Goal: Task Accomplishment & Management: Manage account settings

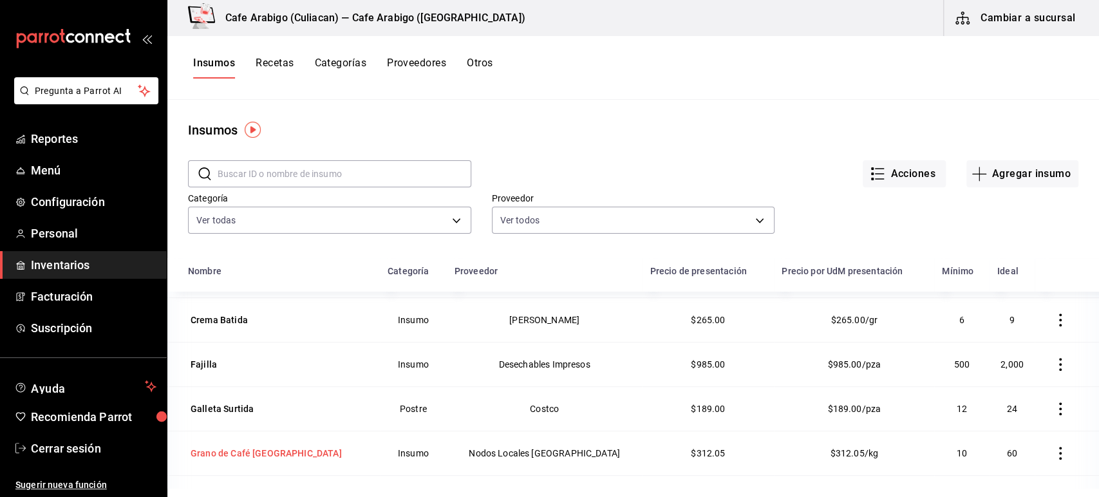
scroll to position [485, 0]
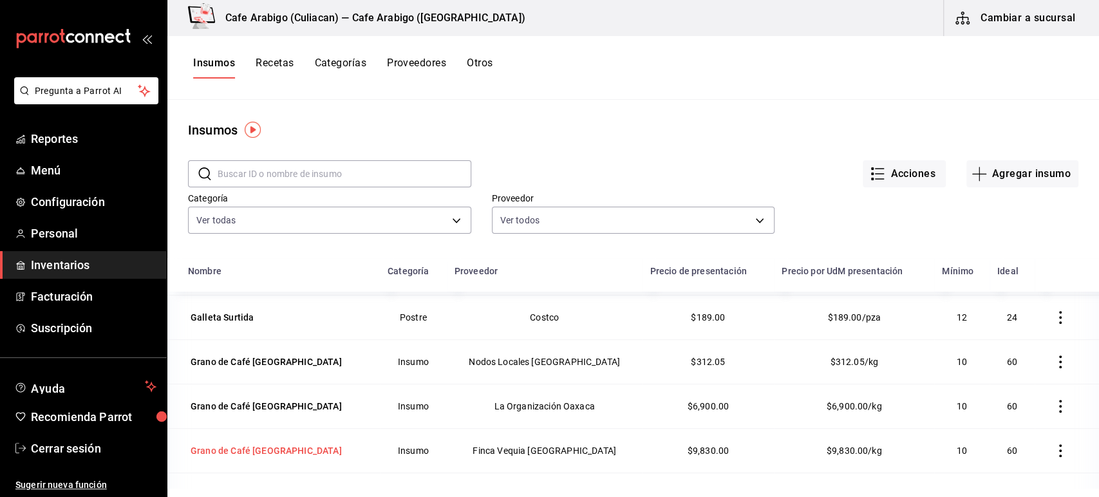
click at [259, 449] on div "Grano de Café Veracruz" at bounding box center [266, 450] width 151 height 13
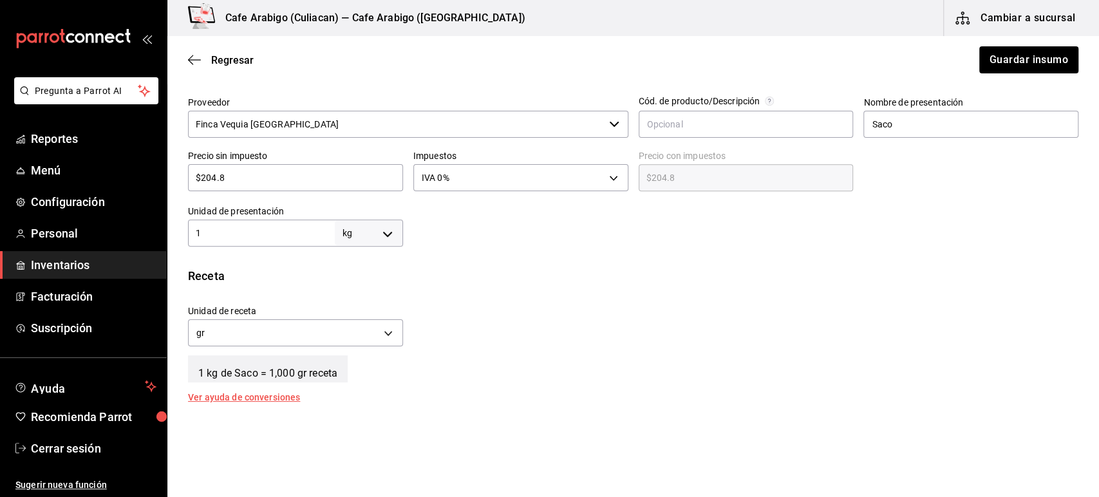
scroll to position [221, 0]
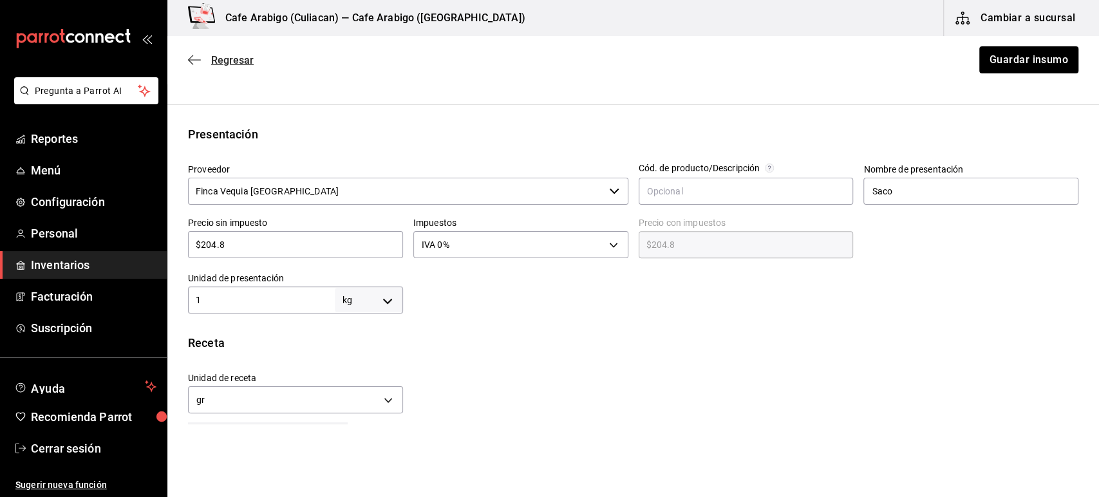
click at [199, 64] on icon "button" at bounding box center [194, 60] width 13 height 12
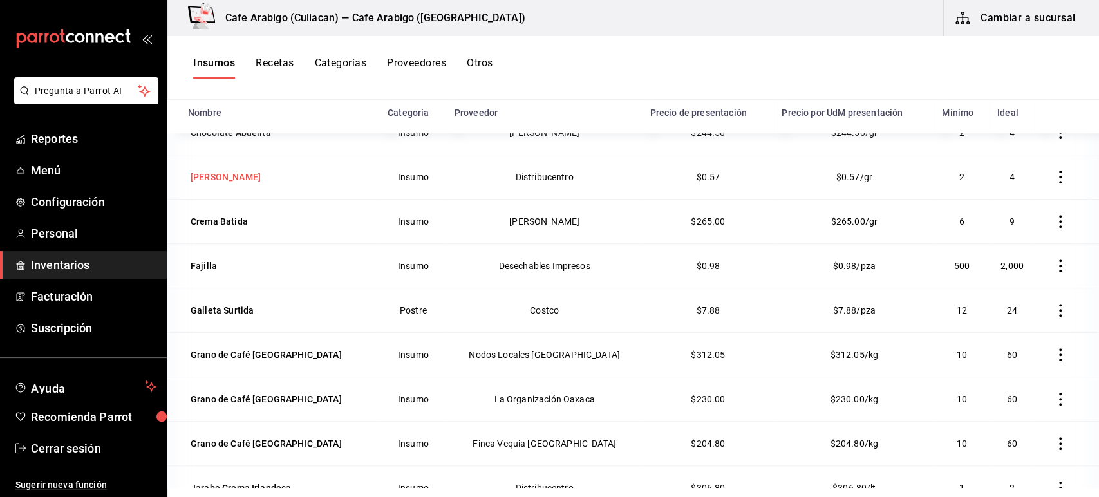
scroll to position [335, 0]
click at [268, 353] on div "Grano de Café Chiapas" at bounding box center [266, 353] width 151 height 13
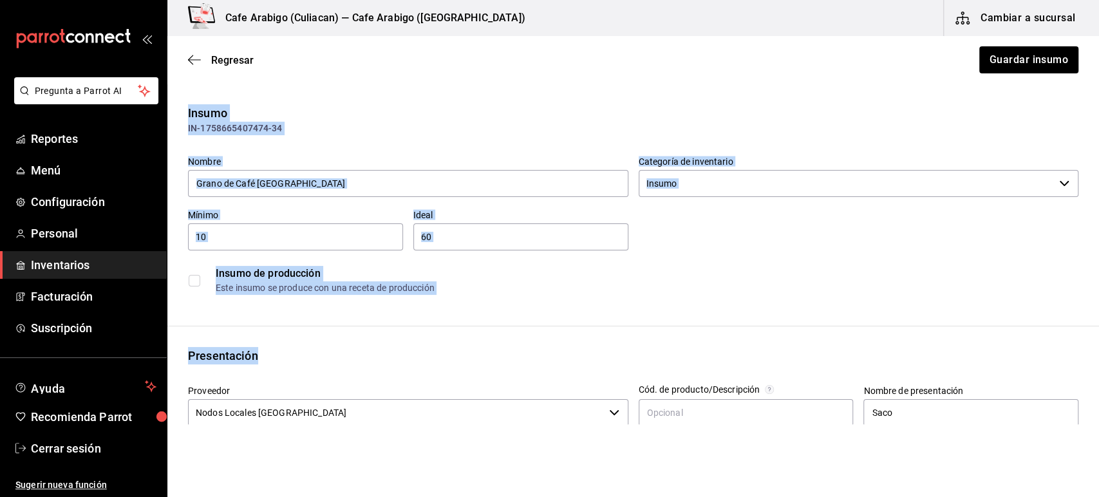
drag, startPoint x: 581, startPoint y: 328, endPoint x: 611, endPoint y: 310, distance: 34.7
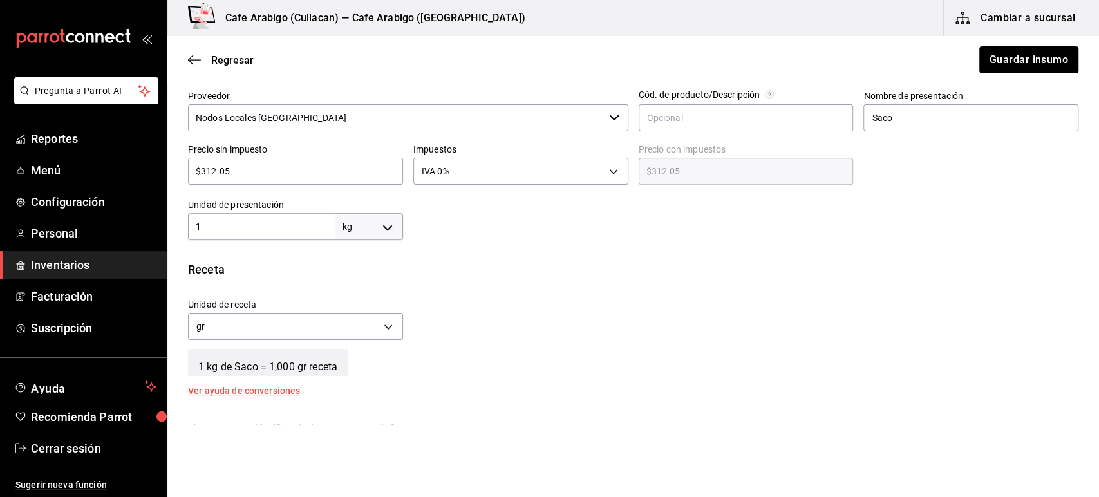
scroll to position [294, 0]
click at [256, 424] on html "Pregunta a Parrot AI Reportes Menú Configuración Personal Inventarios Facturaci…" at bounding box center [549, 212] width 1099 height 424
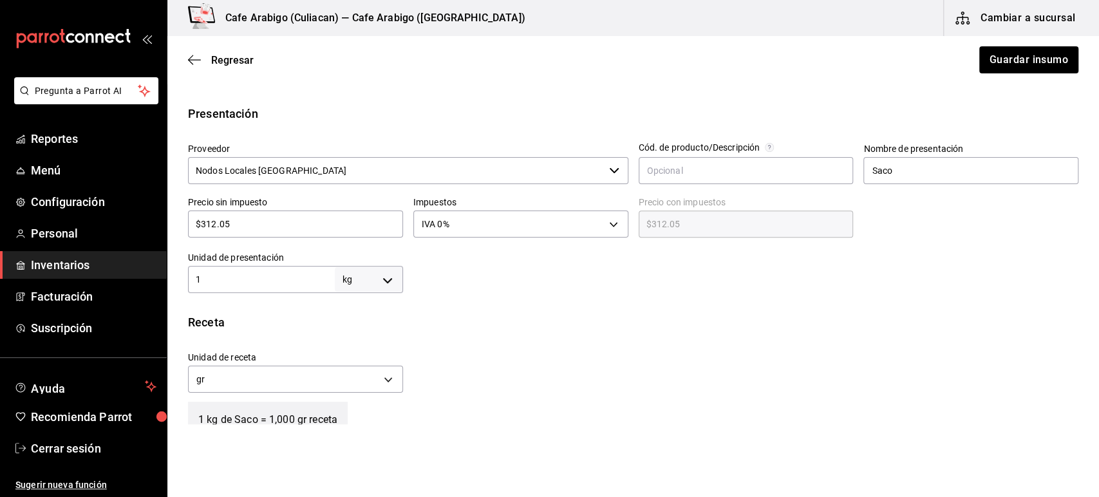
scroll to position [239, 0]
click at [252, 41] on div "Regresar Guardar insumo" at bounding box center [632, 60] width 931 height 48
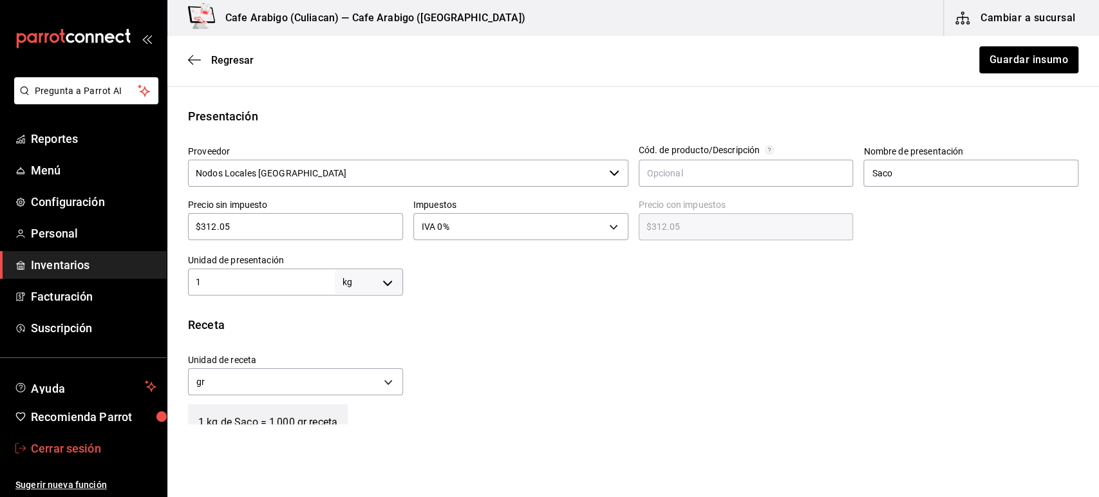
click at [65, 455] on span "Cerrar sesión" at bounding box center [94, 448] width 126 height 17
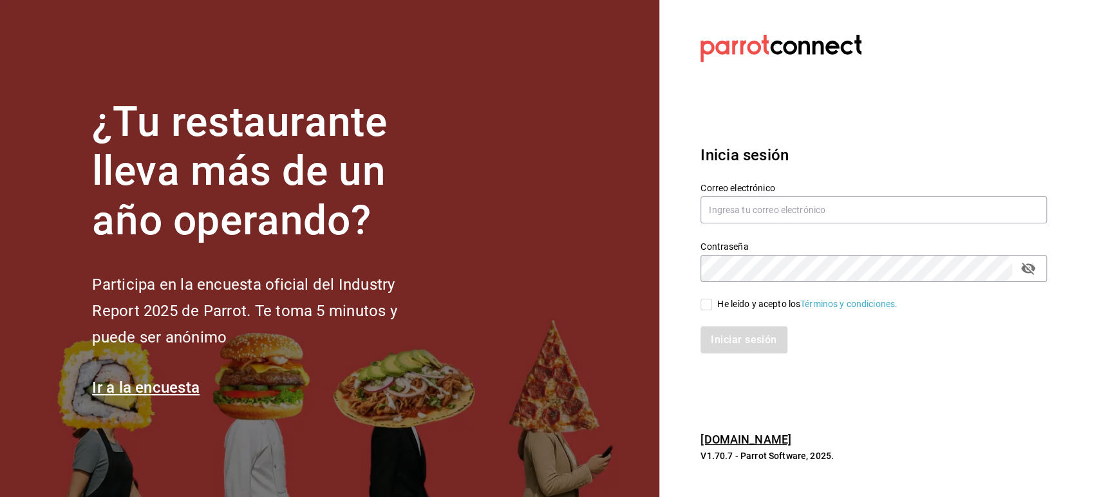
click at [755, 188] on label "Correo electrónico" at bounding box center [873, 187] width 346 height 9
click at [750, 194] on div "Correo electrónico" at bounding box center [873, 203] width 346 height 43
click at [732, 207] on input "text" at bounding box center [873, 209] width 346 height 27
paste input "franquicias@park.com"
type input "franquicias@park.com"
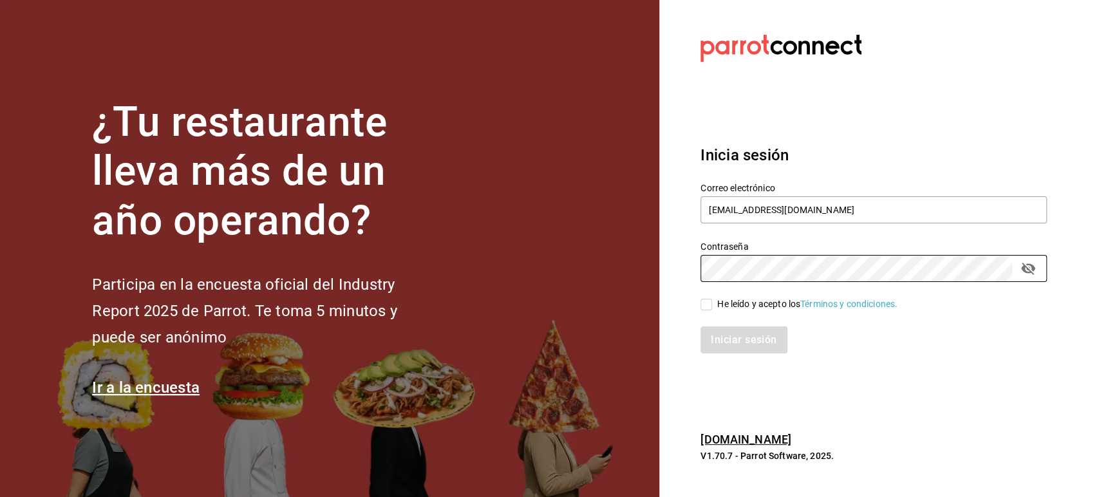
click at [705, 300] on input "He leído y acepto los Términos y condiciones." at bounding box center [706, 305] width 12 height 12
checkbox input "true"
click at [725, 341] on button "Iniciar sesión" at bounding box center [744, 339] width 88 height 27
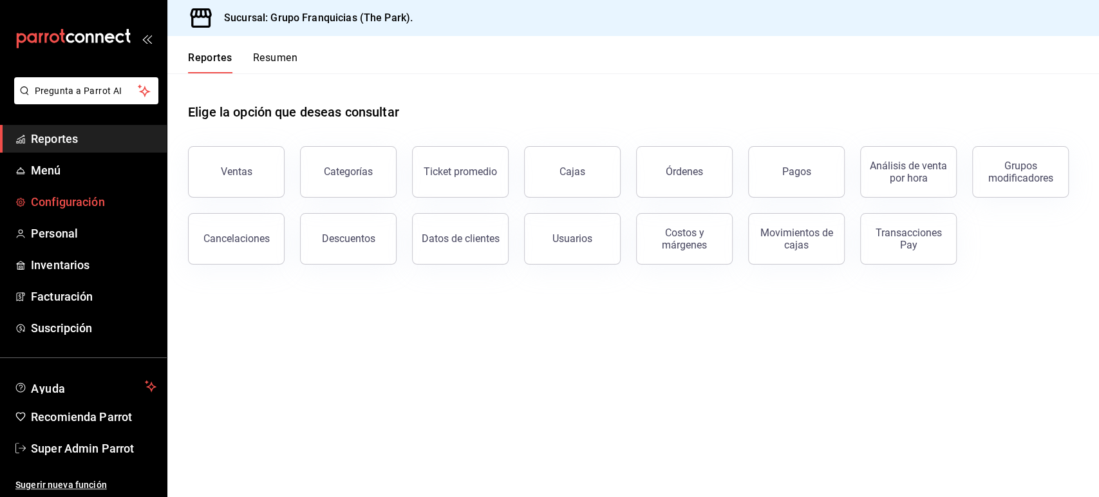
click at [70, 197] on span "Configuración" at bounding box center [94, 201] width 126 height 17
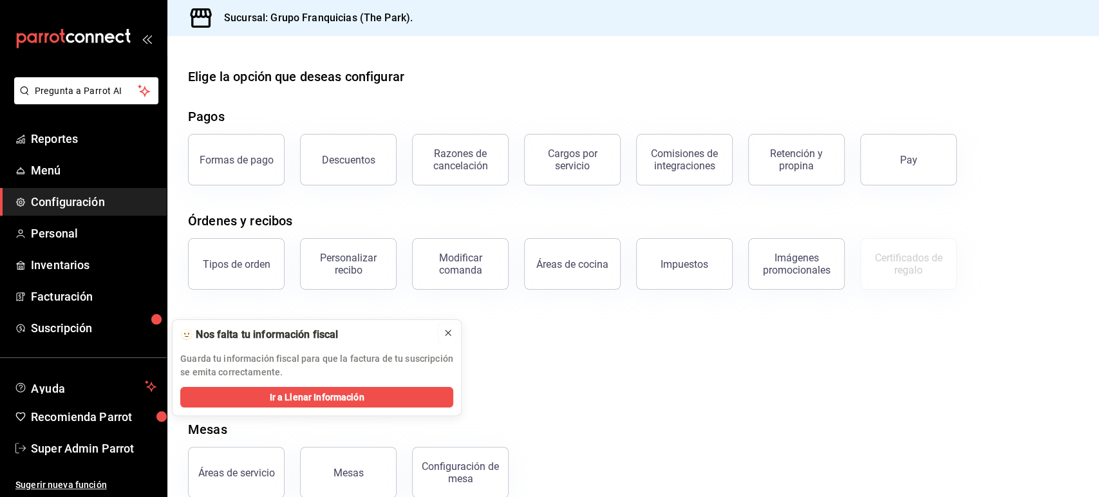
click at [454, 330] on button at bounding box center [448, 332] width 21 height 21
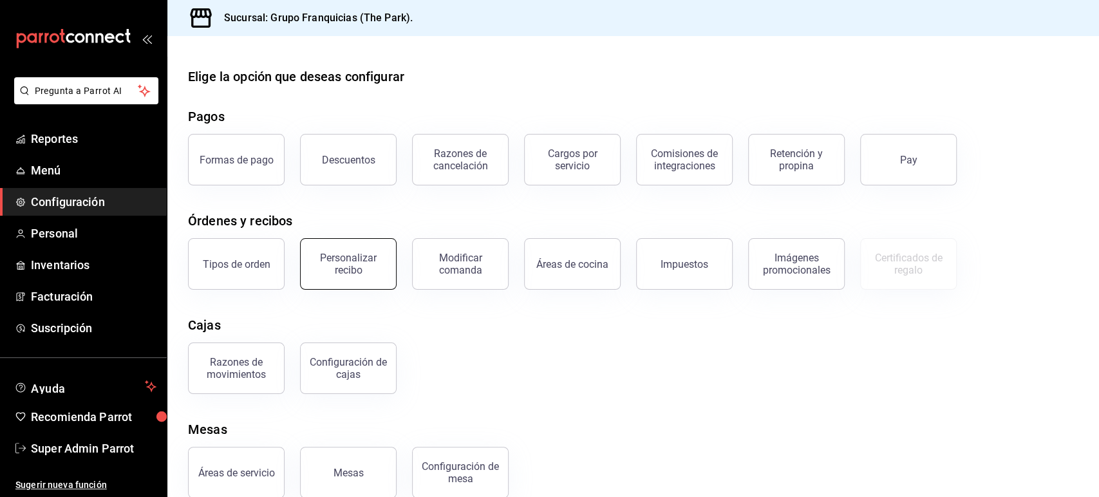
click at [361, 276] on button "Personalizar recibo" at bounding box center [348, 263] width 97 height 51
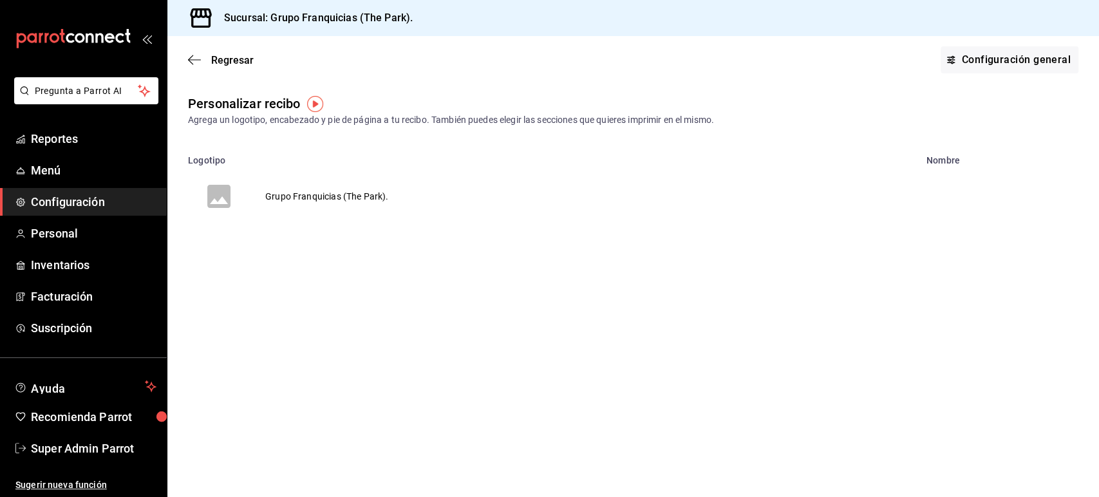
click at [315, 200] on td "Grupo Franquicias (The Park)." at bounding box center [327, 196] width 154 height 62
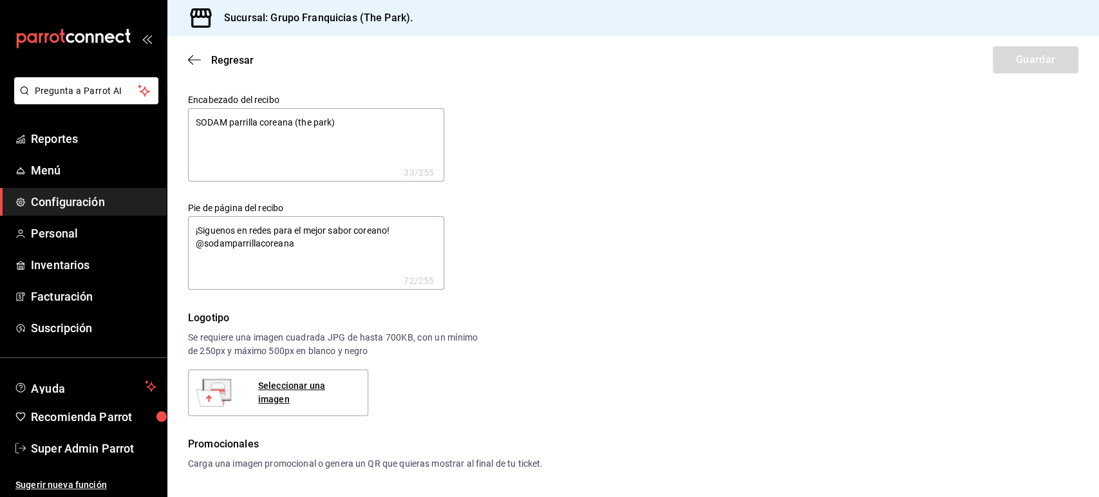
type textarea "x"
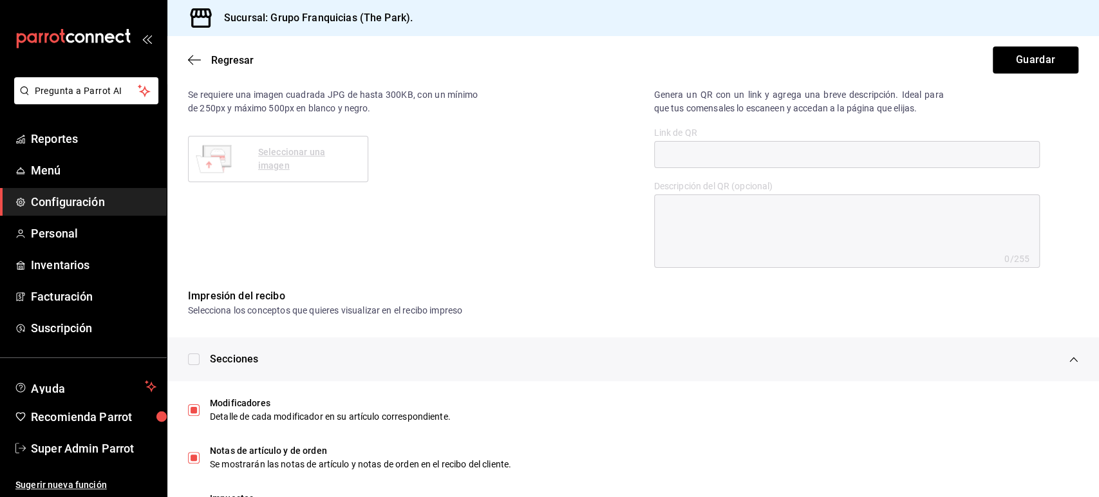
scroll to position [589, 0]
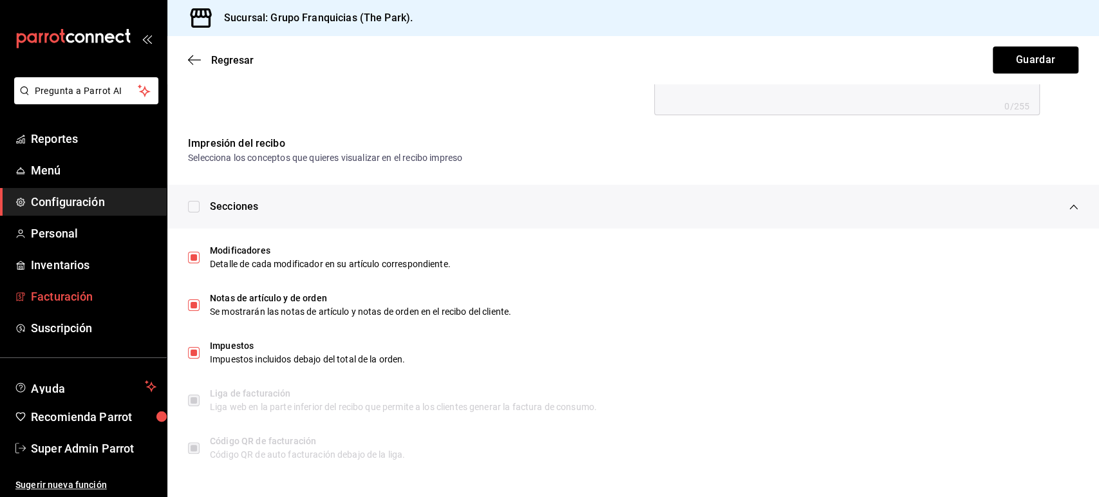
click at [68, 295] on span "Facturación" at bounding box center [94, 296] width 126 height 17
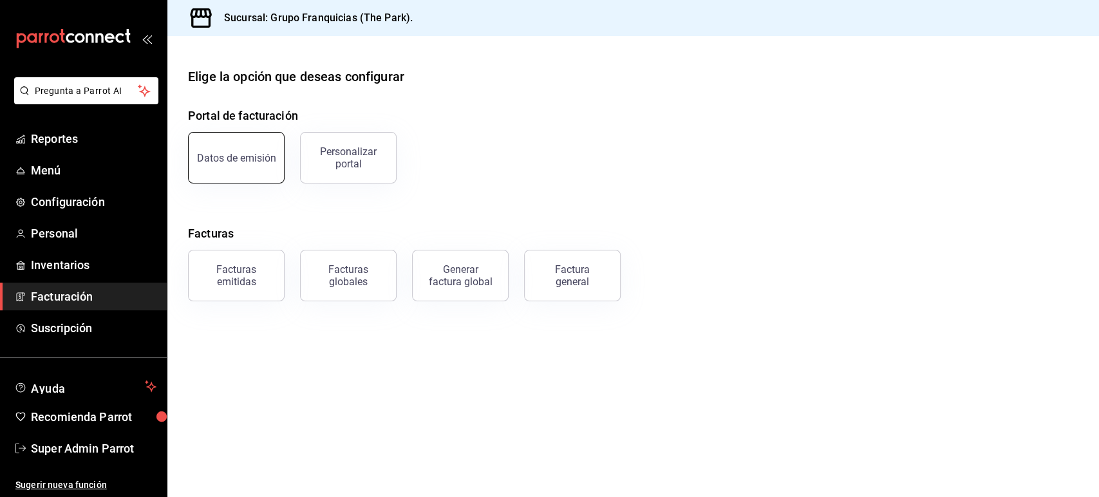
click at [245, 157] on div "Datos de emisión" at bounding box center [236, 158] width 79 height 12
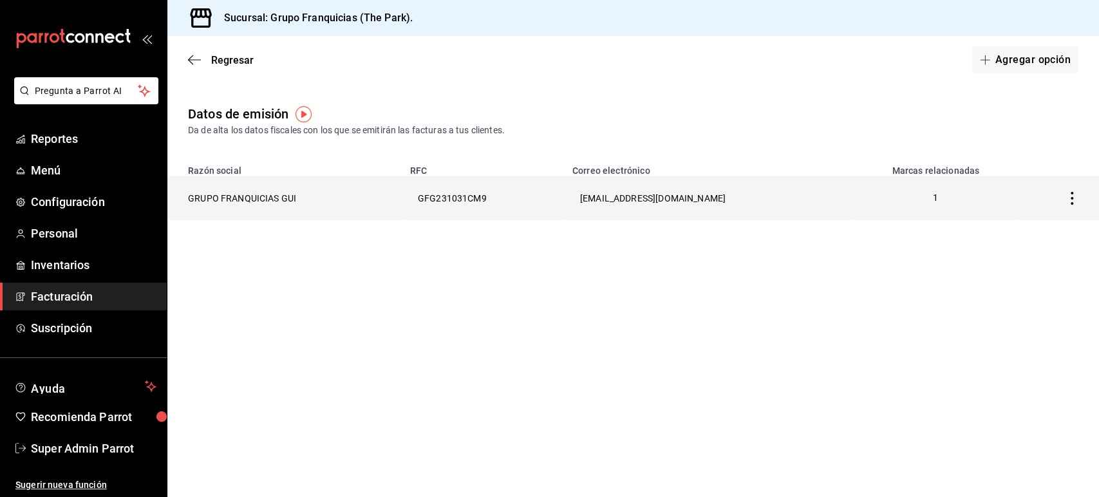
click at [258, 209] on th "GRUPO FRANQUICIAS GUI" at bounding box center [284, 198] width 235 height 44
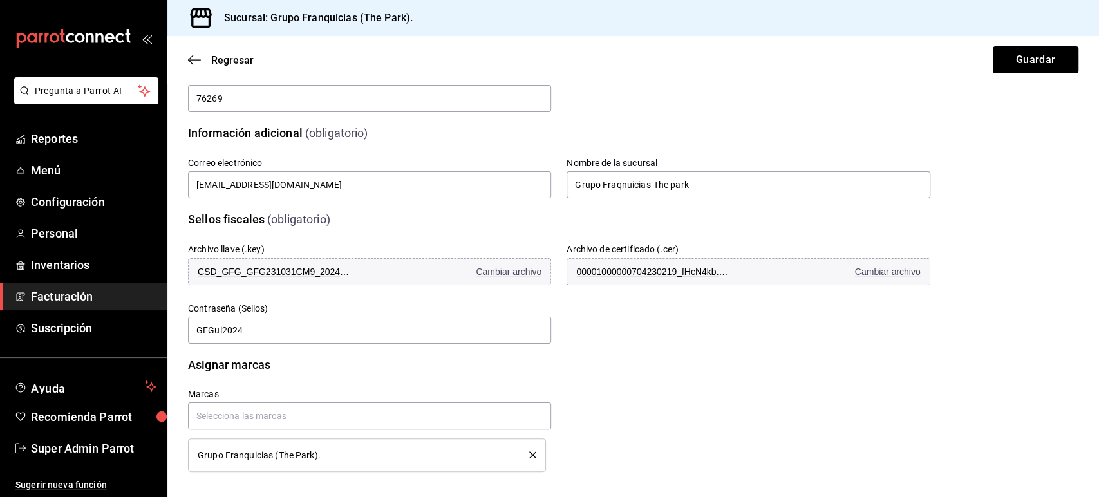
scroll to position [245, 0]
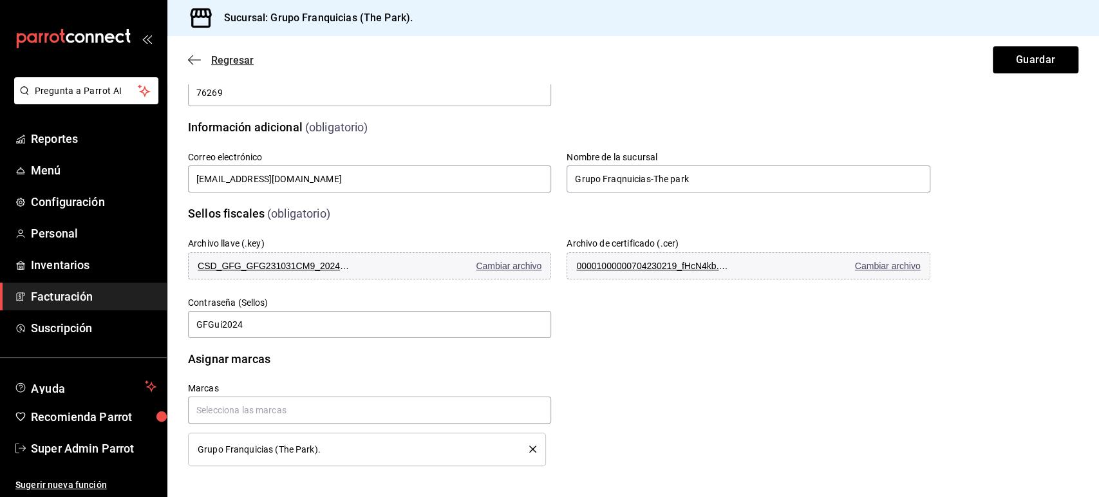
click at [193, 59] on icon "button" at bounding box center [194, 60] width 13 height 12
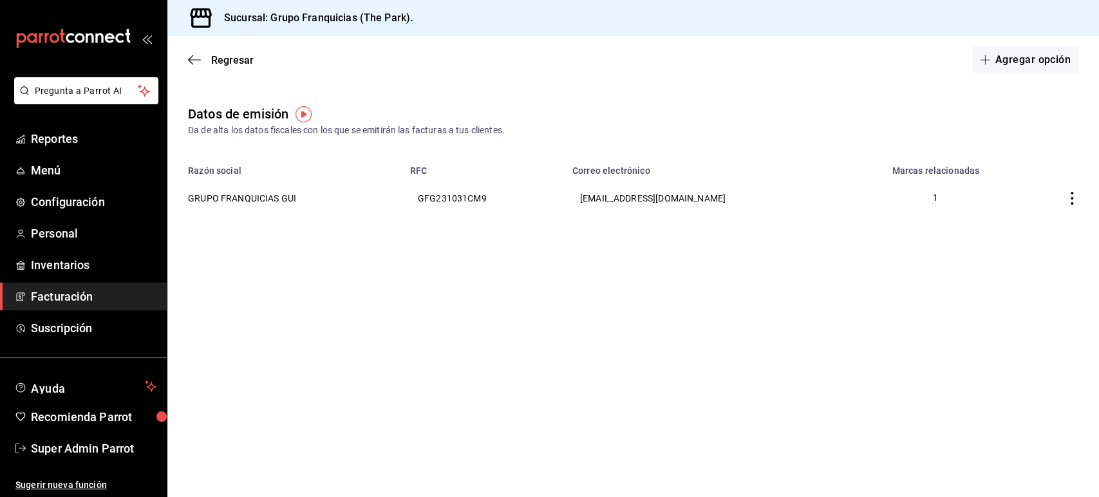
click at [190, 68] on div "Regresar Agregar opción" at bounding box center [632, 60] width 931 height 48
click at [196, 62] on icon "button" at bounding box center [194, 60] width 13 height 12
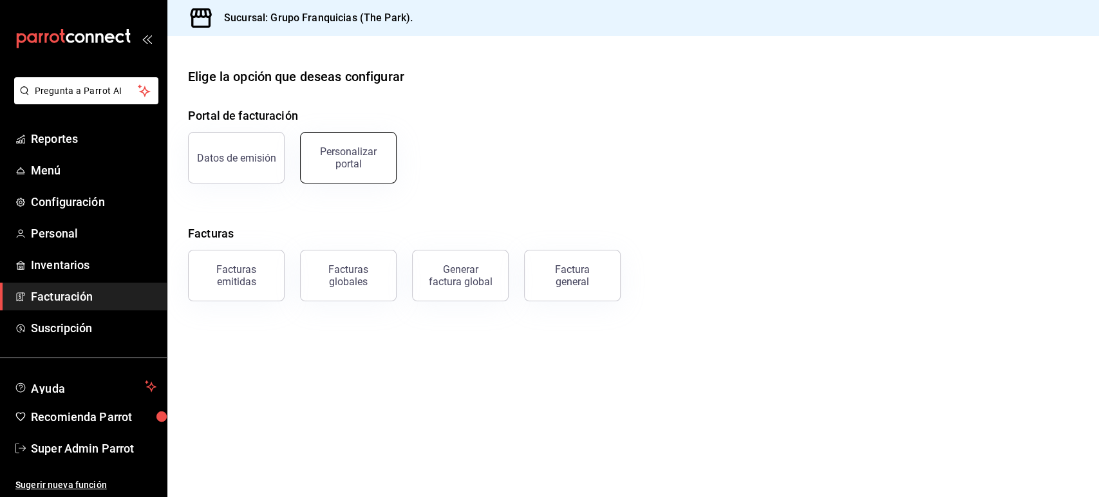
click at [374, 158] on div "Personalizar portal" at bounding box center [348, 157] width 80 height 24
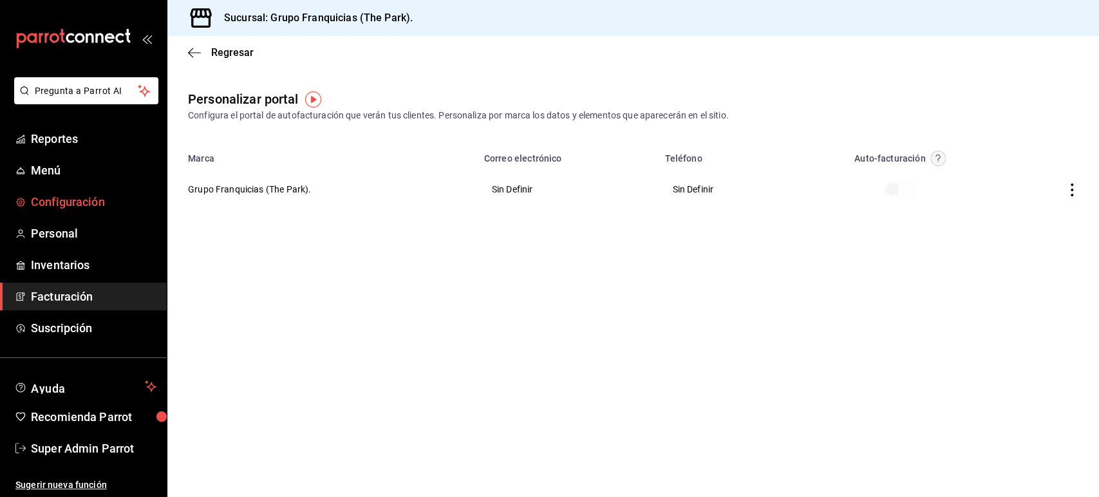
click at [83, 204] on span "Configuración" at bounding box center [94, 201] width 126 height 17
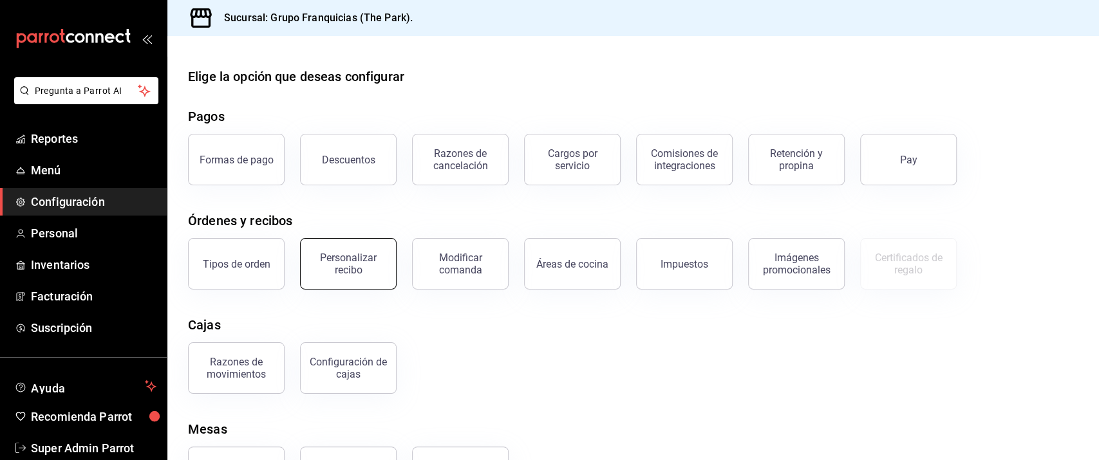
click at [365, 261] on div "Personalizar recibo" at bounding box center [348, 264] width 80 height 24
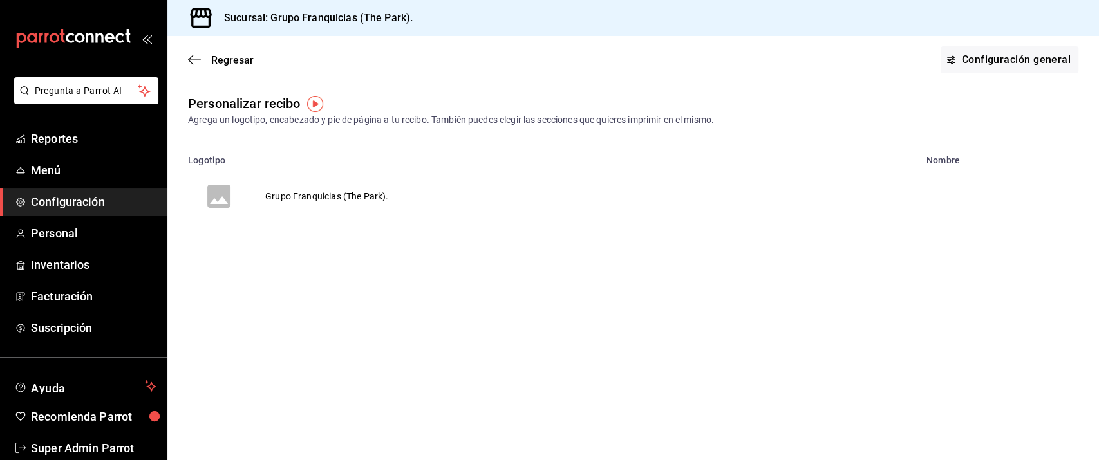
click at [310, 203] on td "Grupo Franquicias (The Park)." at bounding box center [327, 196] width 154 height 62
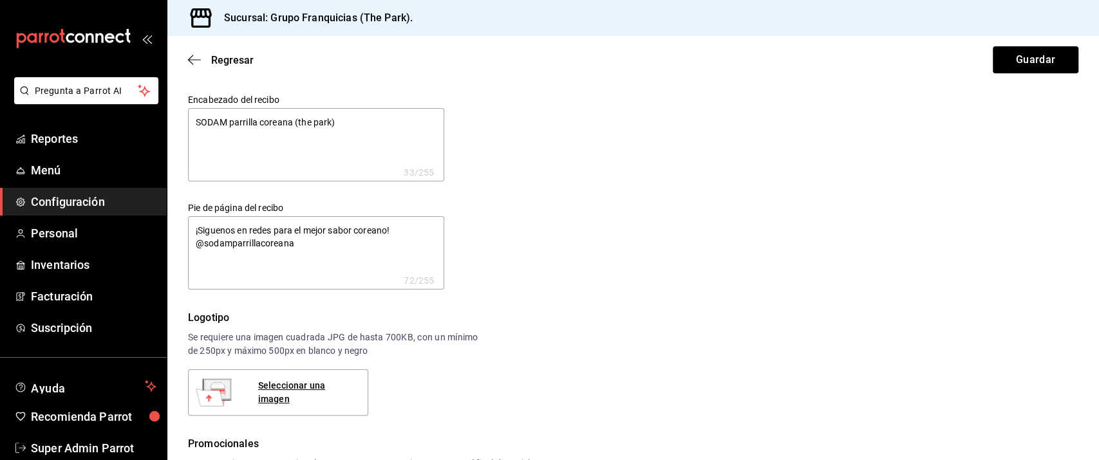
type textarea "x"
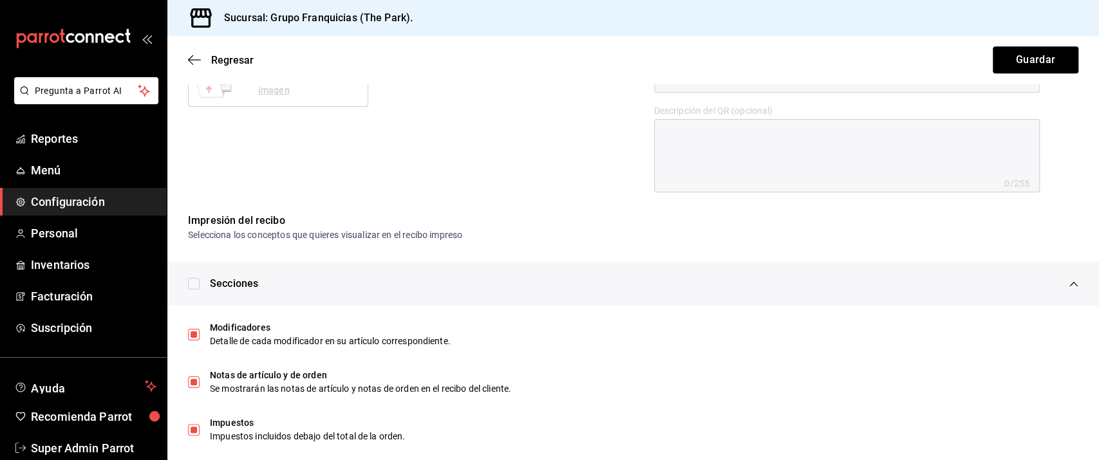
scroll to position [626, 0]
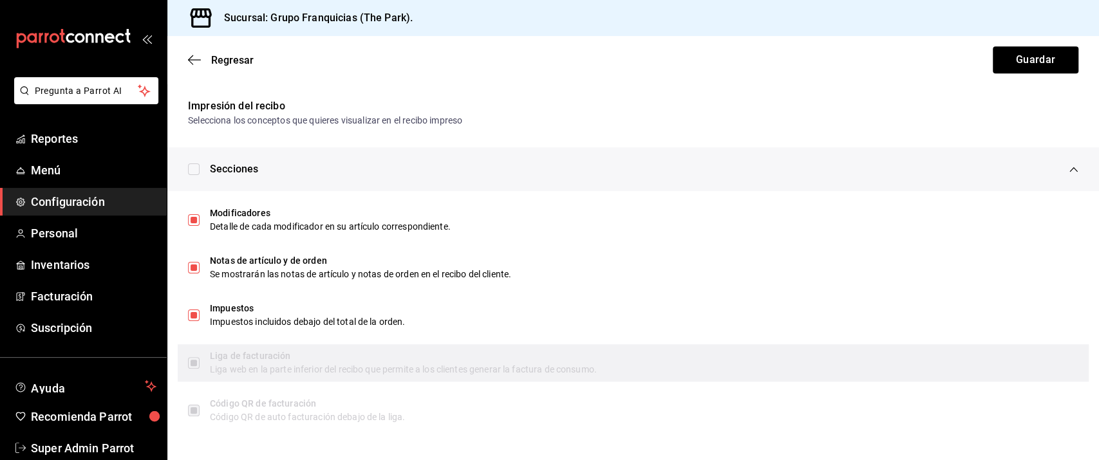
click at [263, 371] on div "Liga web en la parte inferior del recibo que permite a los clientes generar la …" at bounding box center [644, 370] width 868 height 14
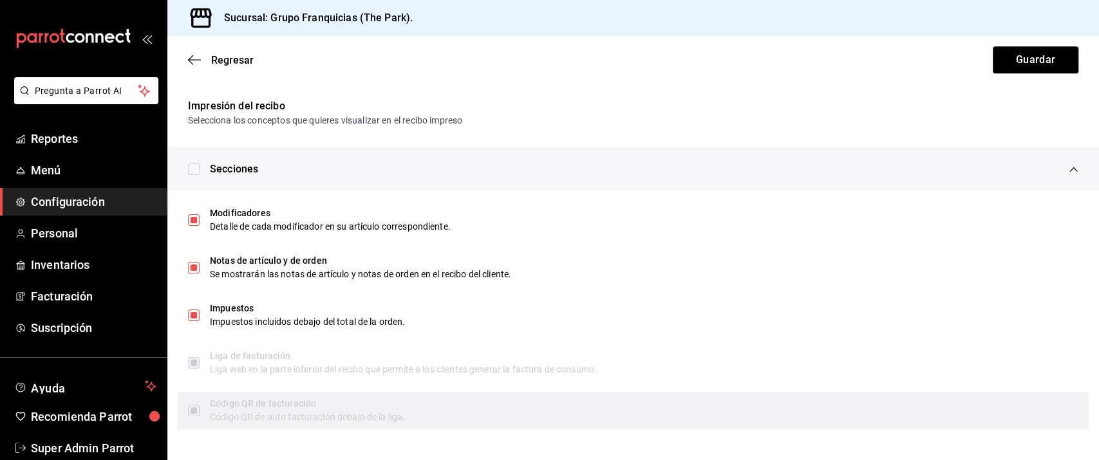
click at [283, 404] on div "Código QR de facturación" at bounding box center [644, 404] width 868 height 14
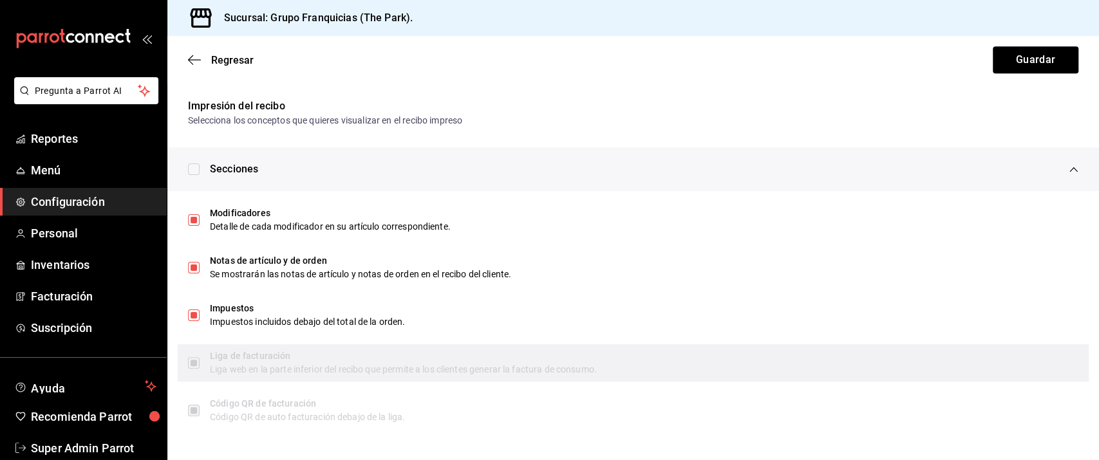
click at [290, 358] on div "Liga de facturación" at bounding box center [644, 357] width 868 height 14
click at [247, 366] on div "Liga web en la parte inferior del recibo que permite a los clientes generar la …" at bounding box center [644, 370] width 868 height 14
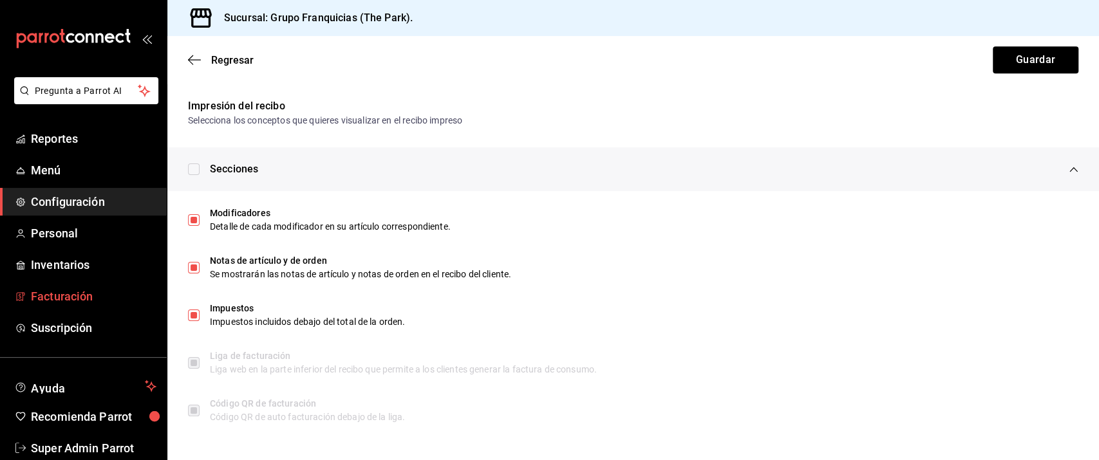
click at [72, 295] on span "Facturación" at bounding box center [94, 296] width 126 height 17
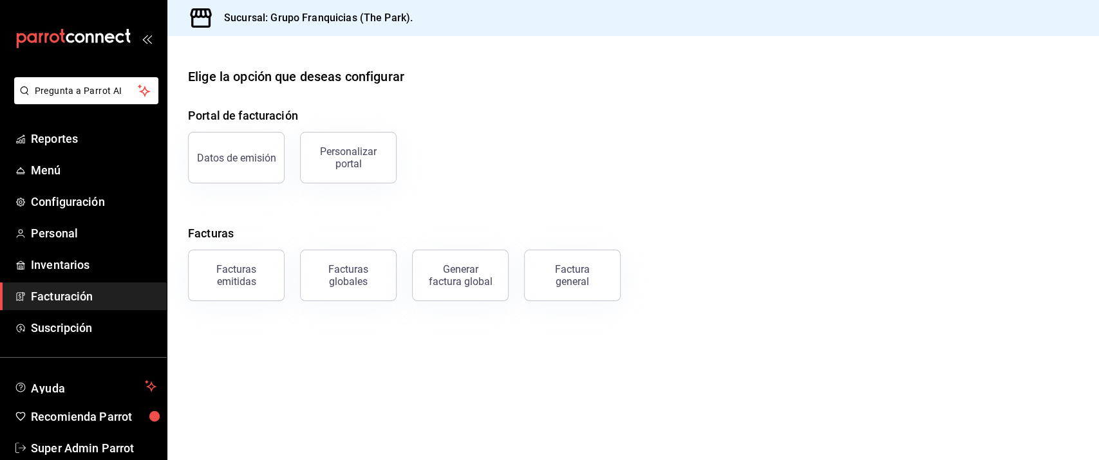
click at [253, 198] on div "Portal de facturación Datos de emisión Personalizar portal Facturas Facturas em…" at bounding box center [633, 204] width 890 height 194
click at [256, 148] on button "Datos de emisión" at bounding box center [236, 157] width 97 height 51
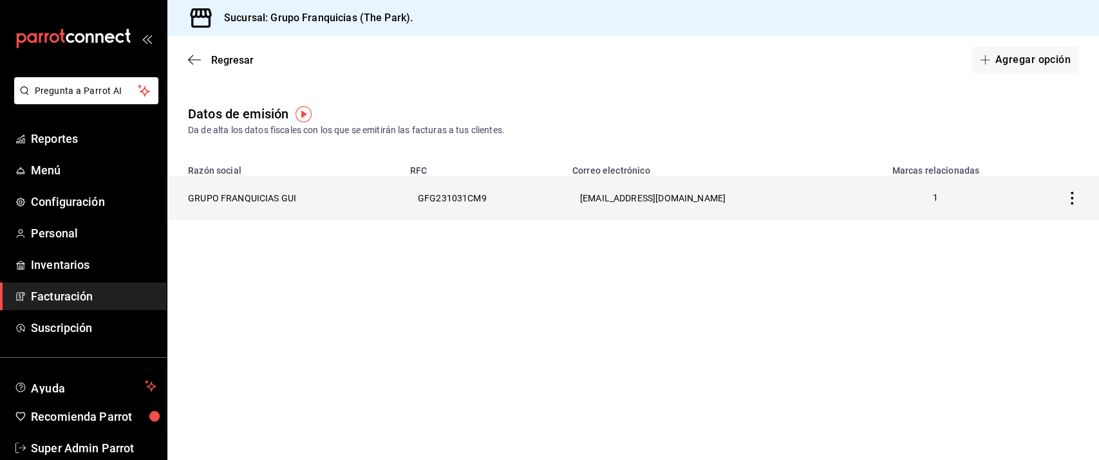
click at [261, 198] on th "GRUPO FRANQUICIAS GUI" at bounding box center [284, 198] width 235 height 44
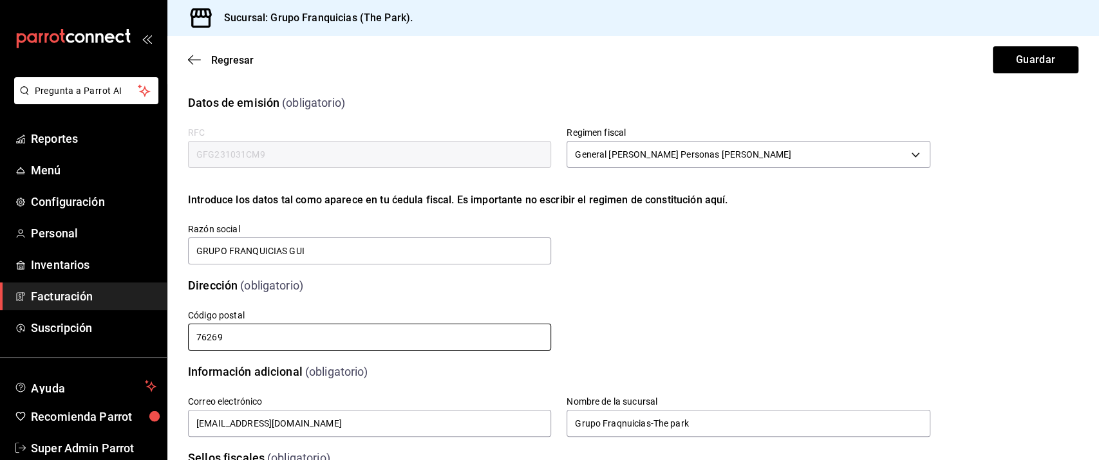
scroll to position [282, 0]
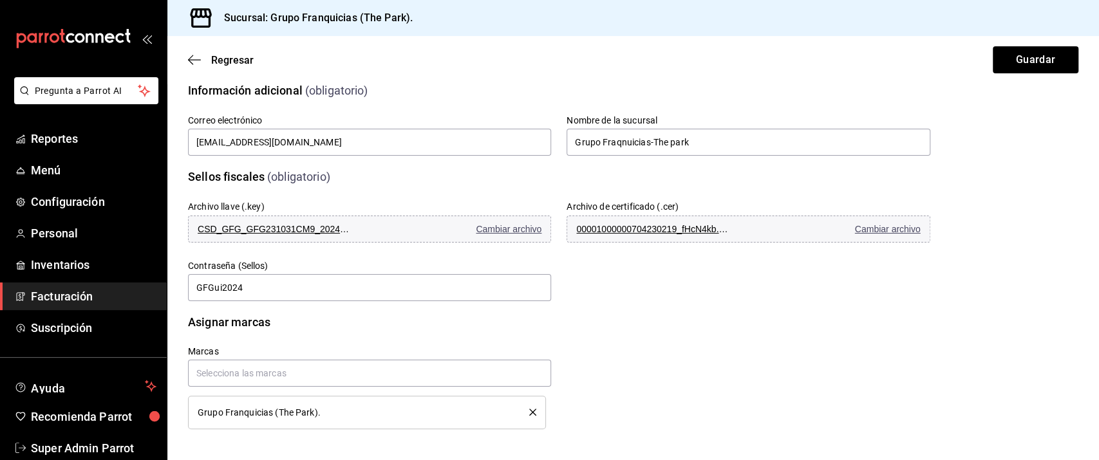
click at [185, 57] on div "Regresar Guardar" at bounding box center [632, 60] width 931 height 48
click at [194, 61] on icon "button" at bounding box center [194, 60] width 13 height 12
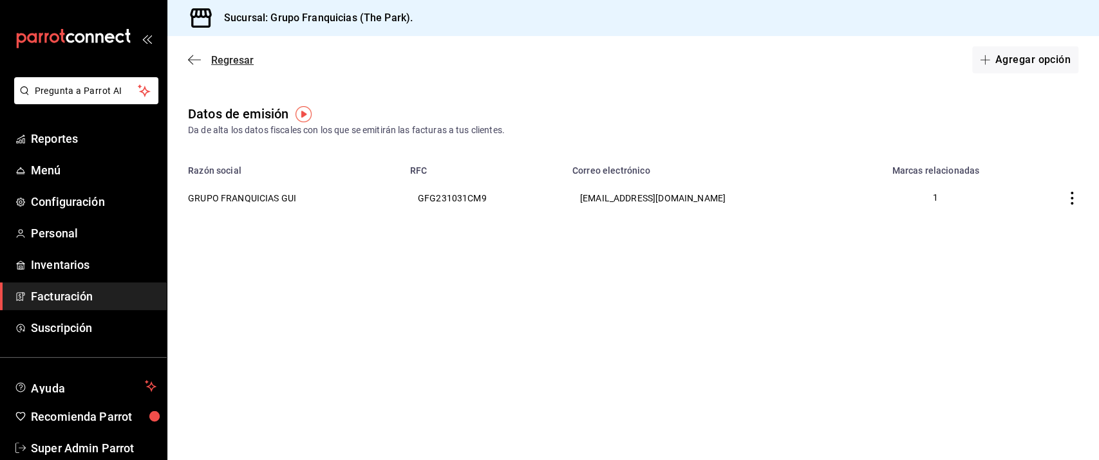
click at [196, 62] on icon "button" at bounding box center [194, 60] width 13 height 12
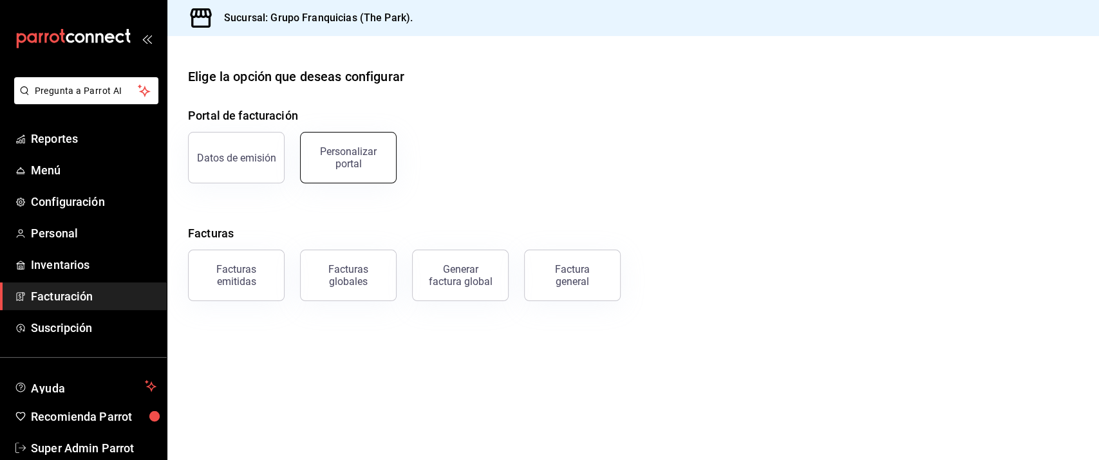
click at [346, 153] on div "Personalizar portal" at bounding box center [348, 157] width 80 height 24
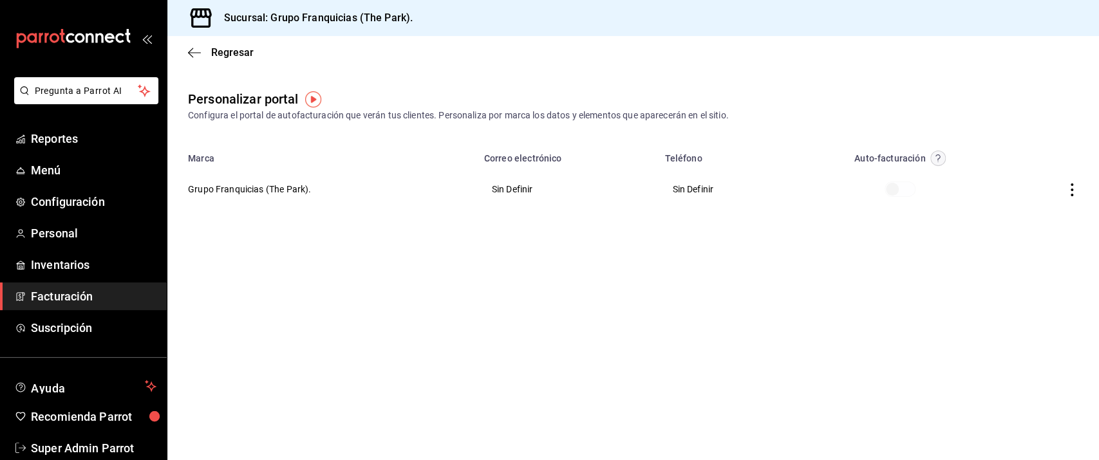
click at [891, 191] on span at bounding box center [899, 189] width 31 height 15
click at [1069, 192] on icon "button" at bounding box center [1071, 189] width 13 height 13
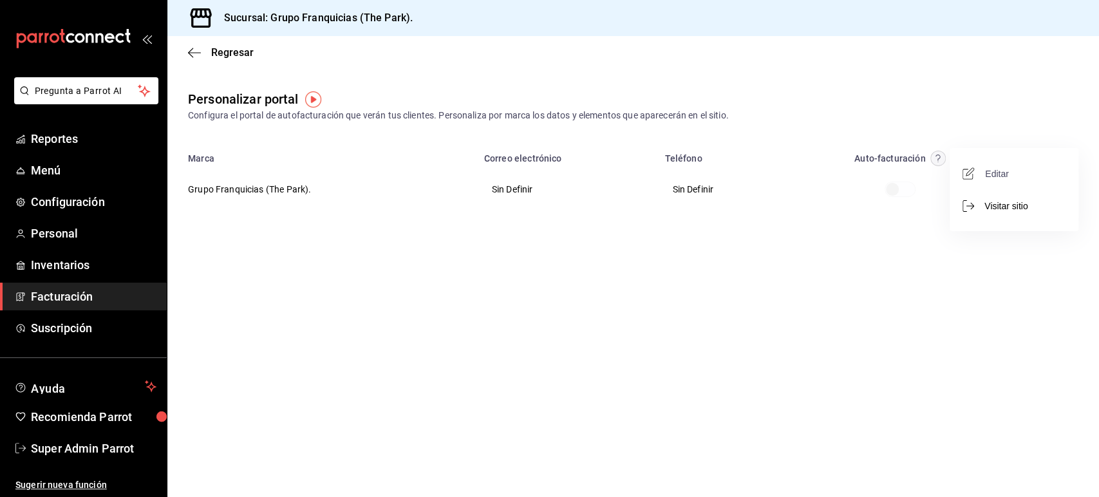
click at [994, 176] on span "Editar" at bounding box center [987, 173] width 44 height 12
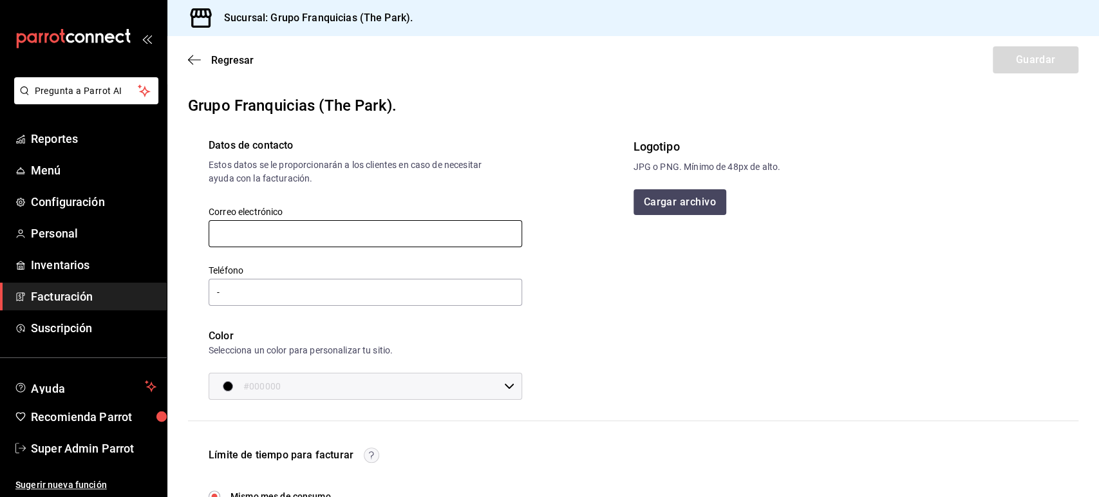
scroll to position [231, 0]
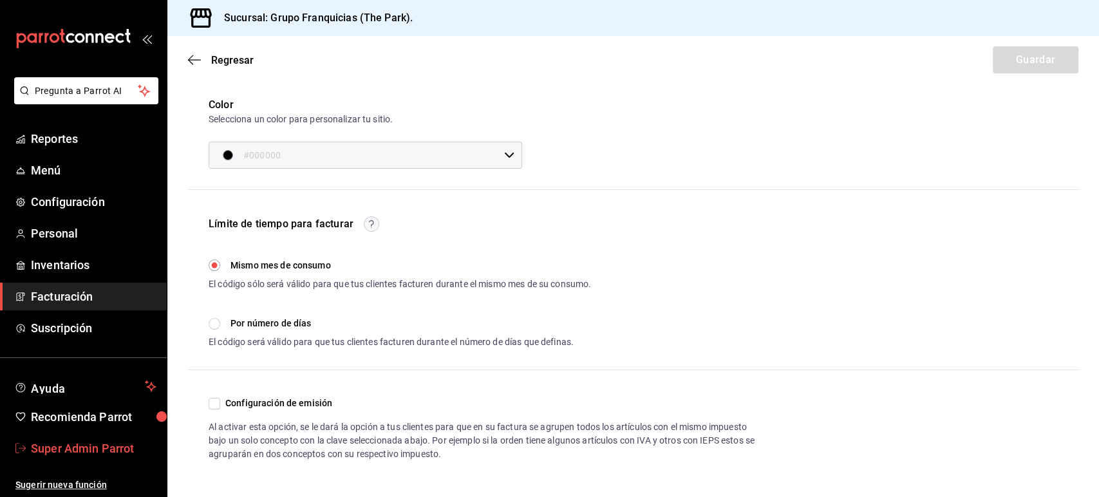
click at [70, 449] on span "Super Admin Parrot" at bounding box center [94, 448] width 126 height 17
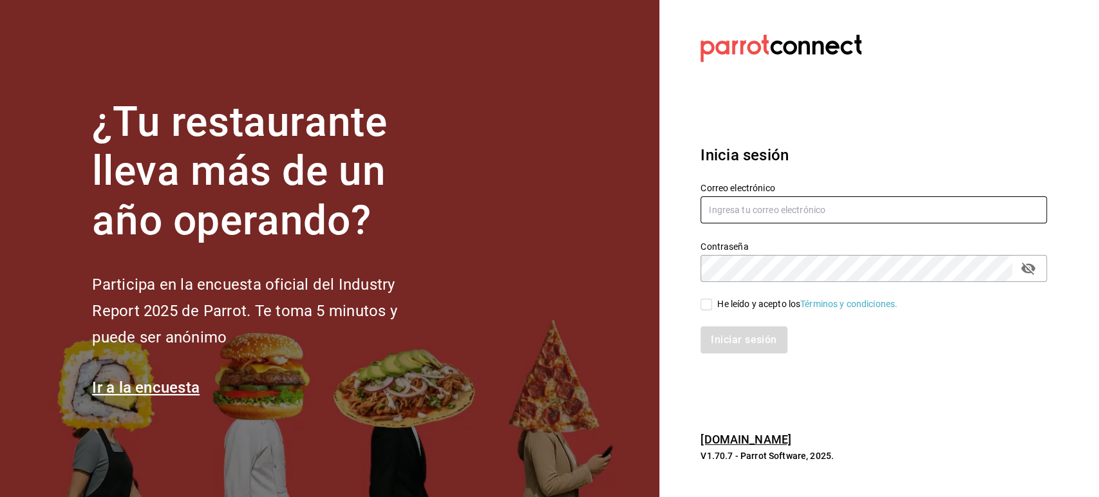
click at [781, 214] on input "text" at bounding box center [873, 209] width 346 height 27
paste input "multiuser@grupofranquicias.com"
type input "multiuser@grupofranquicias.com"
click at [709, 302] on input "He leído y acepto los Términos y condiciones." at bounding box center [706, 305] width 12 height 12
checkbox input "true"
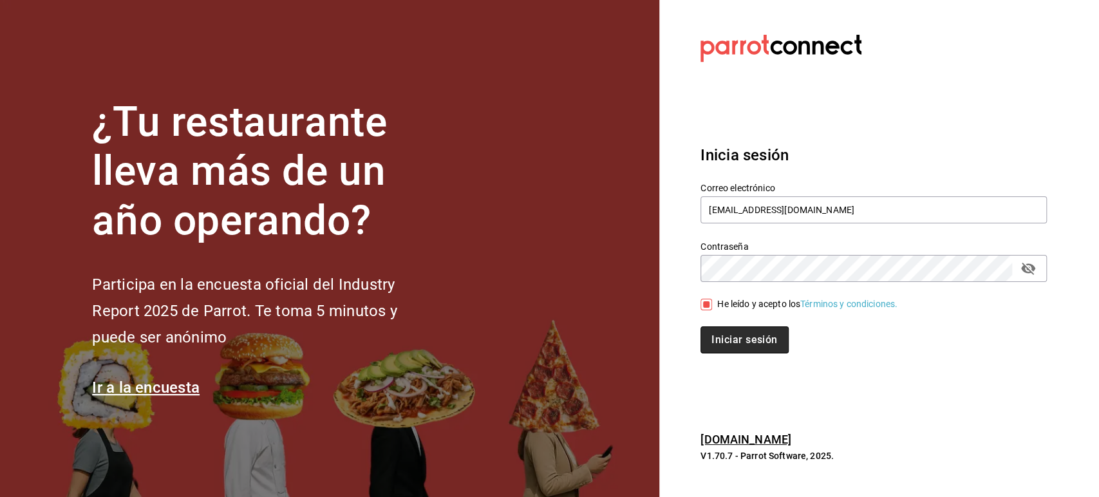
click at [725, 337] on button "Iniciar sesión" at bounding box center [744, 339] width 88 height 27
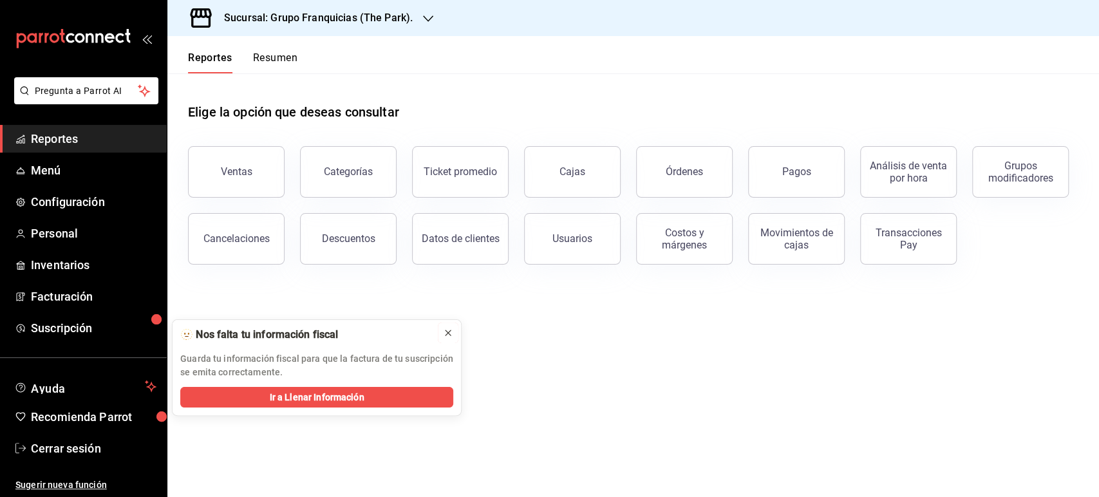
click at [447, 335] on icon at bounding box center [448, 333] width 10 height 10
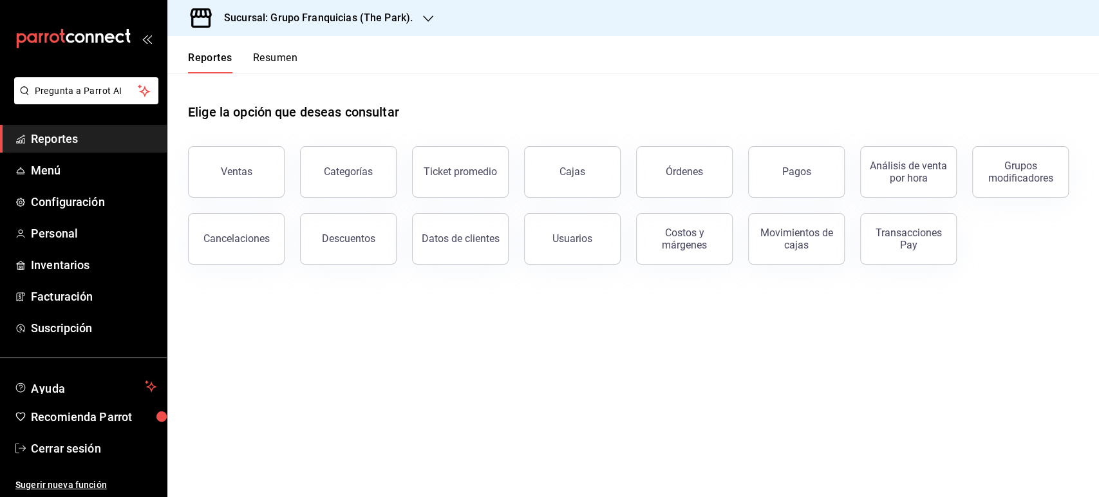
click at [391, 13] on h3 "Sucursal: Grupo Franquicias (The Park)." at bounding box center [313, 17] width 199 height 15
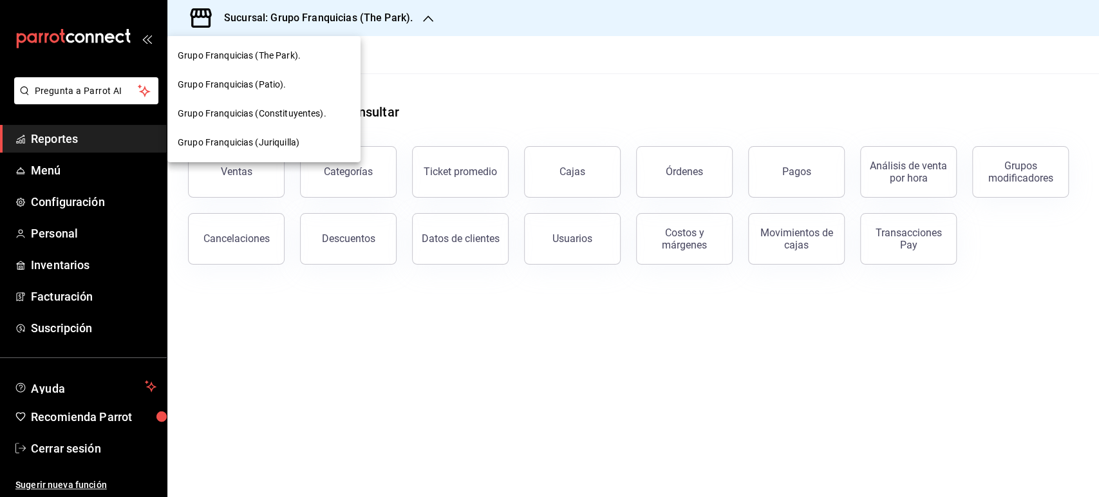
click at [438, 79] on div at bounding box center [549, 248] width 1099 height 497
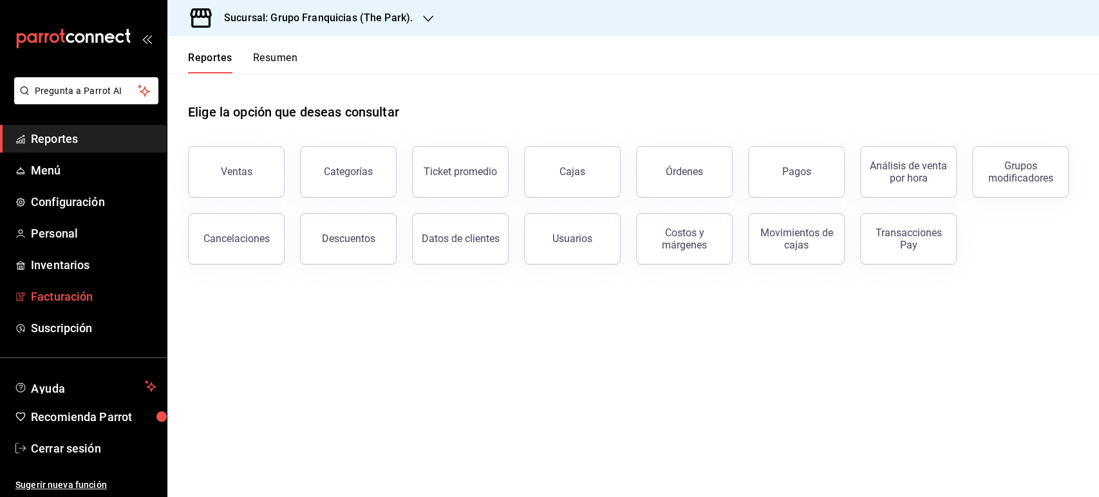
click at [69, 297] on span "Facturación" at bounding box center [94, 296] width 126 height 17
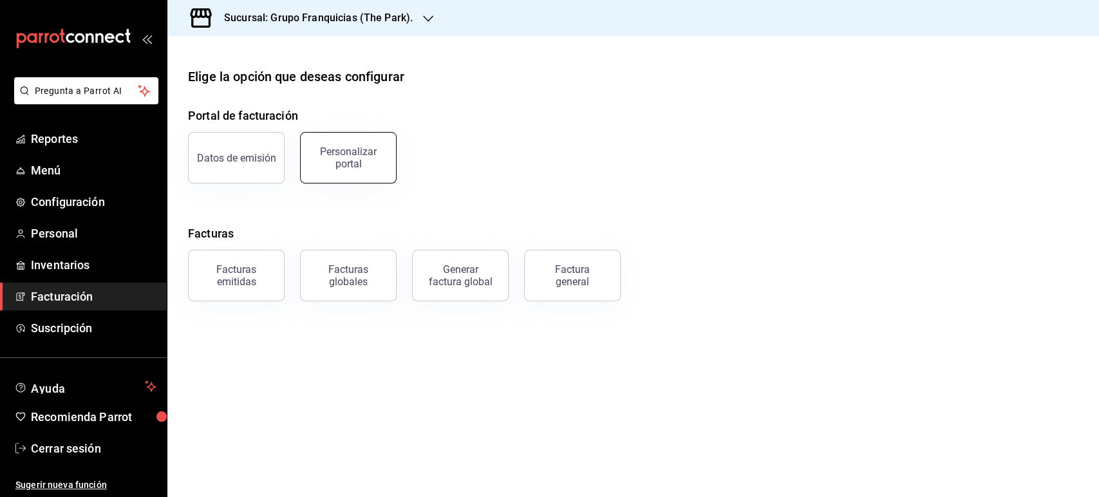
click at [346, 153] on div "Personalizar portal" at bounding box center [348, 157] width 80 height 24
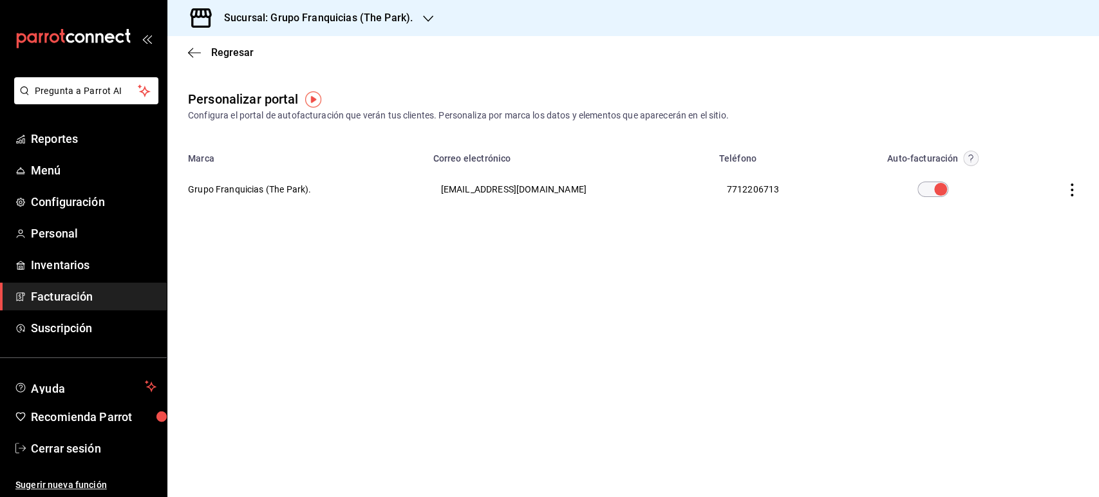
click at [339, 13] on h3 "Sucursal: Grupo Franquicias (The Park)." at bounding box center [313, 17] width 199 height 15
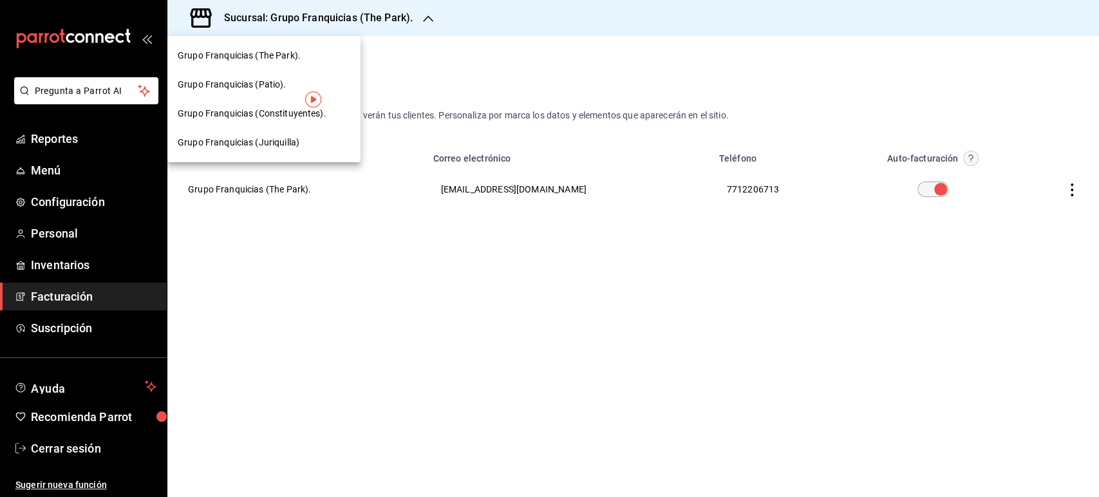
click at [275, 82] on span "Grupo Franquicias (Patio)." at bounding box center [232, 85] width 108 height 14
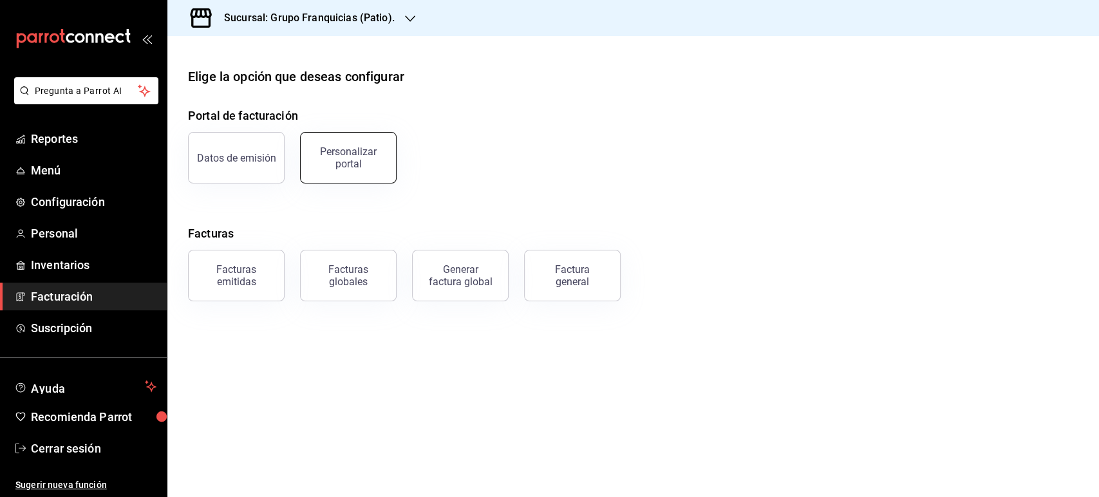
click at [344, 163] on div "Personalizar portal" at bounding box center [348, 157] width 80 height 24
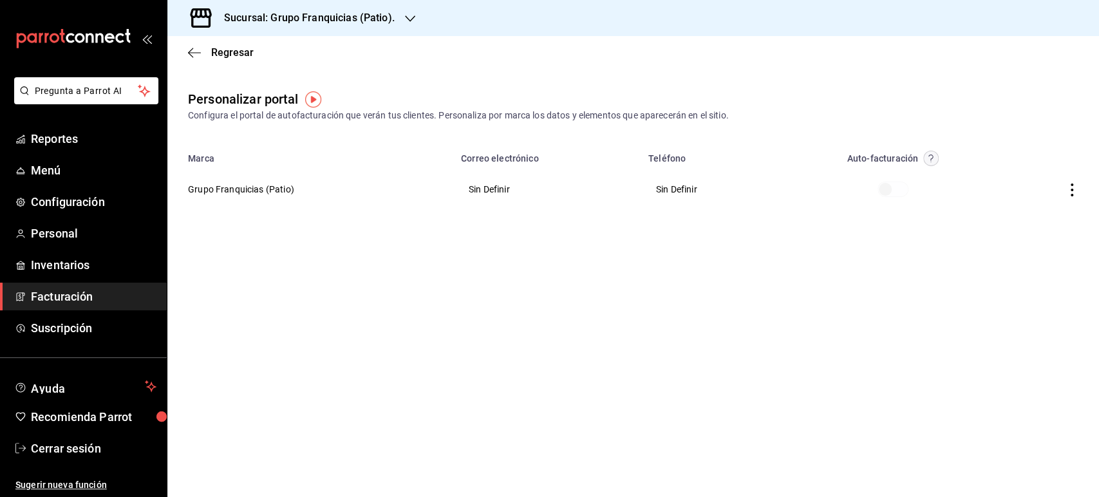
click at [260, 185] on th "Grupo Franquicias (Patio)" at bounding box center [310, 189] width 286 height 46
click at [1077, 192] on icon "button" at bounding box center [1071, 189] width 13 height 13
click at [989, 174] on span "Editar" at bounding box center [987, 173] width 44 height 12
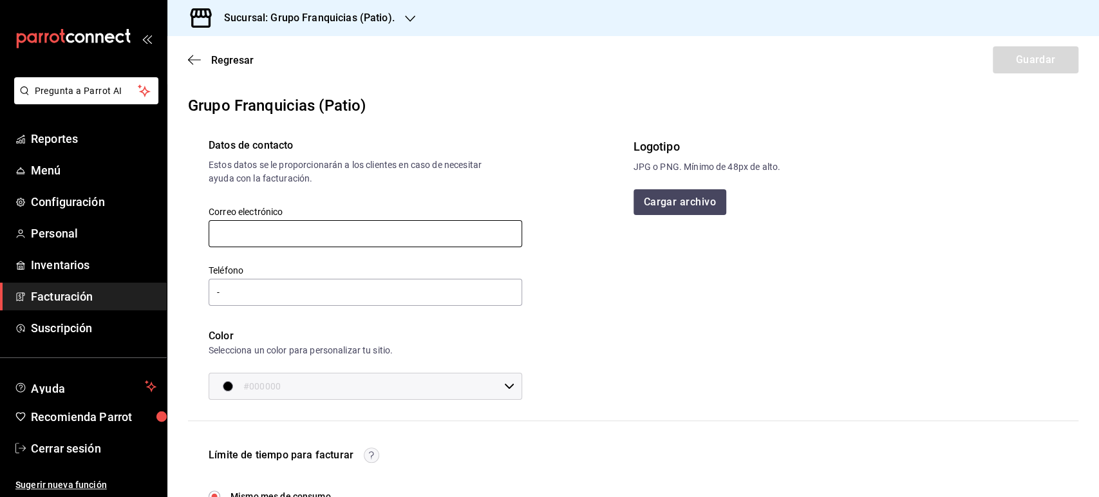
click at [359, 231] on input "text" at bounding box center [365, 233] width 313 height 27
type input "[EMAIL_ADDRESS][DOMAIN_NAME]"
click at [285, 298] on input "-" at bounding box center [365, 292] width 313 height 27
paste input "[PHONE_NUMBER]"
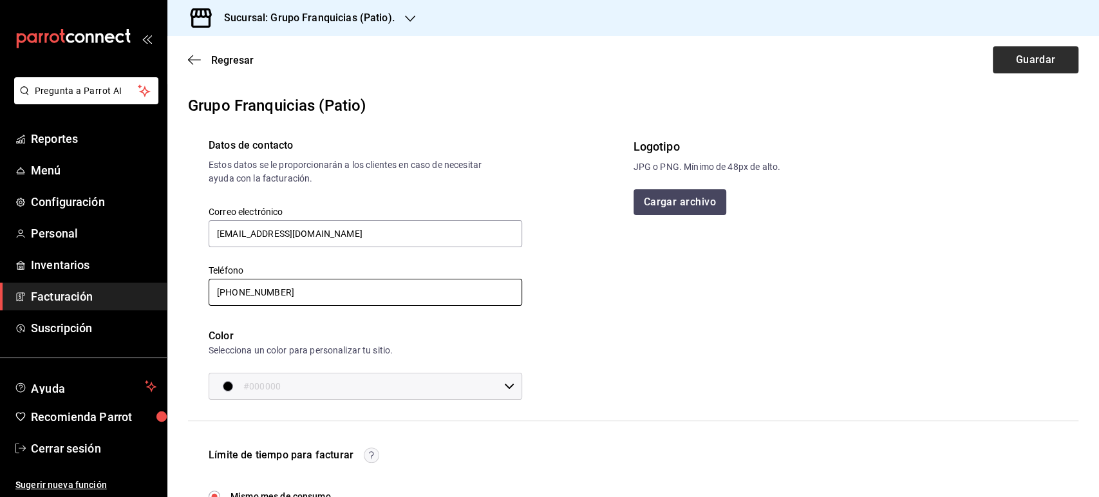
type input "[PHONE_NUMBER]"
click at [1003, 59] on button "Guardar" at bounding box center [1036, 59] width 86 height 27
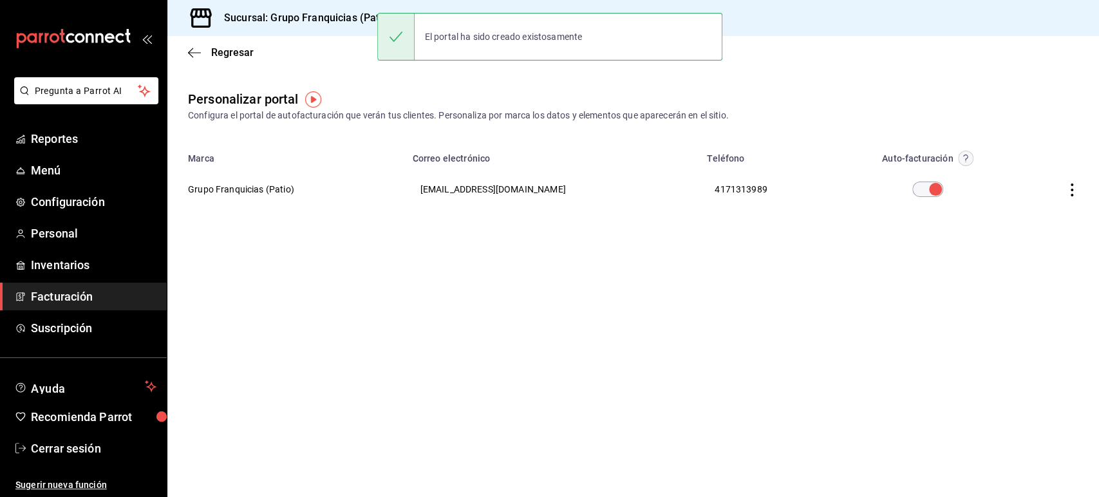
click at [352, 73] on main "Regresar Personalizar portal Configura el portal de autofacturación que verán t…" at bounding box center [632, 266] width 931 height 461
click at [346, 15] on h3 "Sucursal: Grupo Franquicias (Patio)." at bounding box center [304, 17] width 181 height 15
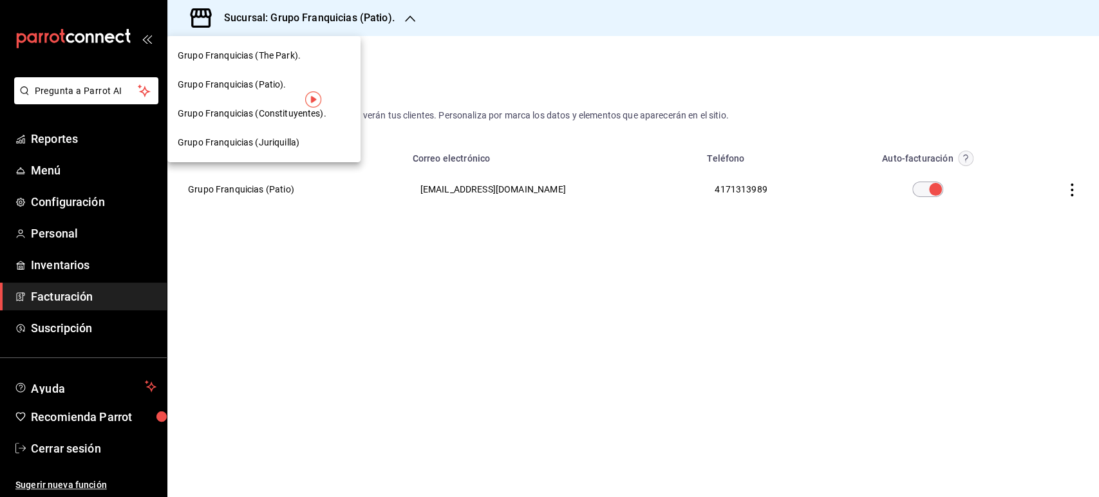
click at [268, 109] on span "Grupo Franquicias (Constituyentes)." at bounding box center [252, 114] width 149 height 14
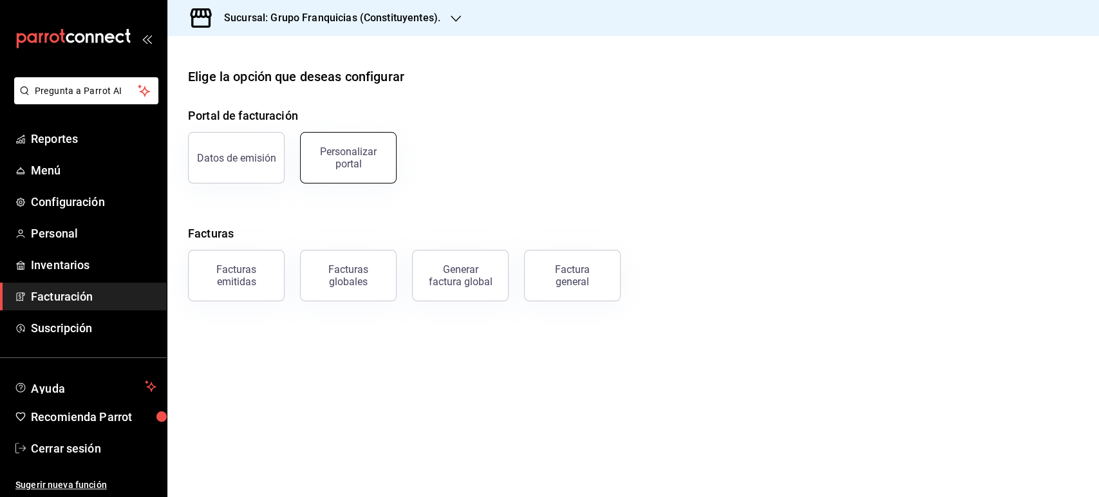
click at [347, 165] on div "Personalizar portal" at bounding box center [348, 157] width 80 height 24
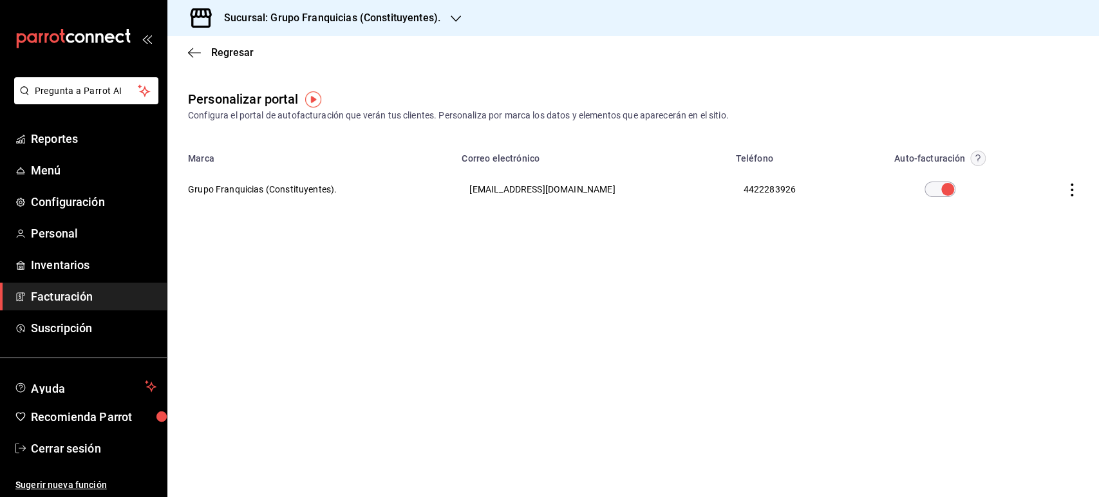
click at [351, 9] on div "Sucursal: Grupo Franquicias (Constituyentes)." at bounding box center [322, 18] width 288 height 36
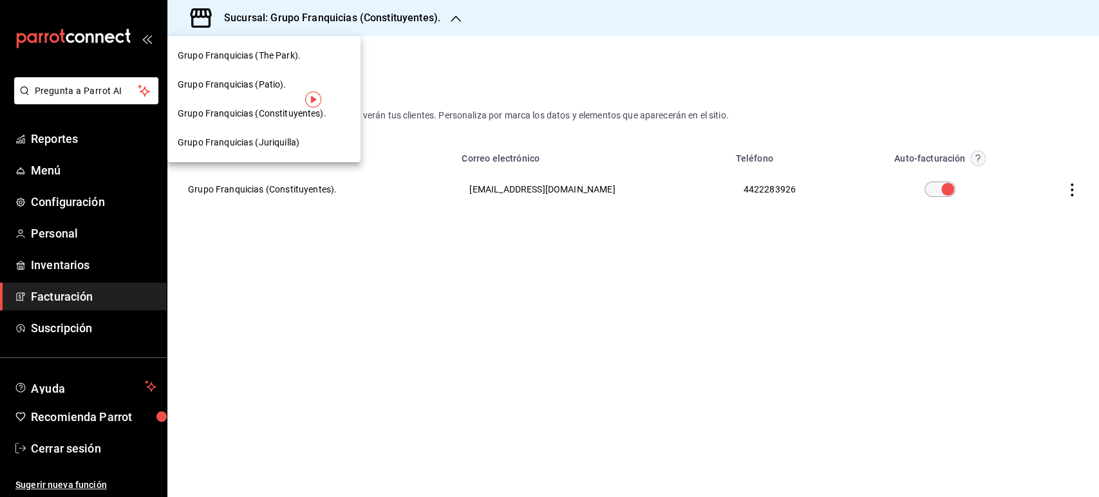
click at [256, 135] on div "Grupo Franquicias (Juriquilla)" at bounding box center [263, 142] width 193 height 29
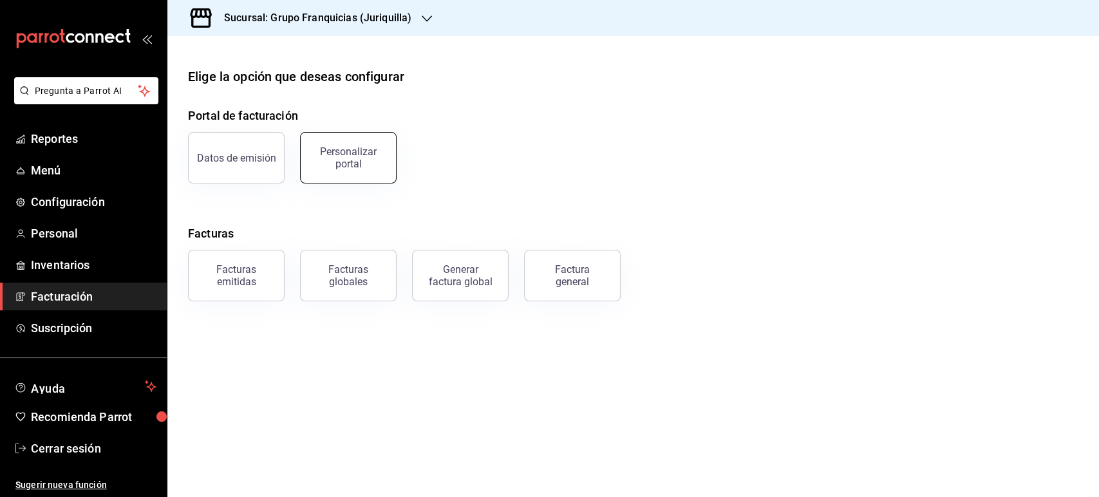
click at [343, 163] on div "Personalizar portal" at bounding box center [348, 157] width 80 height 24
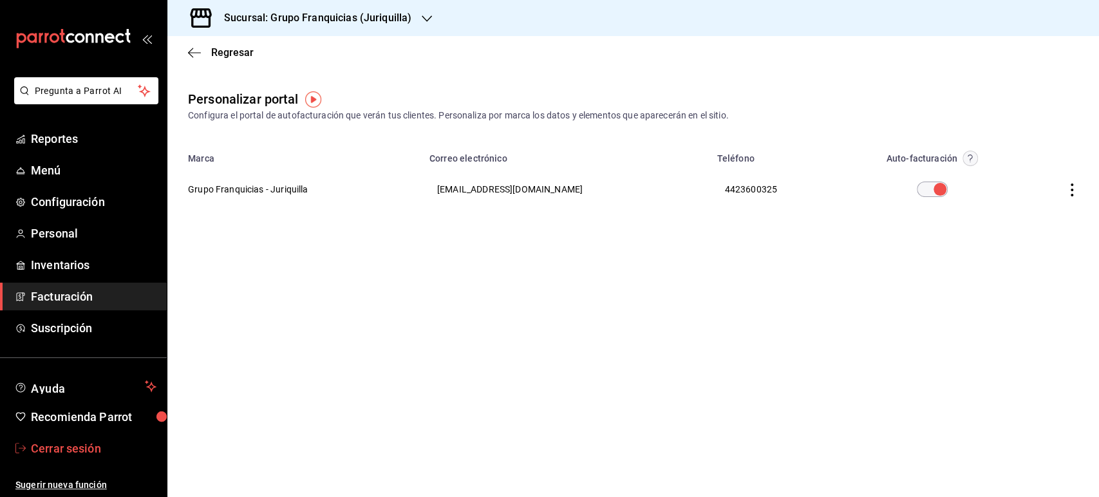
click at [65, 453] on span "Cerrar sesión" at bounding box center [94, 448] width 126 height 17
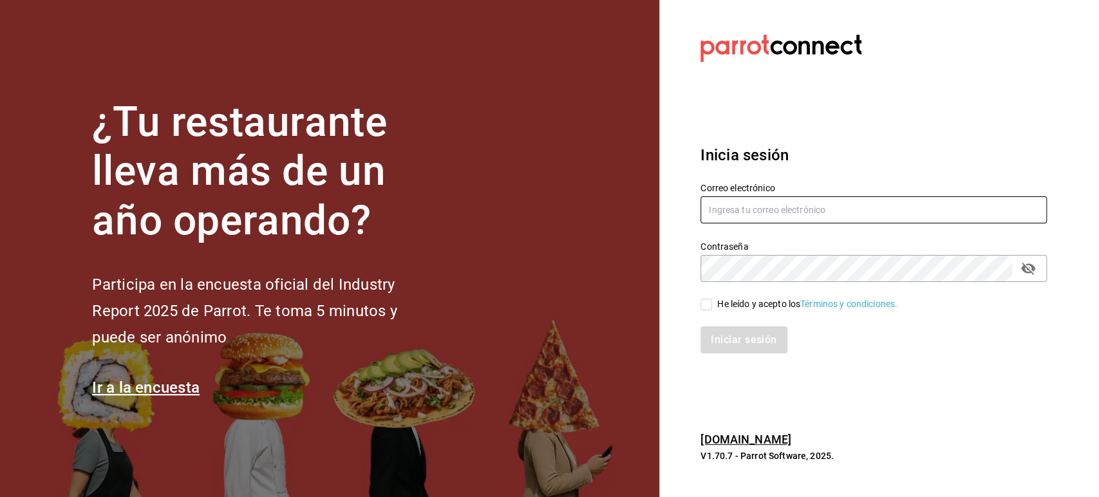
click at [720, 219] on input "text" at bounding box center [873, 209] width 346 height 27
paste input "[EMAIL_ADDRESS][DOMAIN_NAME]"
type input "[EMAIL_ADDRESS][DOMAIN_NAME]"
click at [722, 308] on div "He leído y acepto los Términos y condiciones." at bounding box center [807, 304] width 180 height 14
click at [712, 308] on input "He leído y acepto los Términos y condiciones." at bounding box center [706, 305] width 12 height 12
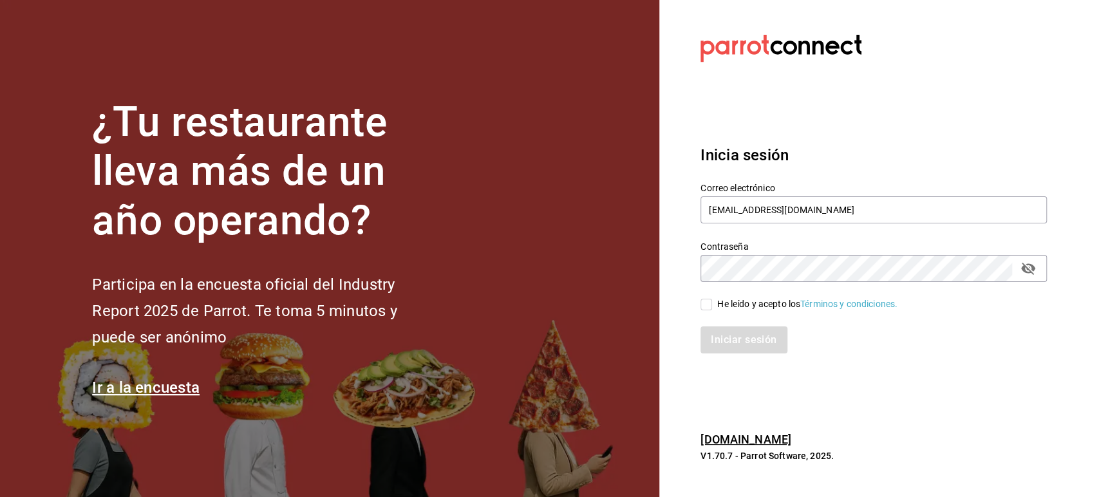
checkbox input "true"
click at [734, 331] on button "Iniciar sesión" at bounding box center [744, 339] width 88 height 27
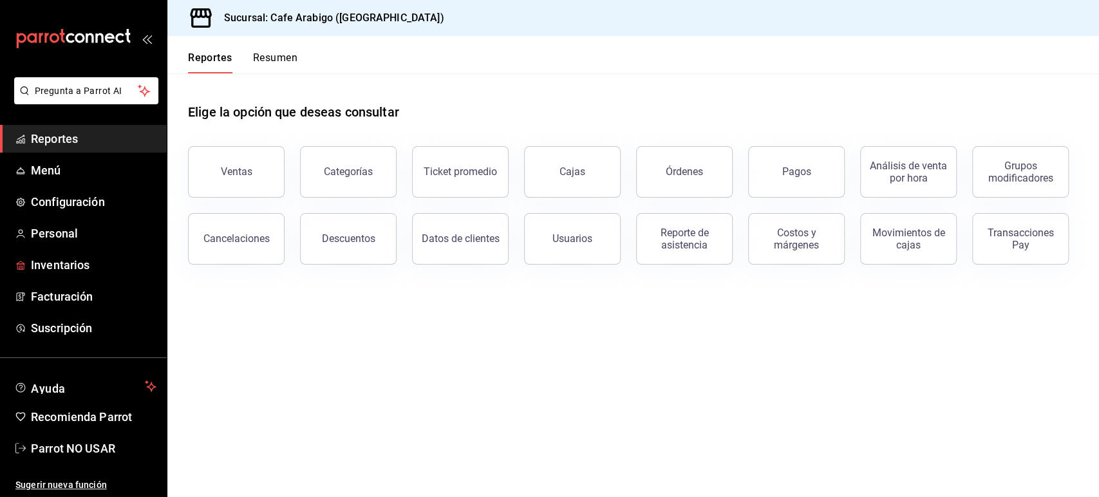
click at [44, 257] on span "Inventarios" at bounding box center [94, 264] width 126 height 17
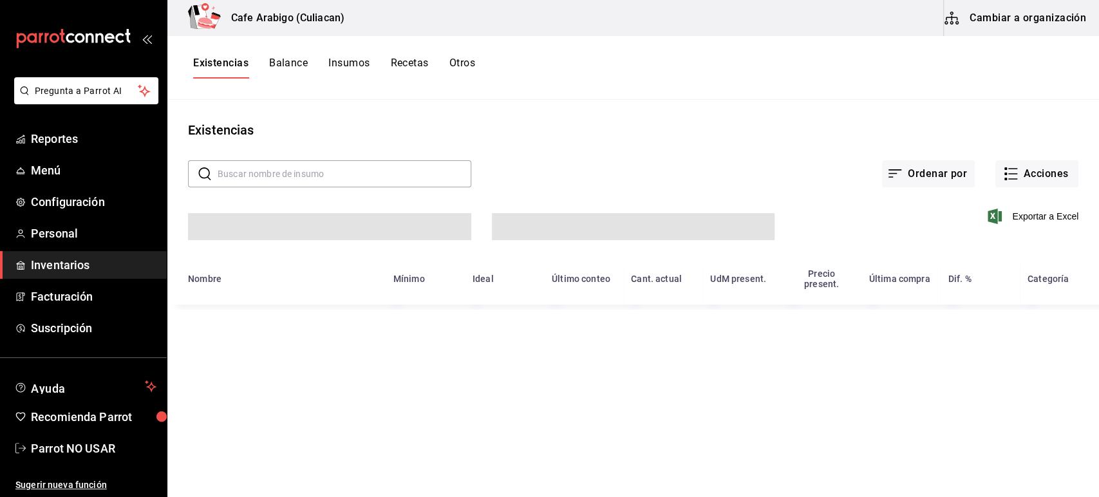
click at [350, 65] on button "Insumos" at bounding box center [348, 68] width 41 height 22
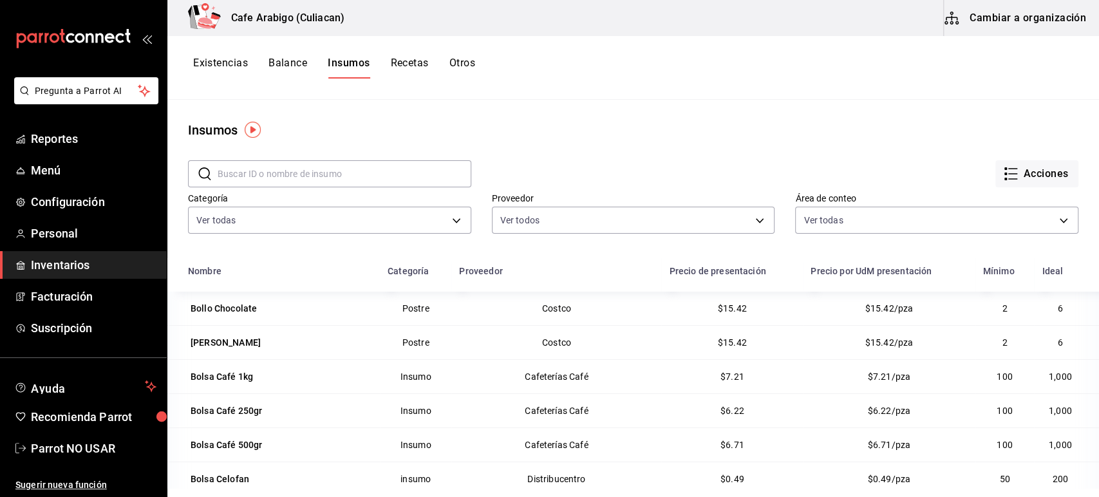
click at [301, 169] on input "text" at bounding box center [345, 174] width 254 height 26
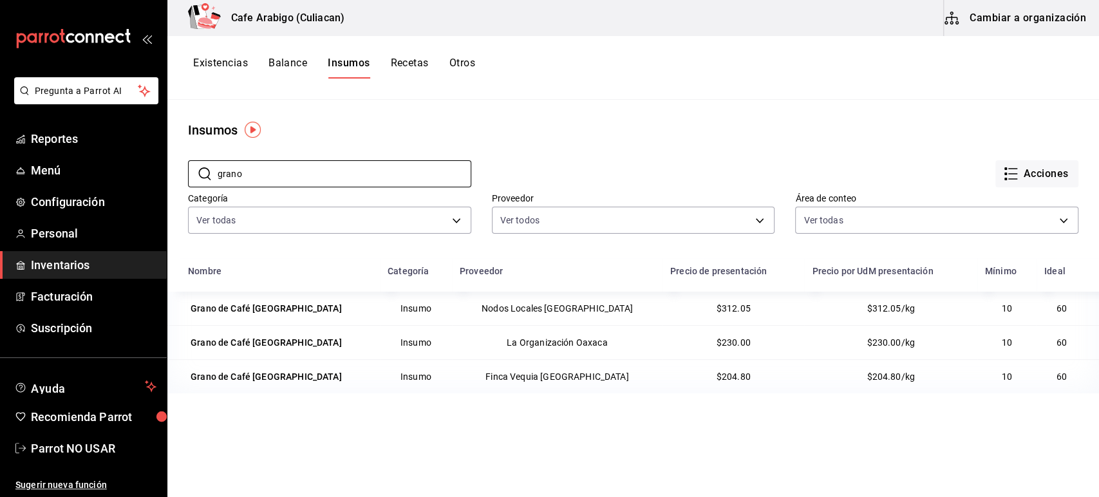
type input "grano"
click at [430, 418] on div "Nombre Categoría Proveedor Precio de presentación Precio por UdM presentación M…" at bounding box center [632, 451] width 931 height 387
click at [270, 306] on div "Grano de Café [GEOGRAPHIC_DATA]" at bounding box center [266, 308] width 151 height 13
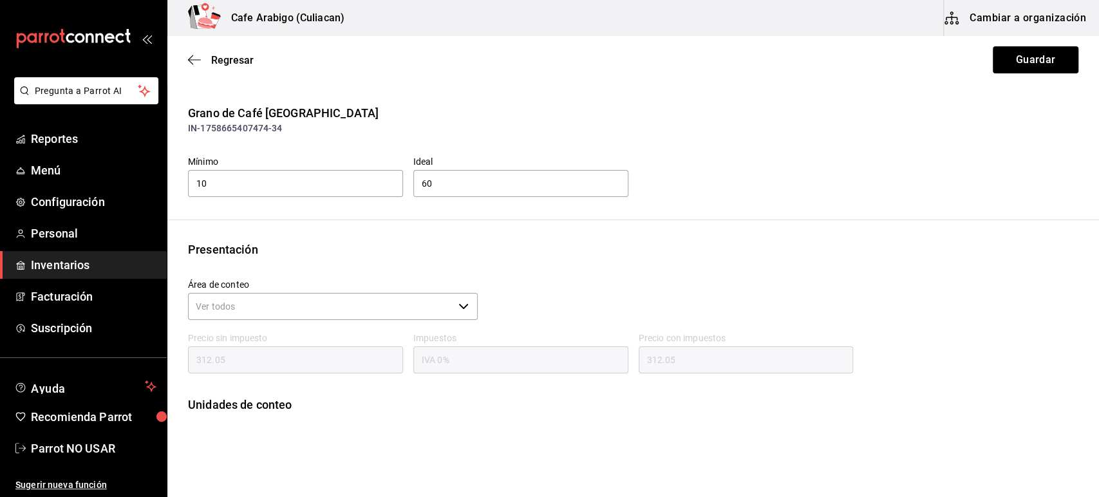
scroll to position [112, 0]
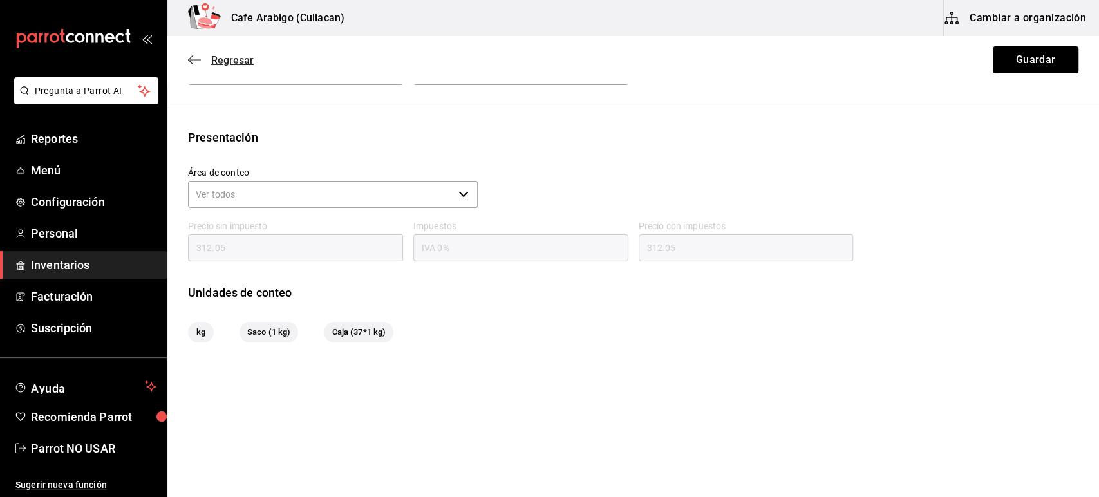
click at [201, 59] on span "Regresar" at bounding box center [221, 60] width 66 height 12
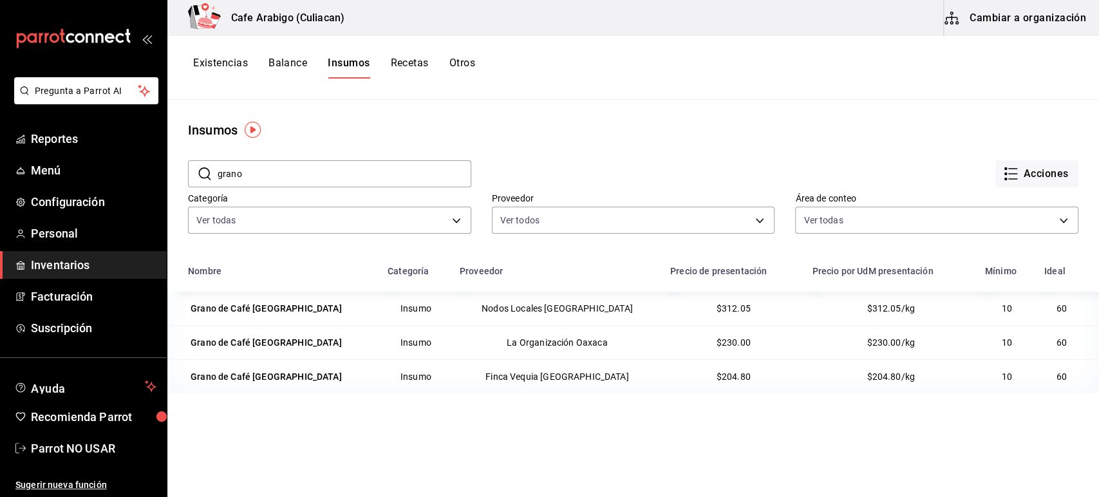
click at [998, 16] on button "Cambiar a organización" at bounding box center [1016, 18] width 145 height 36
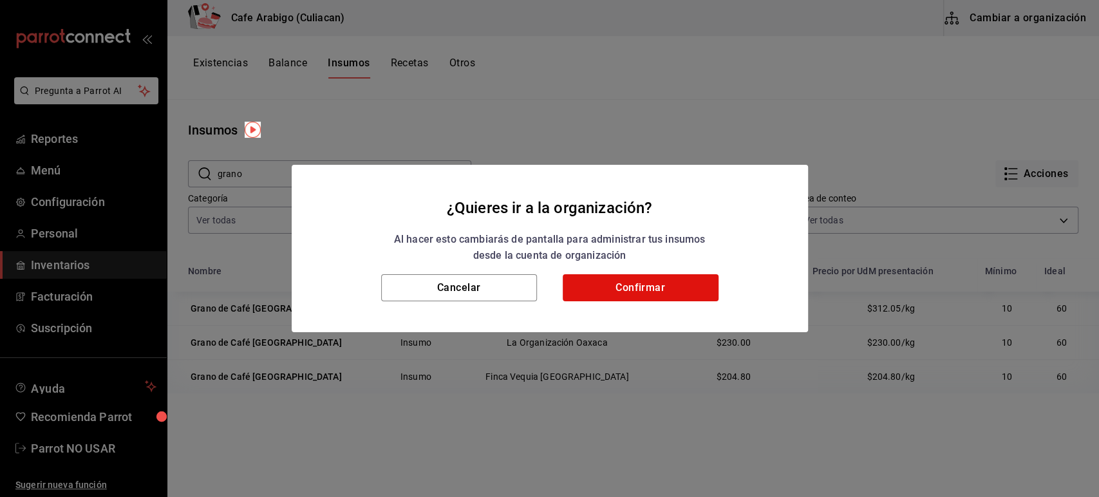
click at [610, 304] on div "Cancelar Confirmar" at bounding box center [550, 303] width 516 height 58
click at [618, 285] on button "Confirmar" at bounding box center [641, 287] width 156 height 27
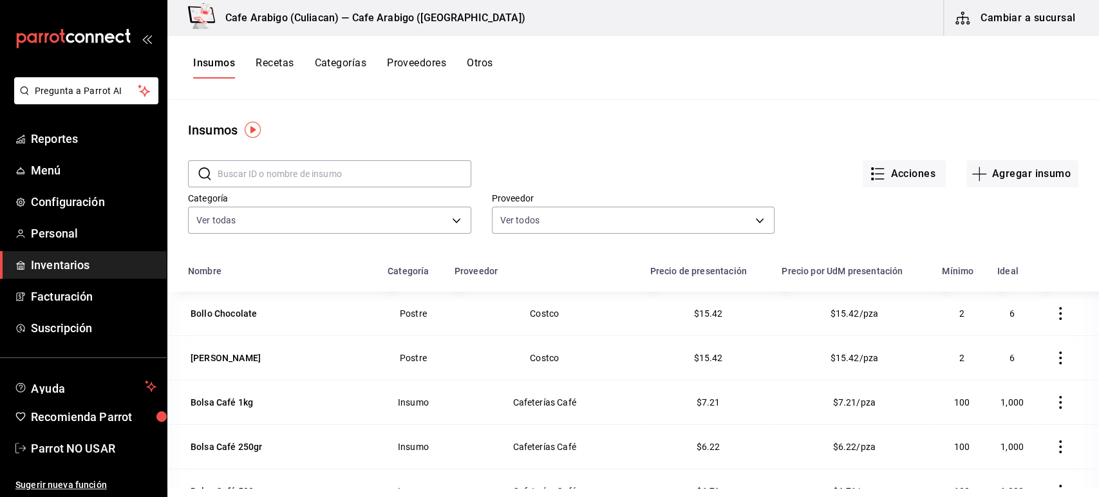
click at [272, 171] on input "text" at bounding box center [345, 174] width 254 height 26
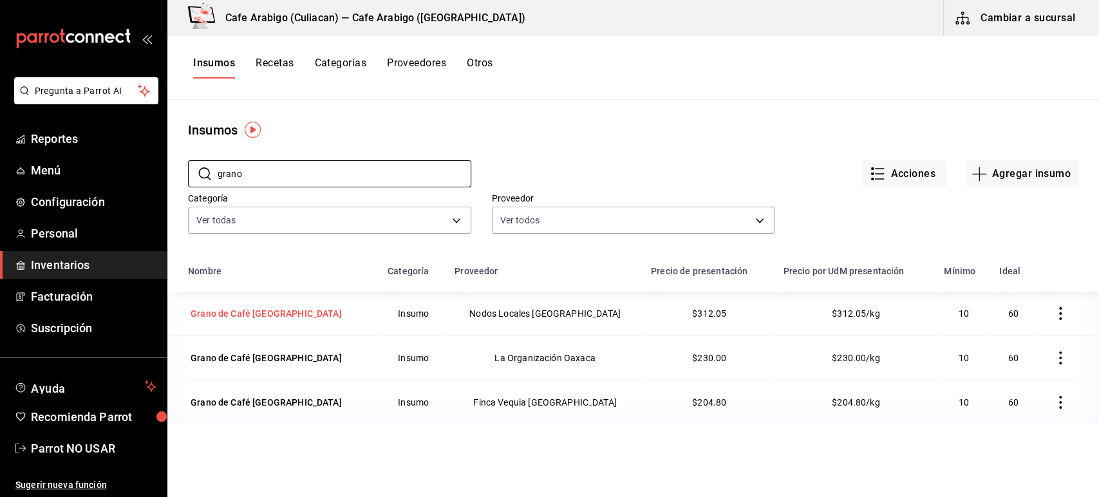
type input "grano"
click at [227, 313] on div "Grano de Café [GEOGRAPHIC_DATA]" at bounding box center [266, 313] width 151 height 13
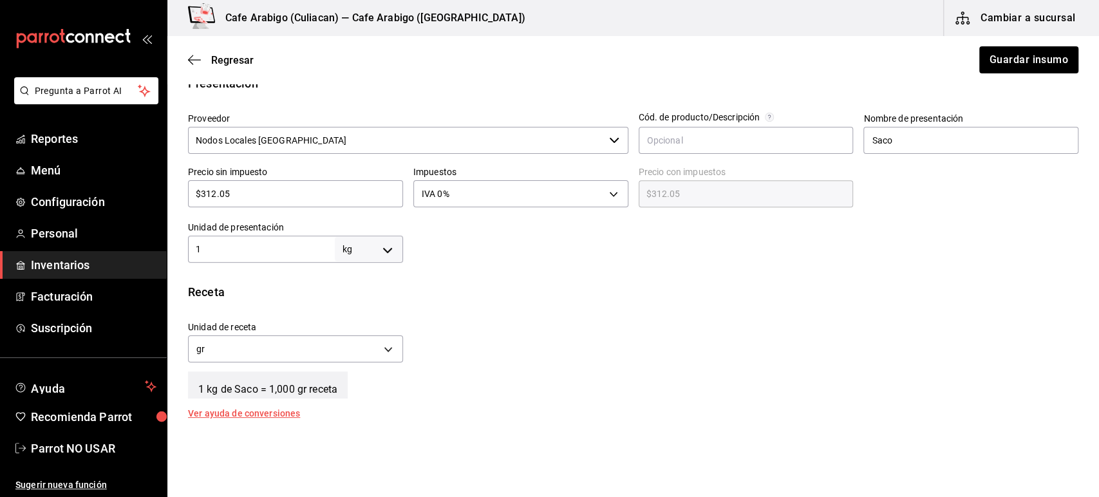
scroll to position [244, 0]
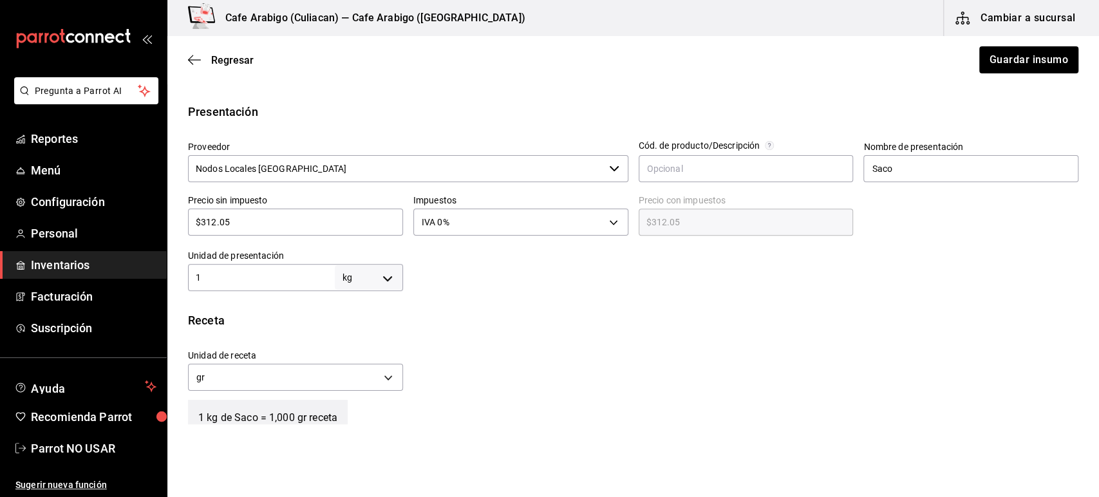
click at [241, 279] on input "1" at bounding box center [261, 277] width 147 height 15
click at [239, 220] on input "$312.05" at bounding box center [295, 221] width 215 height 15
click at [453, 303] on div "Insumo IN-1758665407474-34 Nombre Grano de Café [GEOGRAPHIC_DATA] Categoría de …" at bounding box center [632, 265] width 931 height 810
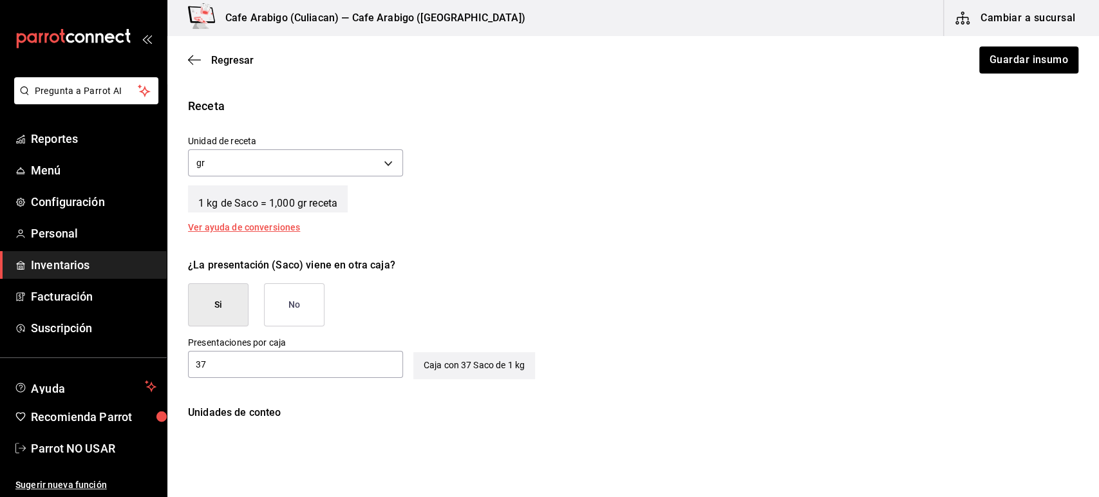
scroll to position [455, 0]
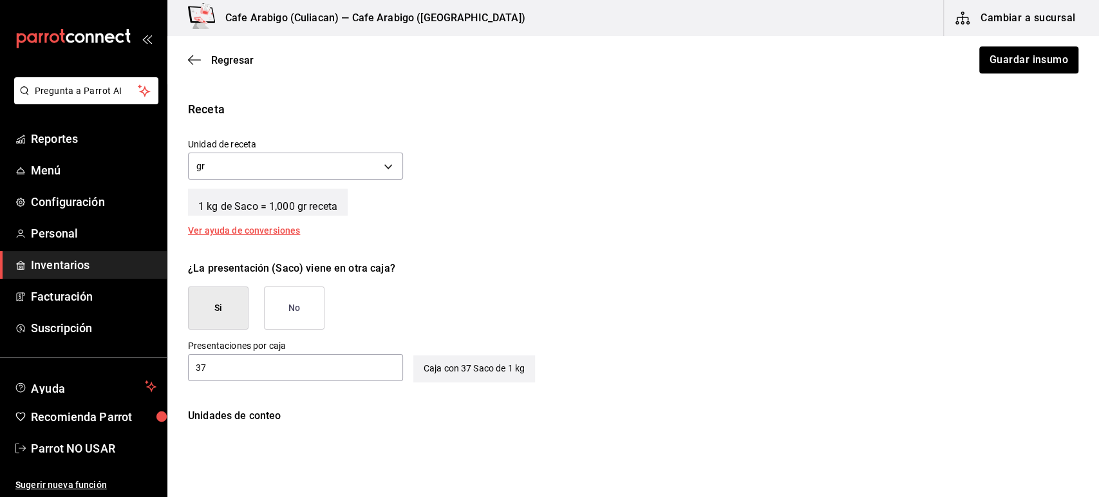
click at [303, 300] on button "No" at bounding box center [294, 307] width 61 height 43
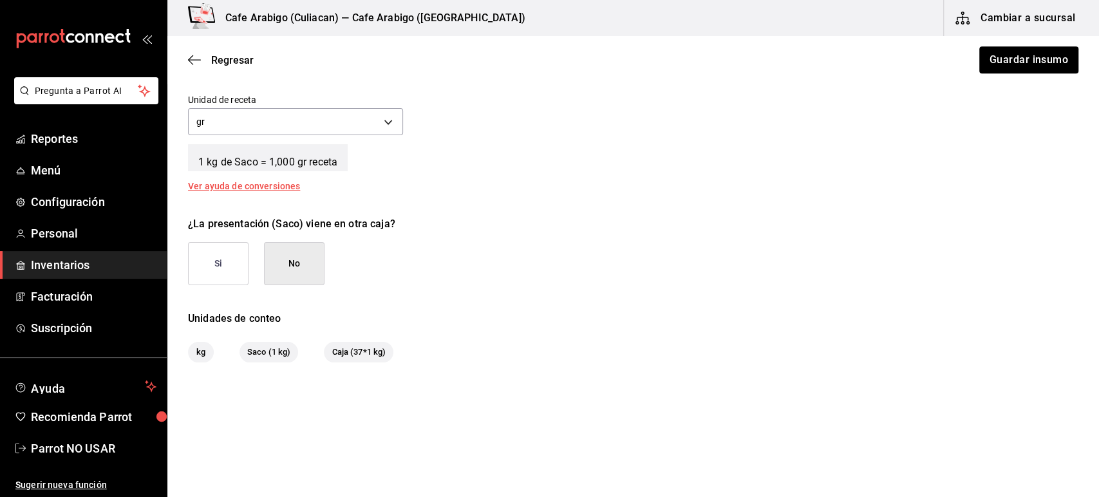
scroll to position [512, 0]
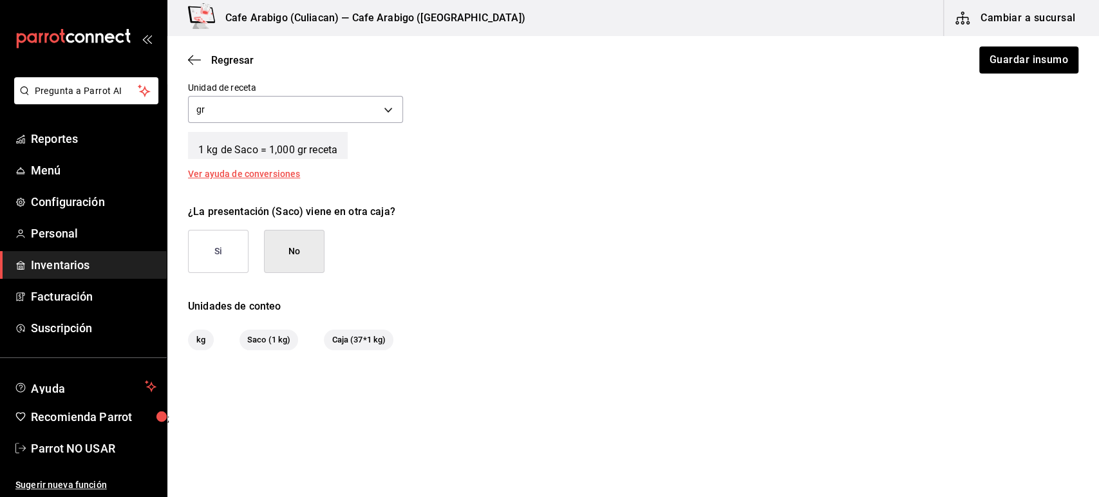
click at [232, 248] on button "Si" at bounding box center [218, 251] width 61 height 43
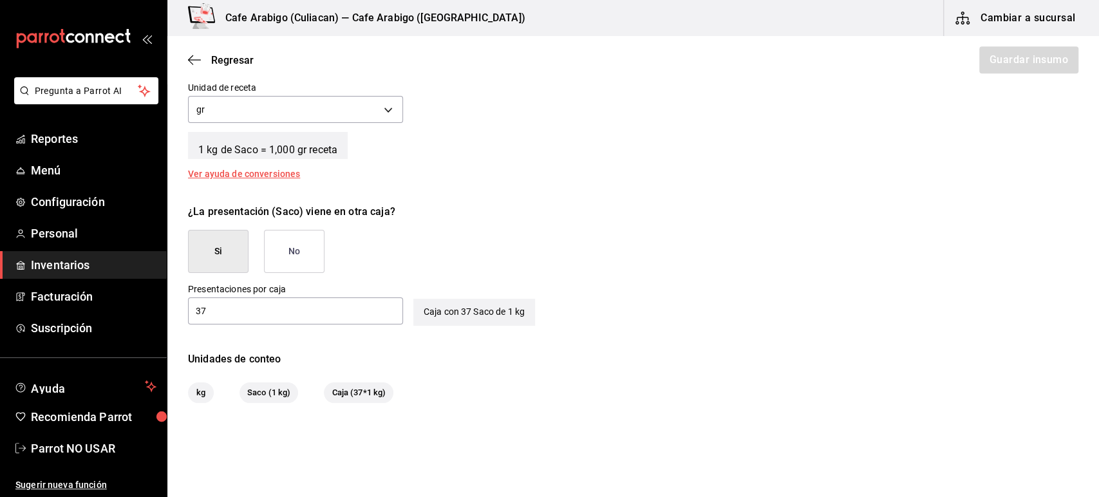
click at [419, 361] on div "Unidades de conteo" at bounding box center [633, 358] width 890 height 15
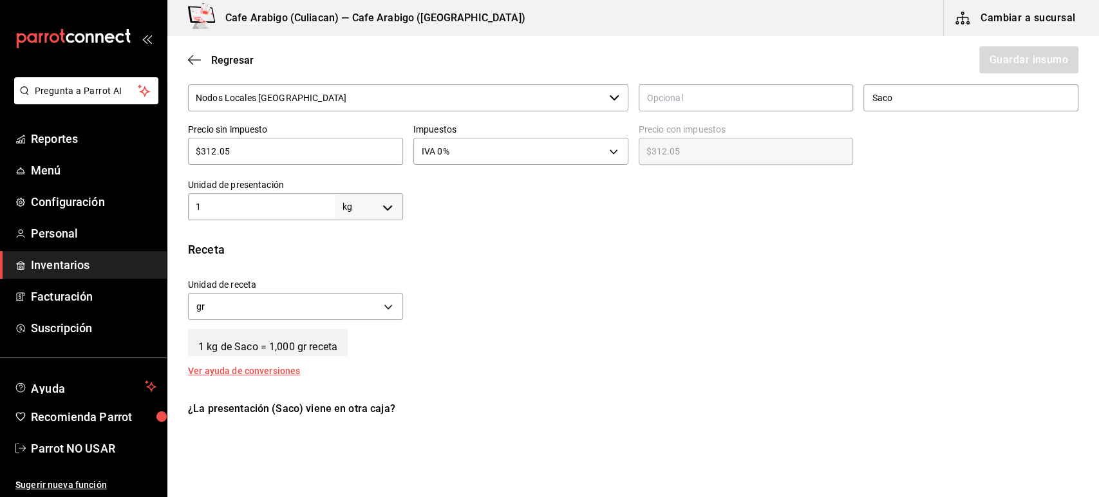
scroll to position [314, 0]
click at [234, 203] on input "1" at bounding box center [261, 207] width 147 height 15
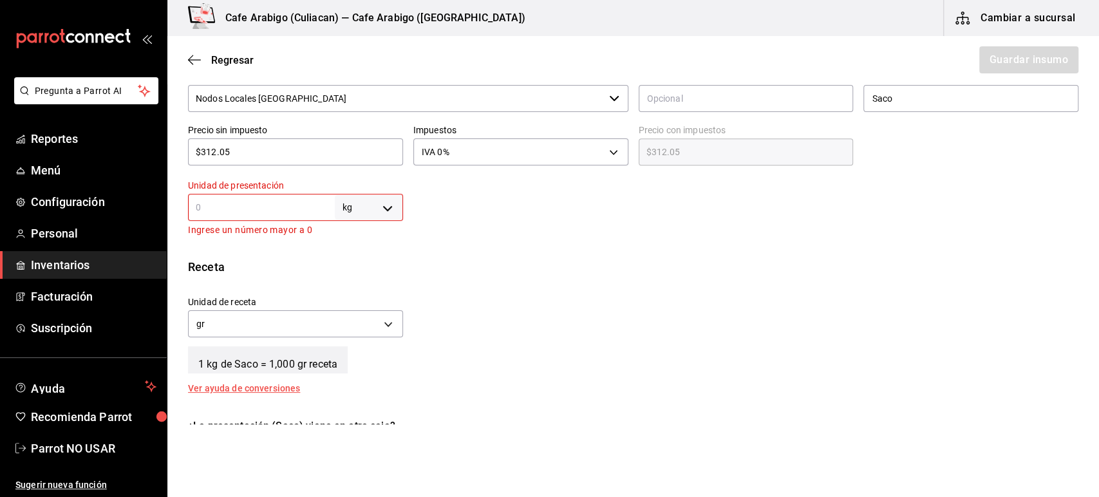
type input "3"
type input "3,000"
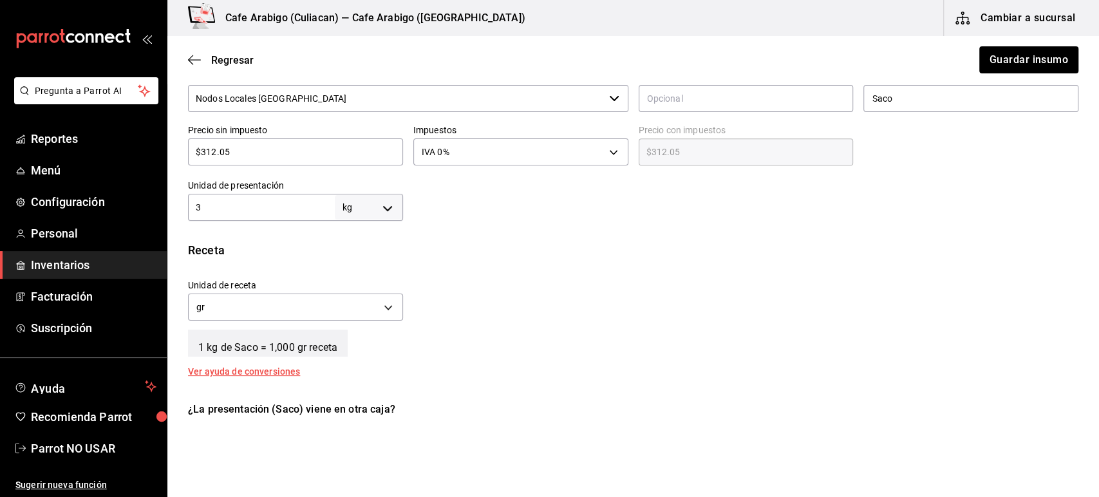
type input "37"
type input "37,000"
click at [378, 272] on div "Unidad de receta gr GRAM" at bounding box center [290, 296] width 225 height 55
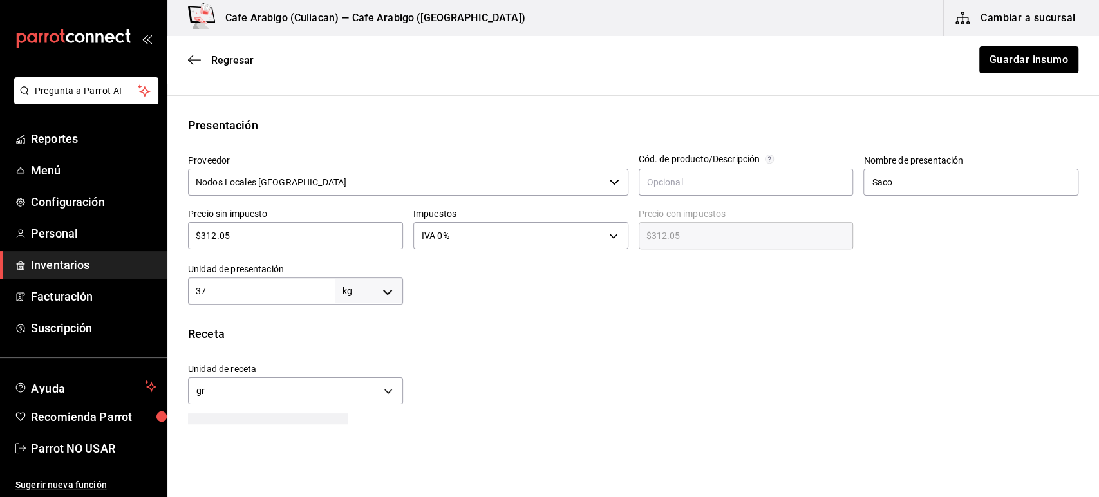
scroll to position [214, 0]
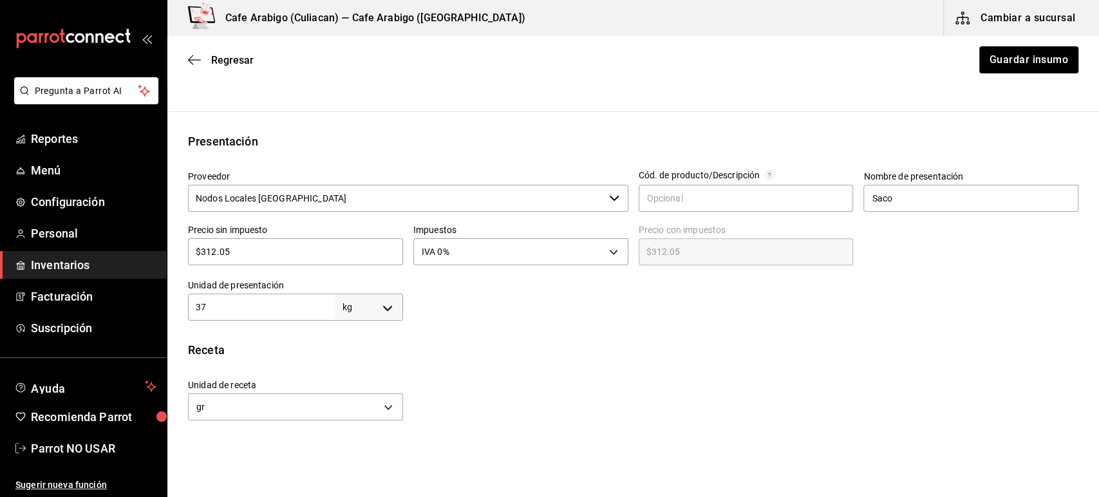
click at [221, 303] on input "37" at bounding box center [261, 306] width 147 height 15
type input "3"
type input "3,000"
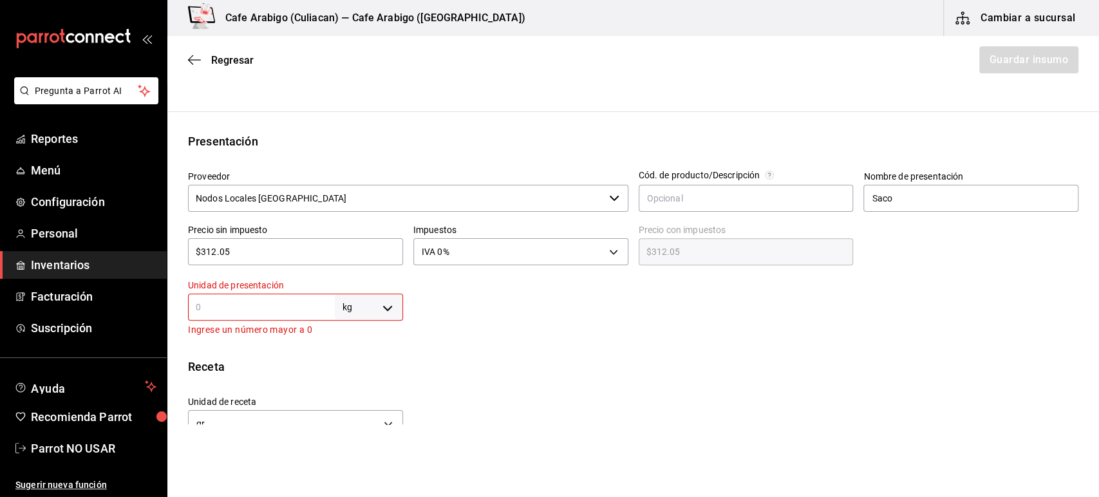
type input "1"
type input "1,000"
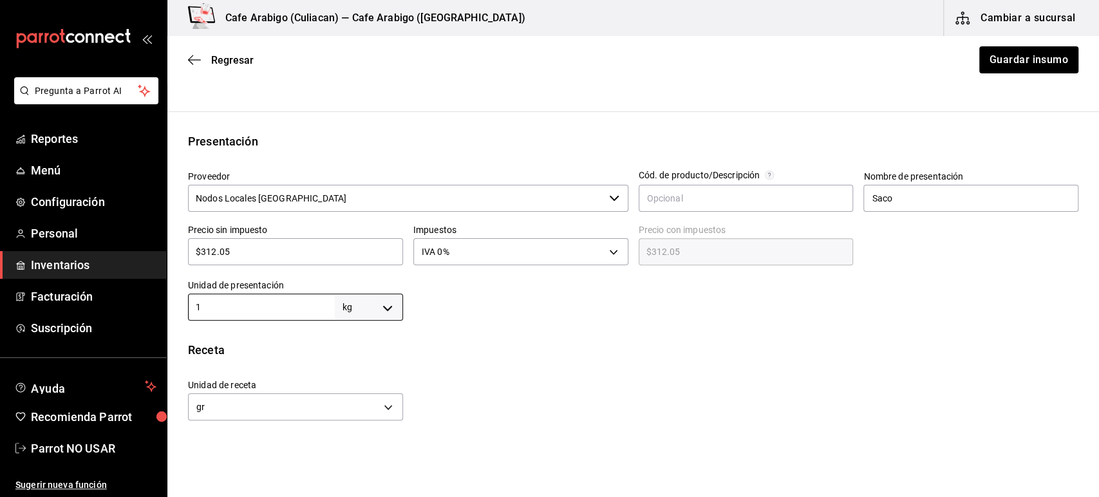
type input "1"
click at [423, 324] on div "Insumo IN-1758665407474-34 Nombre Grano de Café [GEOGRAPHIC_DATA] Categoría de …" at bounding box center [632, 295] width 931 height 810
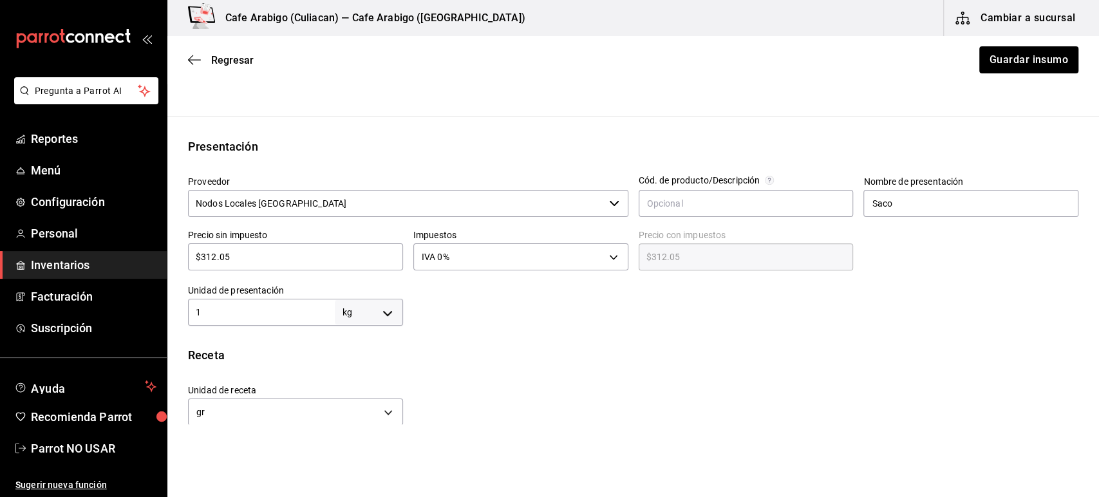
scroll to position [206, 0]
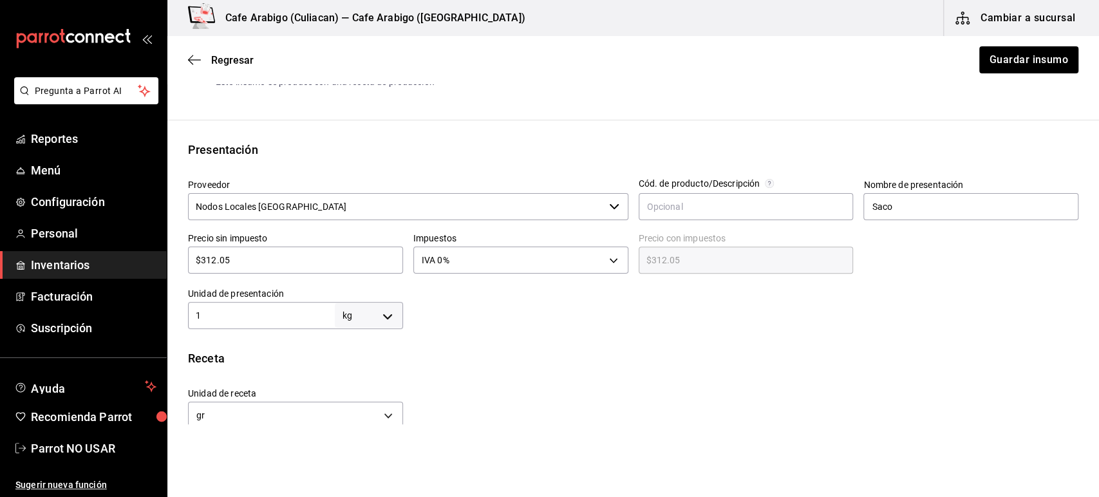
drag, startPoint x: 252, startPoint y: 259, endPoint x: 193, endPoint y: 265, distance: 59.5
click at [193, 265] on input "$312.05" at bounding box center [295, 259] width 215 height 15
click at [474, 295] on div at bounding box center [740, 302] width 675 height 51
click at [320, 135] on div "Insumo IN-1758665407474-34 Nombre Grano de Café [GEOGRAPHIC_DATA] Categoría de …" at bounding box center [632, 303] width 931 height 810
drag, startPoint x: 245, startPoint y: 268, endPoint x: 196, endPoint y: 266, distance: 48.3
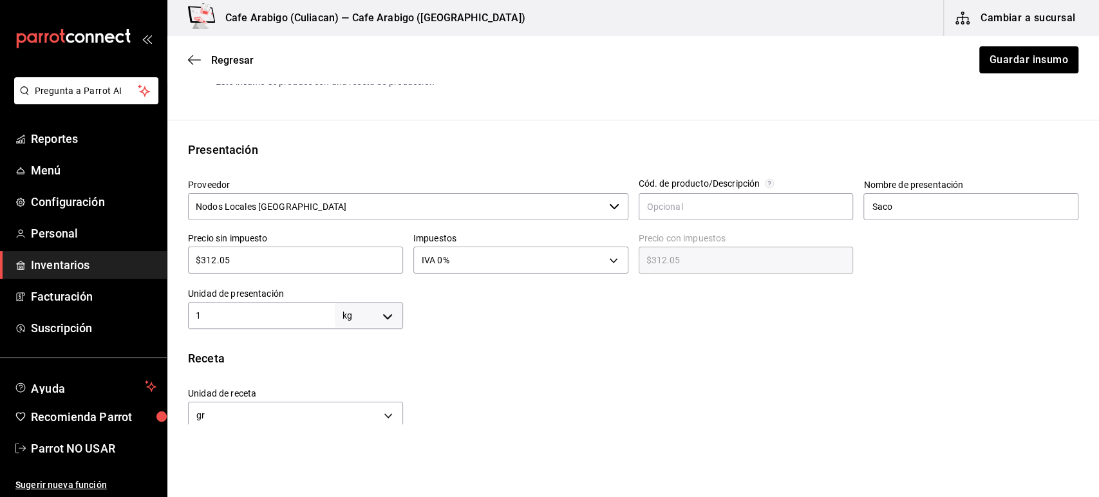
click at [196, 266] on div "$312.05 ​" at bounding box center [295, 260] width 215 height 27
type input "$8"
type input "$8.00"
type input "$8.4"
type input "$8.40"
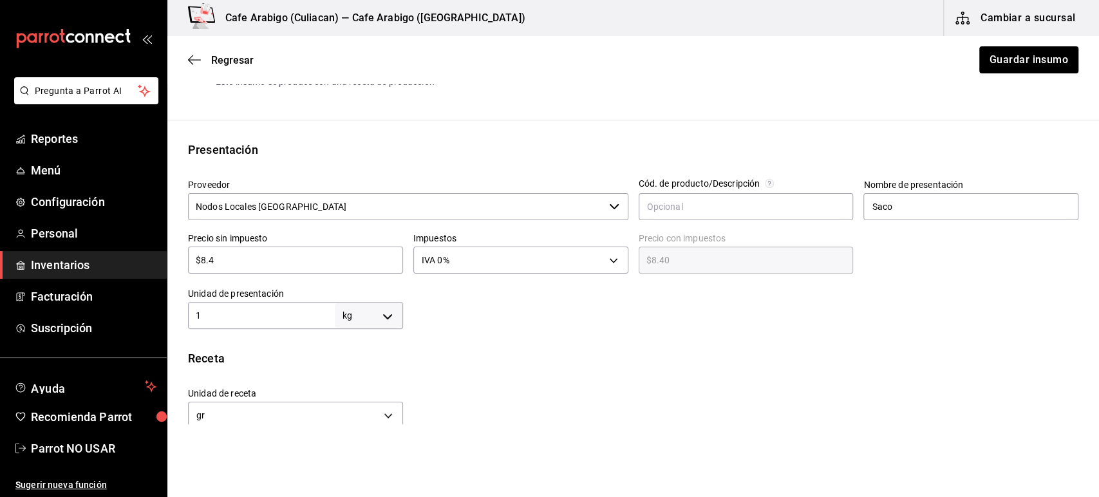
type input "$8.43"
click at [444, 352] on div "Receta" at bounding box center [633, 358] width 890 height 17
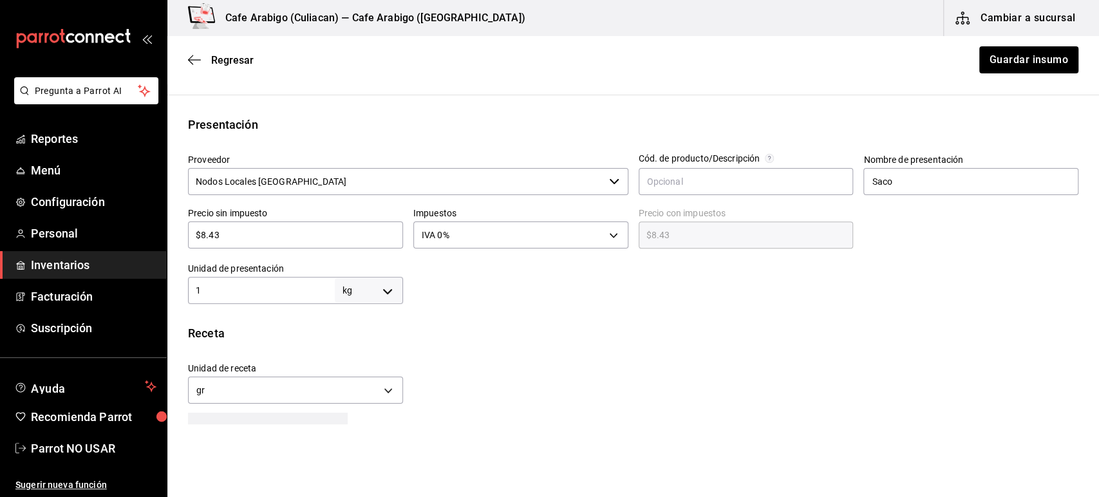
scroll to position [232, 0]
type input "$8.4"
type input "$8.40"
type input "$8."
type input "$8.00"
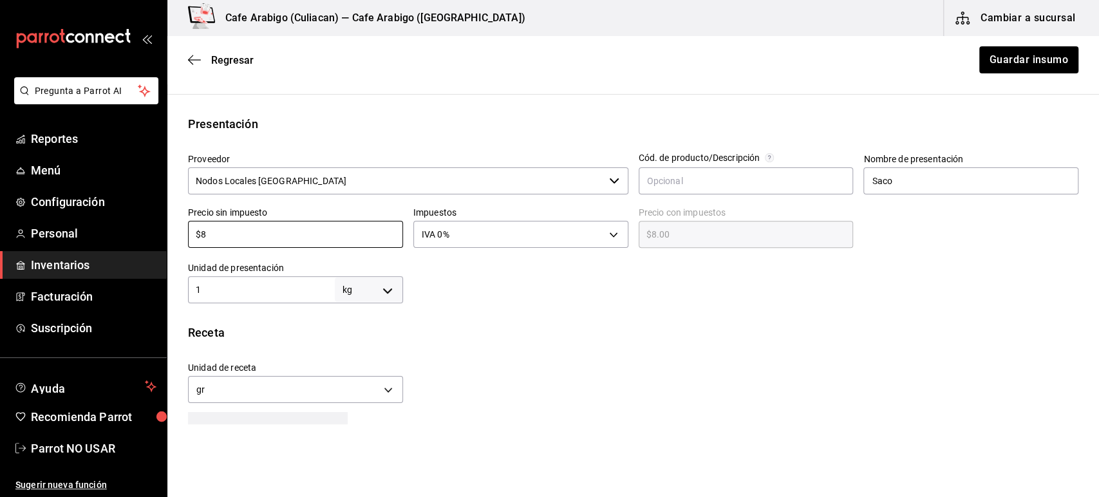
type input "$8"
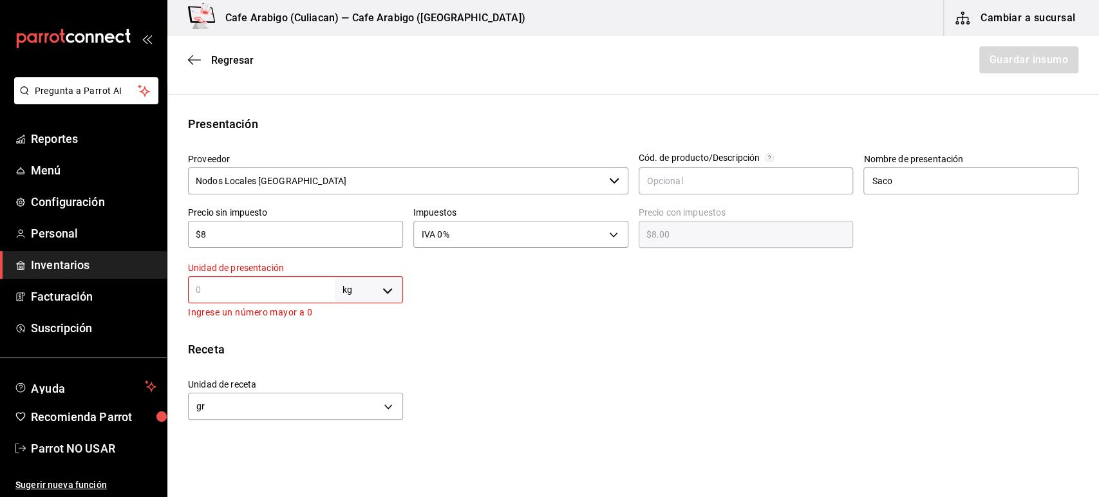
type input "3"
type input "3,000"
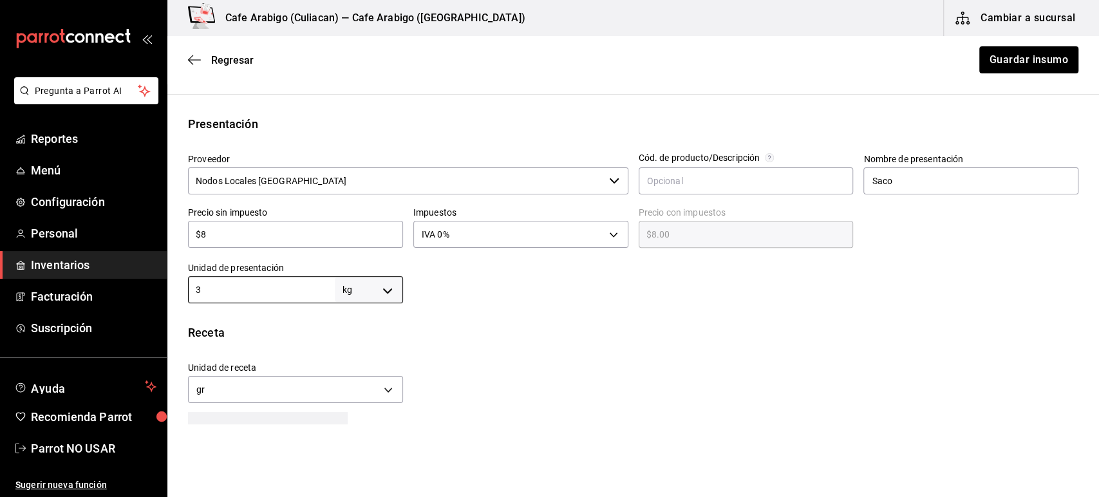
type input "37"
type input "37,000"
type input "3"
type input "3,000"
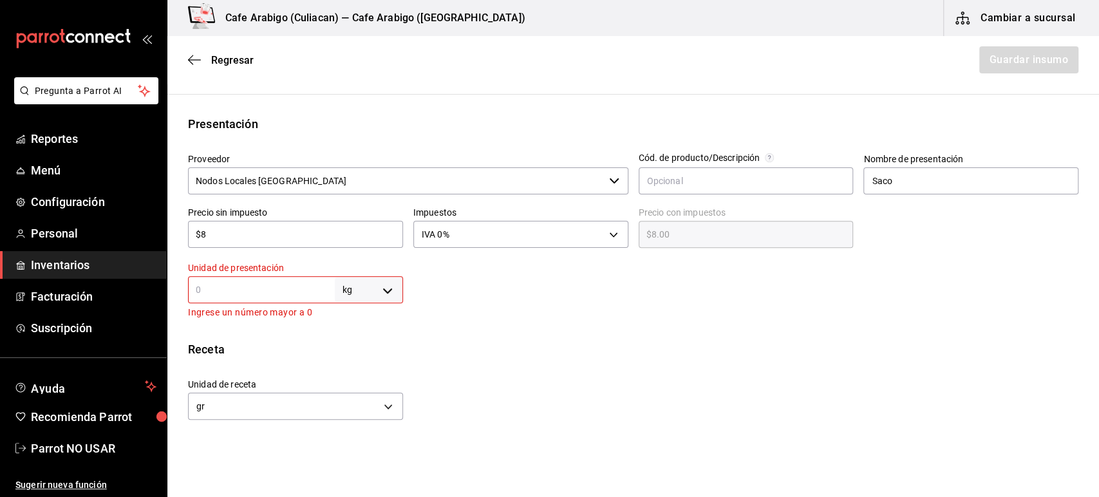
type input "1"
type input "1,000"
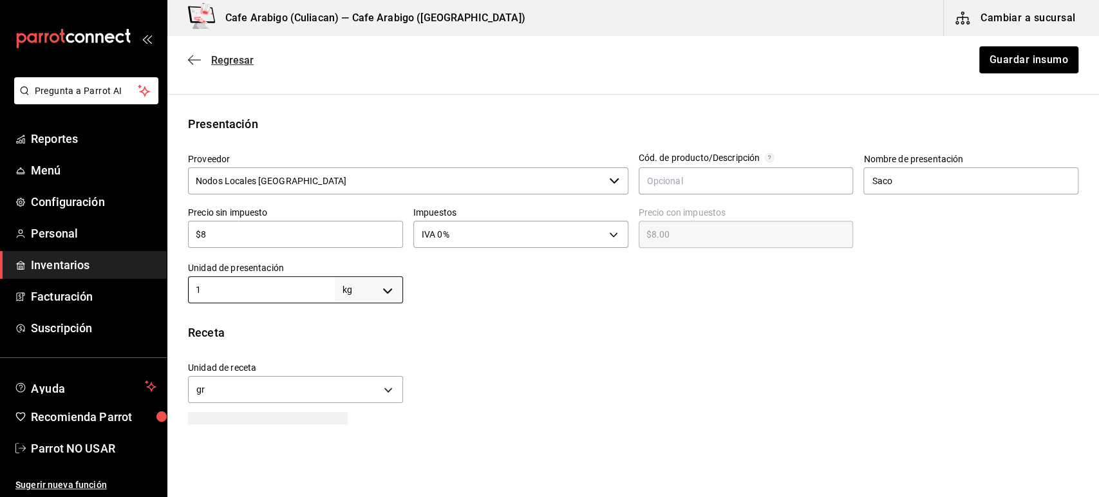
click at [196, 59] on icon "button" at bounding box center [194, 60] width 13 height 12
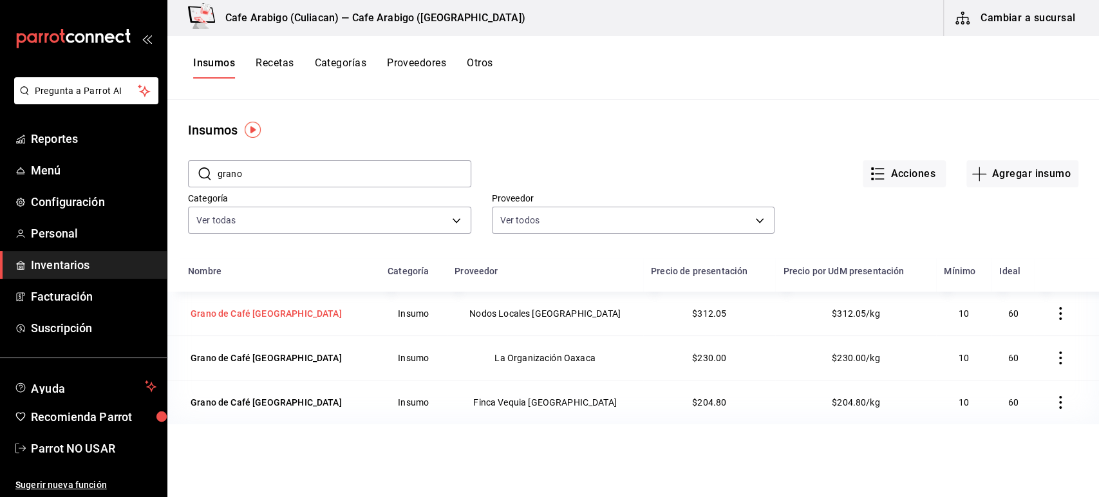
click at [262, 310] on div "Grano de Café [GEOGRAPHIC_DATA]" at bounding box center [266, 313] width 151 height 13
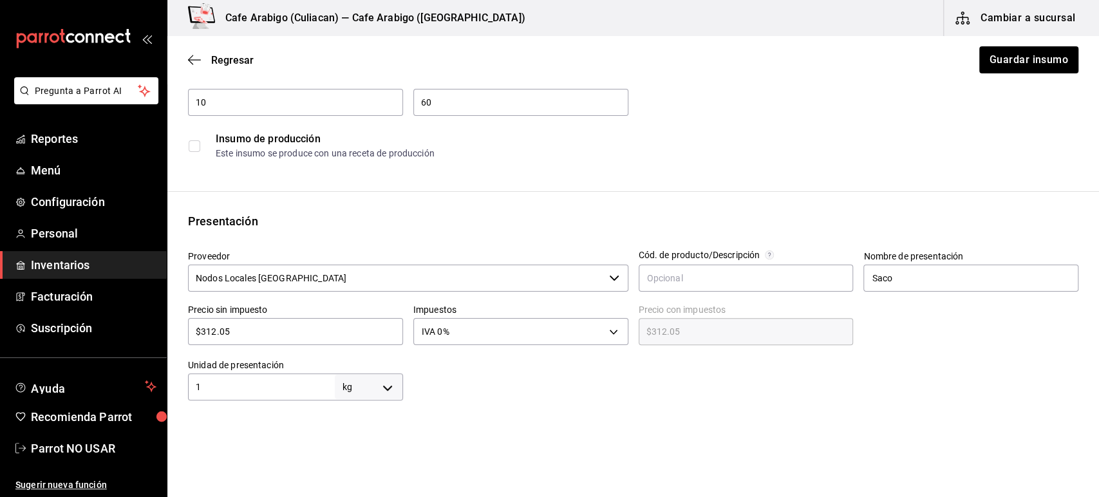
scroll to position [134, 0]
drag, startPoint x: 232, startPoint y: 326, endPoint x: 190, endPoint y: 328, distance: 42.5
click at [190, 328] on input "$312.05" at bounding box center [295, 331] width 215 height 15
type input "$8"
type input "$8.00"
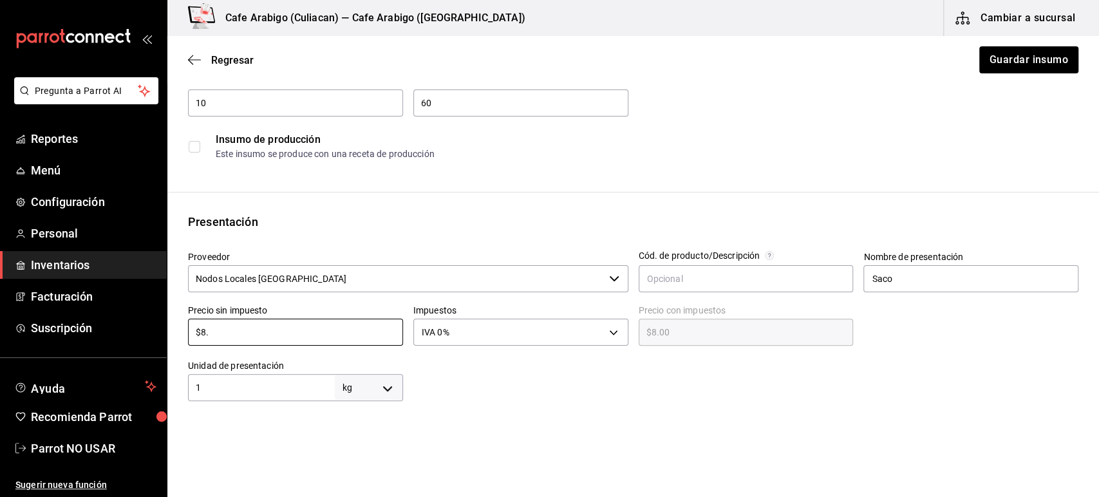
type input "$8.4"
type input "$8.40"
type input "$8.43"
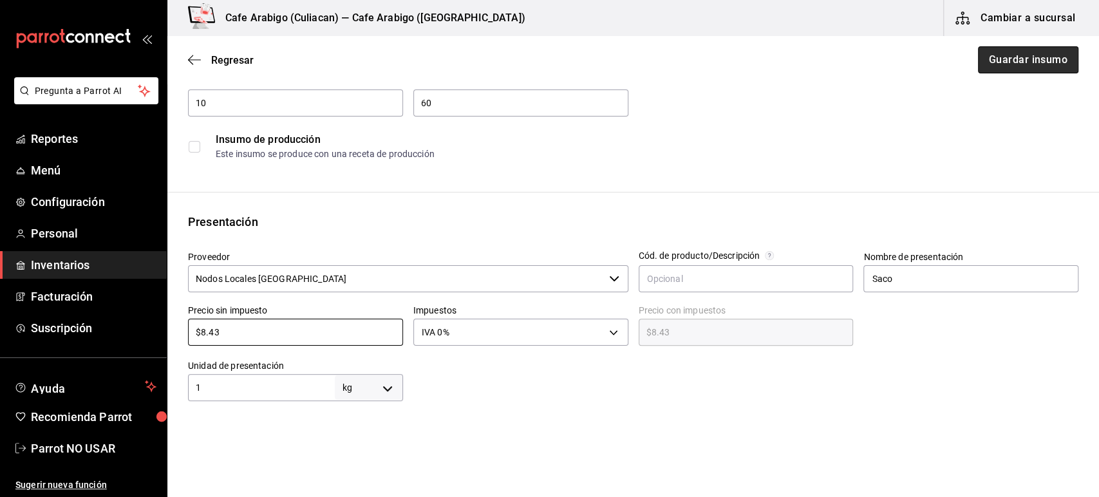
click at [1012, 62] on button "Guardar insumo" at bounding box center [1028, 59] width 100 height 27
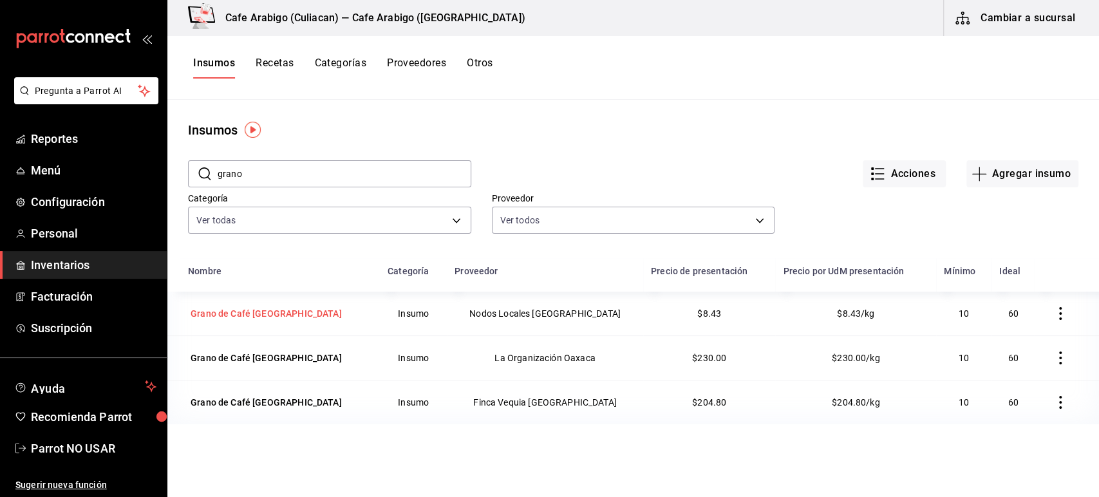
click at [275, 307] on div "Grano de Café [GEOGRAPHIC_DATA]" at bounding box center [266, 313] width 151 height 13
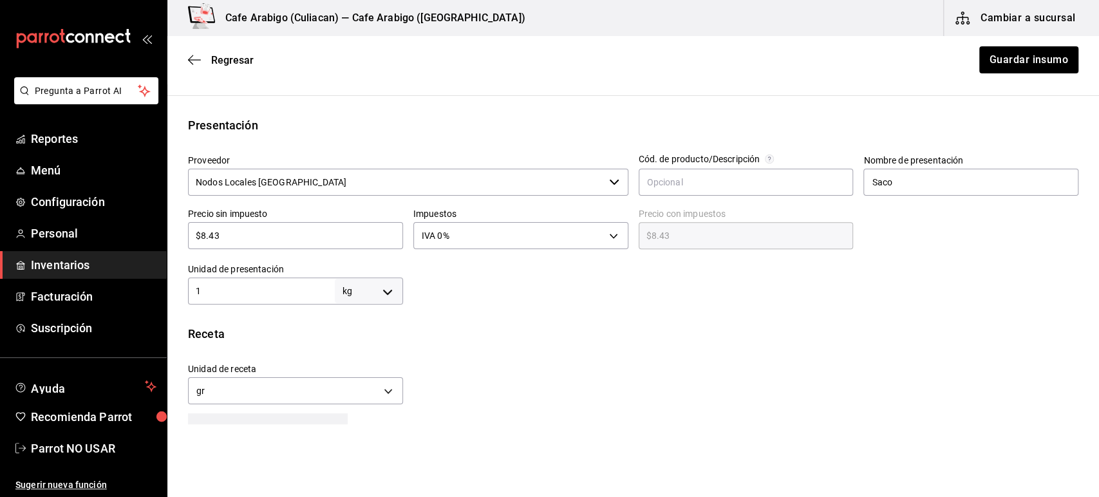
scroll to position [233, 0]
drag, startPoint x: 238, startPoint y: 237, endPoint x: 196, endPoint y: 236, distance: 42.5
click at [196, 236] on input "$8.43" at bounding box center [295, 232] width 215 height 15
type input "$3"
type input "$3.00"
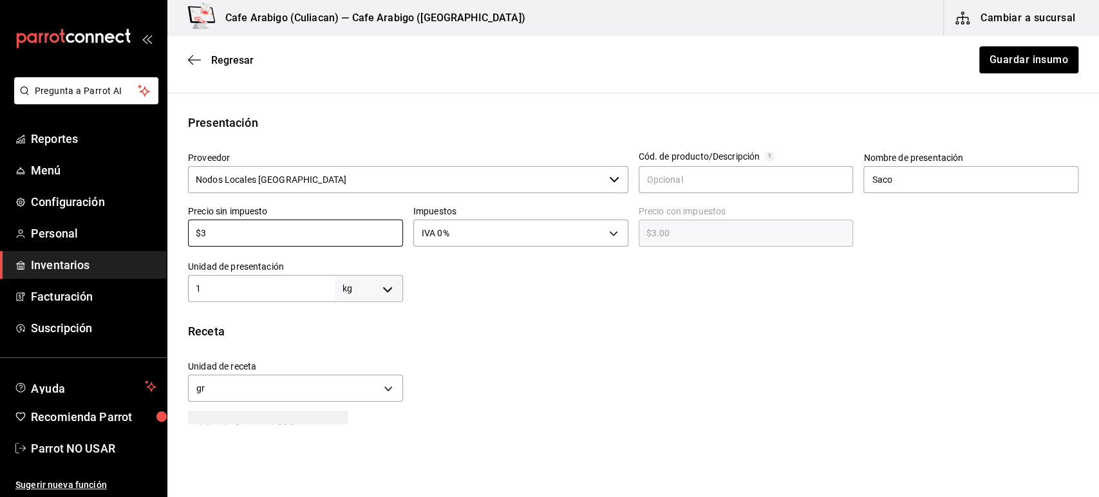
type input "$31"
type input "$31.00"
type input "$312"
type input "$312.00"
type input "$312.05"
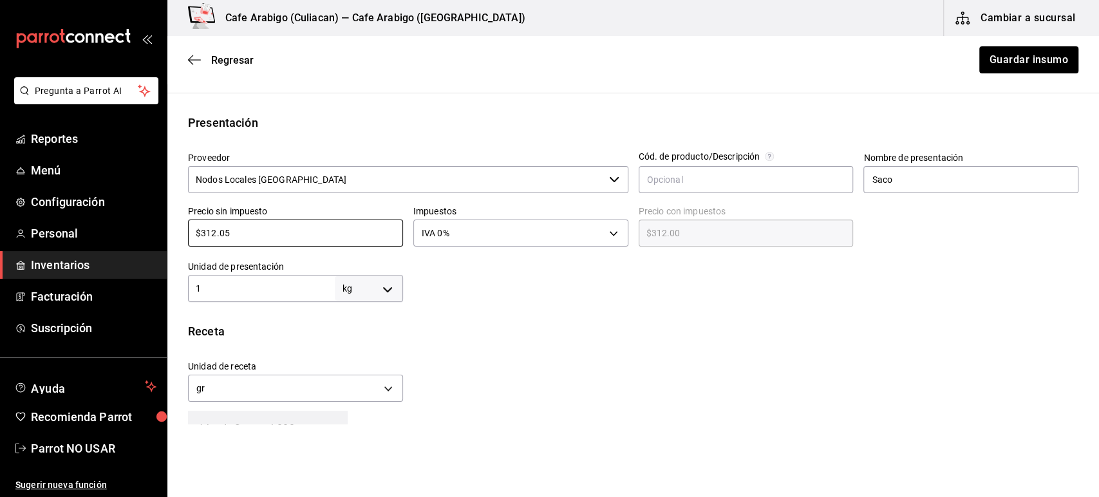
type input "$312.05"
click at [987, 64] on button "Guardar insumo" at bounding box center [1028, 59] width 100 height 27
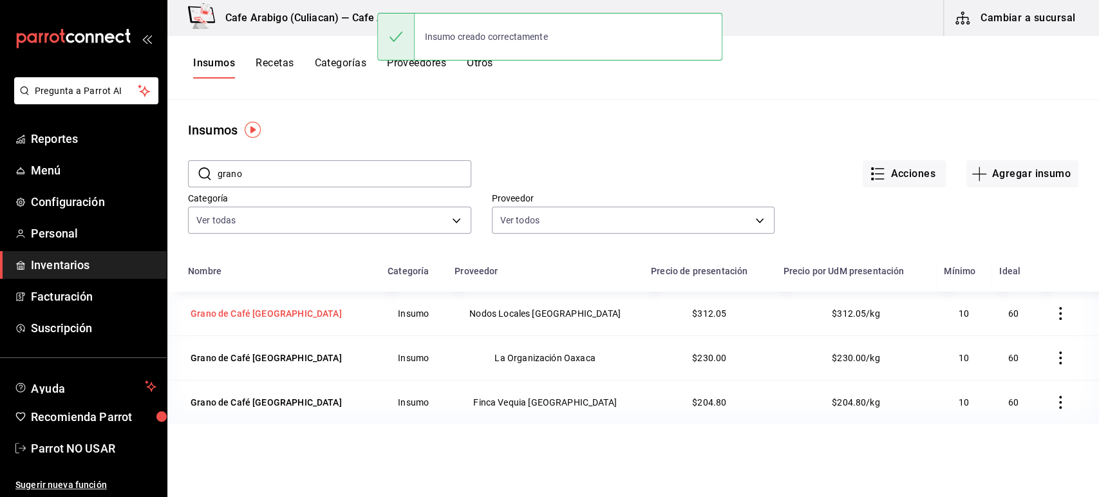
click at [236, 314] on div "Grano de Café [GEOGRAPHIC_DATA]" at bounding box center [266, 313] width 151 height 13
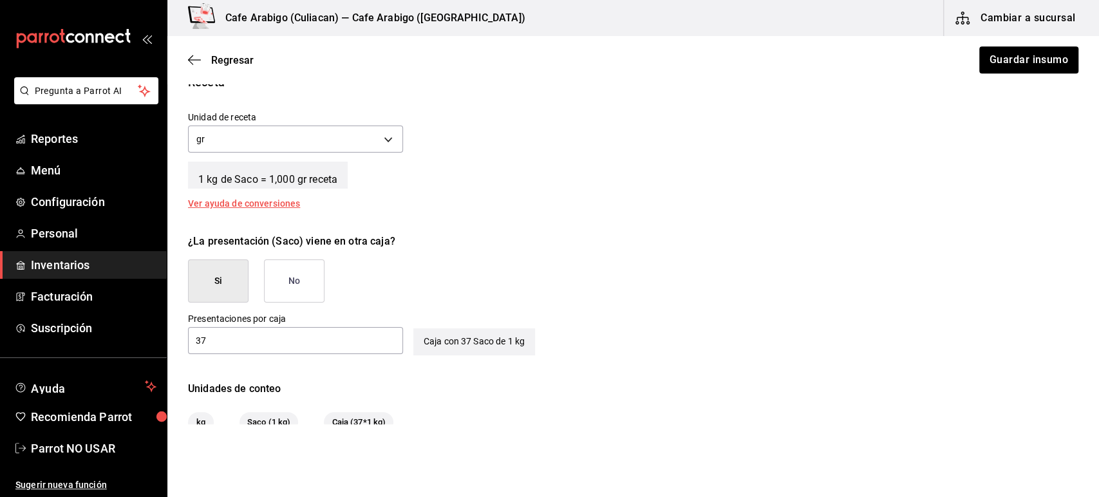
scroll to position [481, 0]
click at [297, 277] on button "No" at bounding box center [294, 281] width 61 height 43
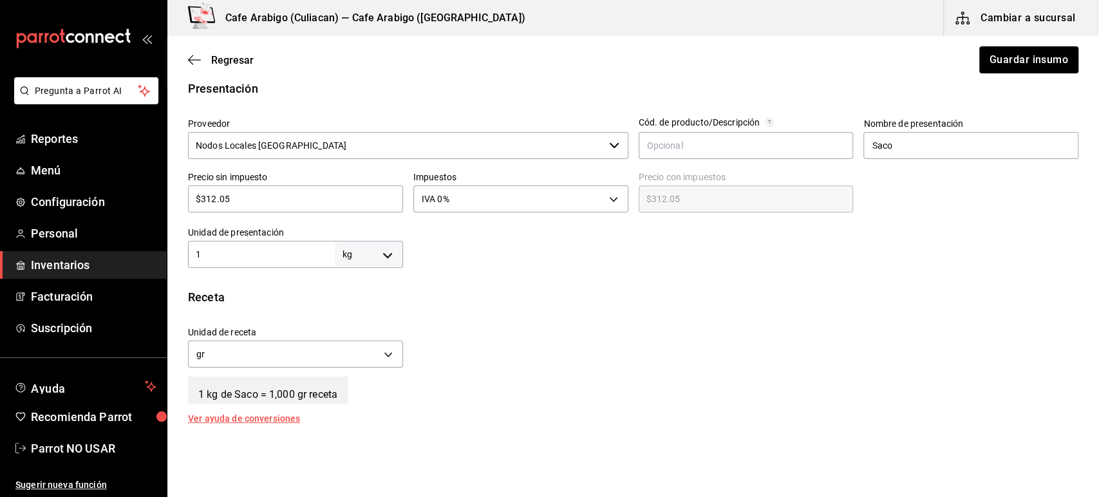
scroll to position [241, 0]
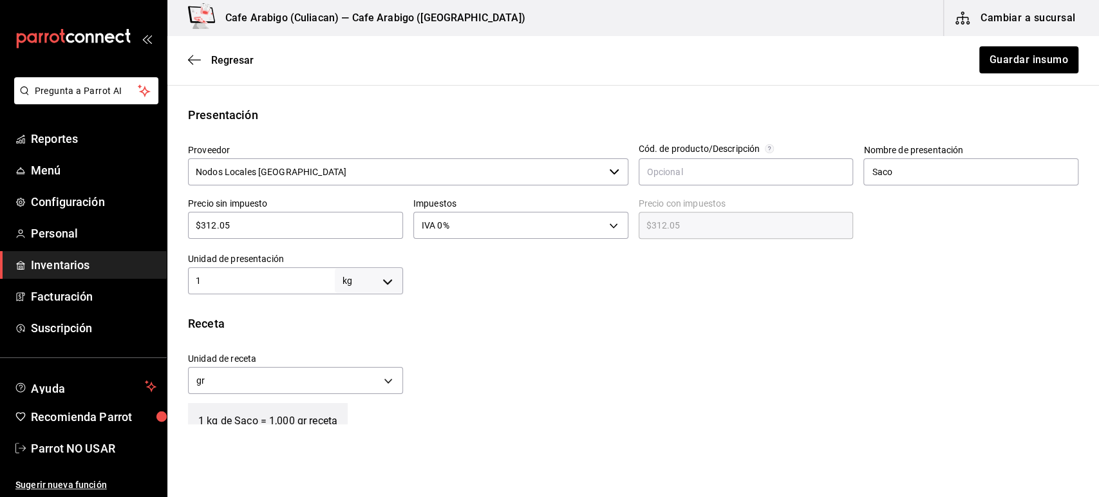
click at [239, 272] on div "1 kg KILOGRAM ​" at bounding box center [295, 280] width 215 height 27
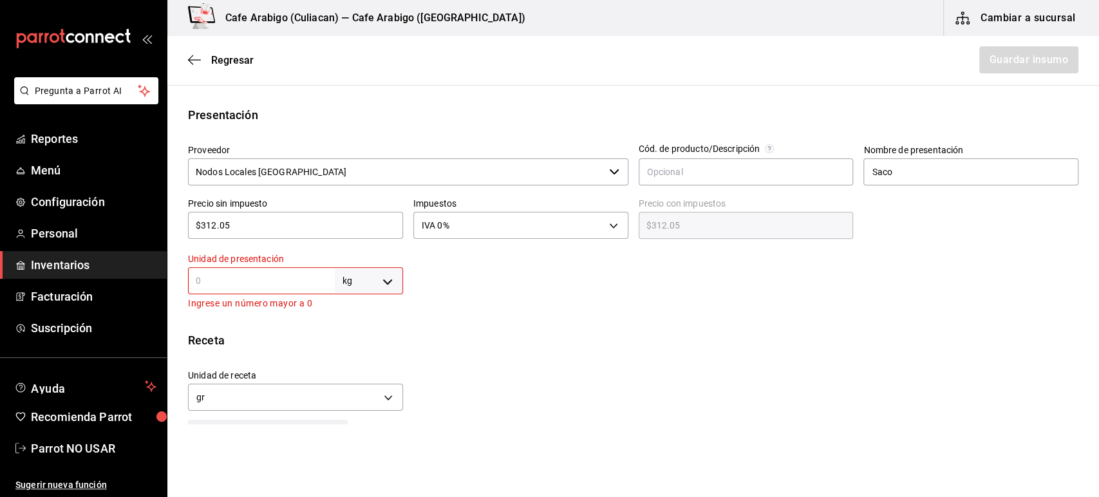
type input "3"
type input "3,000"
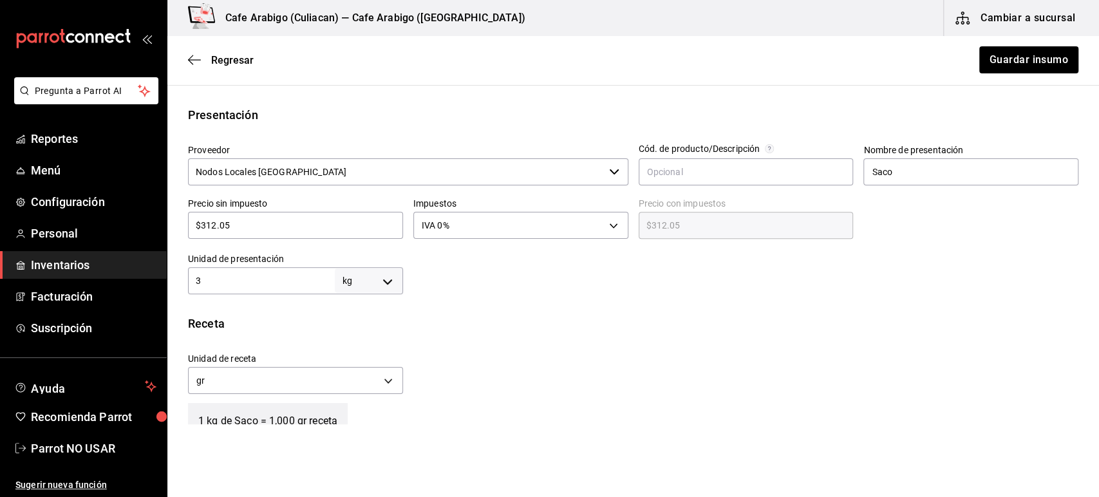
type input "37"
type input "37,000"
type input "37"
click at [994, 64] on button "Guardar insumo" at bounding box center [1028, 59] width 100 height 27
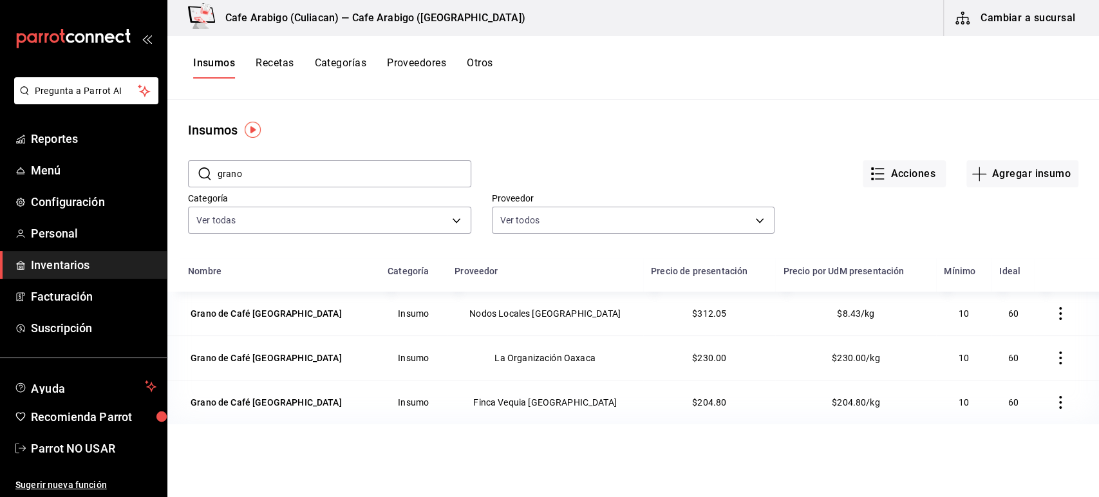
click at [841, 309] on span "$8.43/kg" at bounding box center [855, 313] width 37 height 10
drag, startPoint x: 814, startPoint y: 308, endPoint x: 855, endPoint y: 310, distance: 41.2
click at [855, 310] on td "$8.43/kg" at bounding box center [855, 314] width 161 height 44
click at [837, 310] on span "$8.43/kg" at bounding box center [855, 313] width 37 height 10
click at [256, 307] on div "Grano de Café [GEOGRAPHIC_DATA]" at bounding box center [266, 313] width 151 height 13
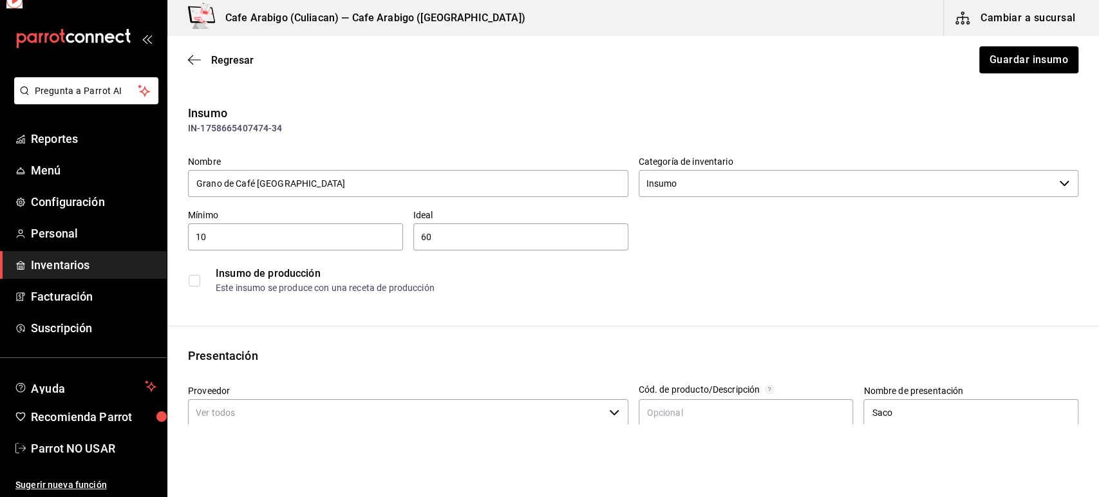
type input "Nodos Locales [GEOGRAPHIC_DATA]"
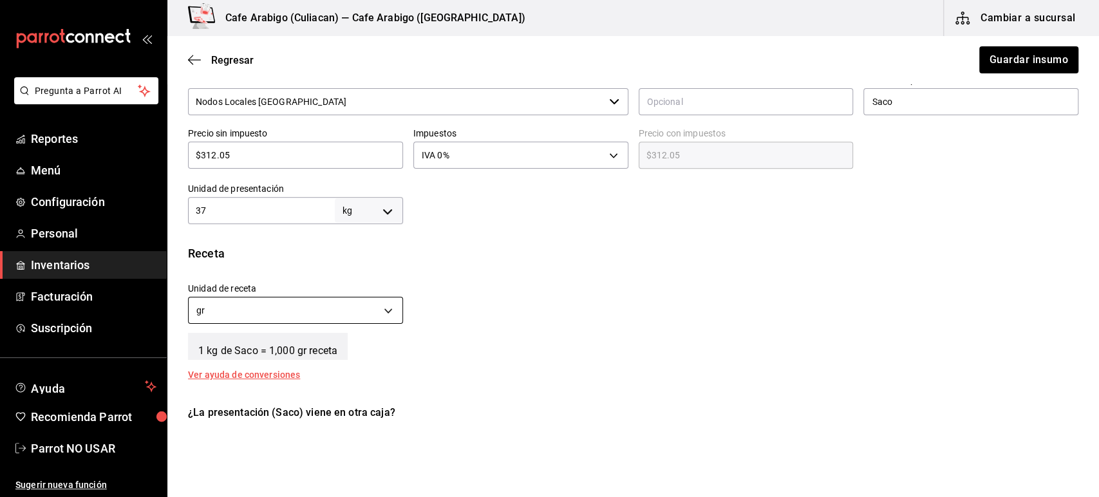
scroll to position [512, 0]
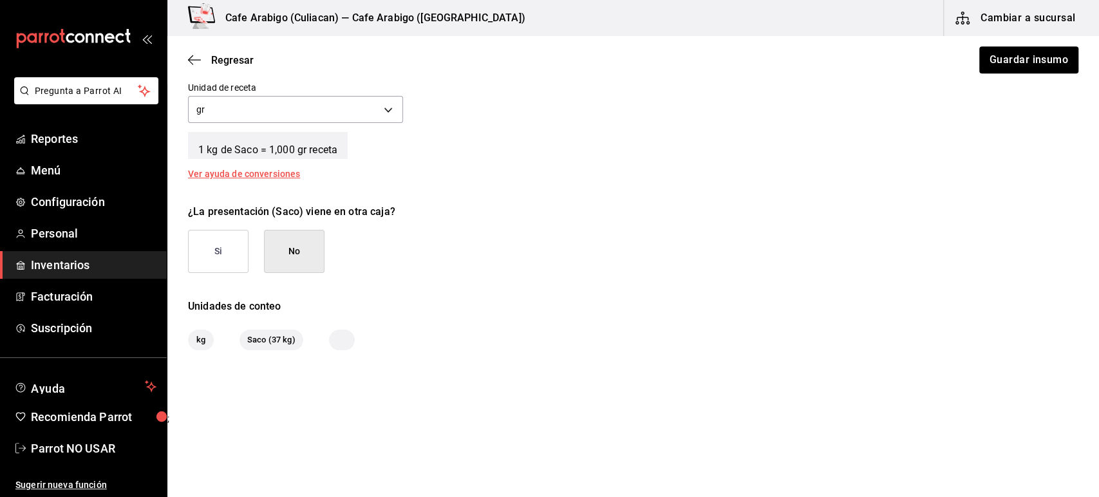
click at [225, 254] on button "Si" at bounding box center [218, 251] width 61 height 43
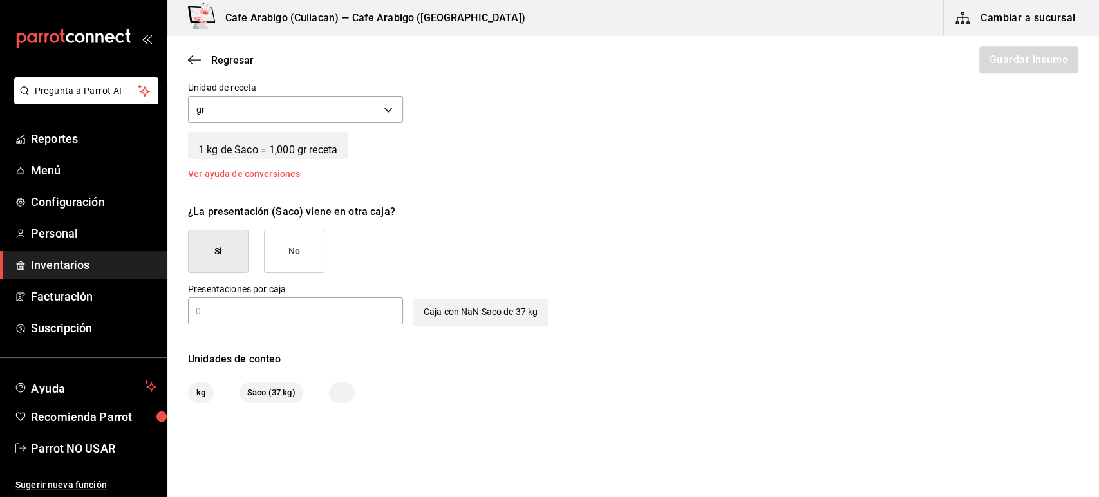
click at [250, 312] on input "text" at bounding box center [295, 310] width 215 height 15
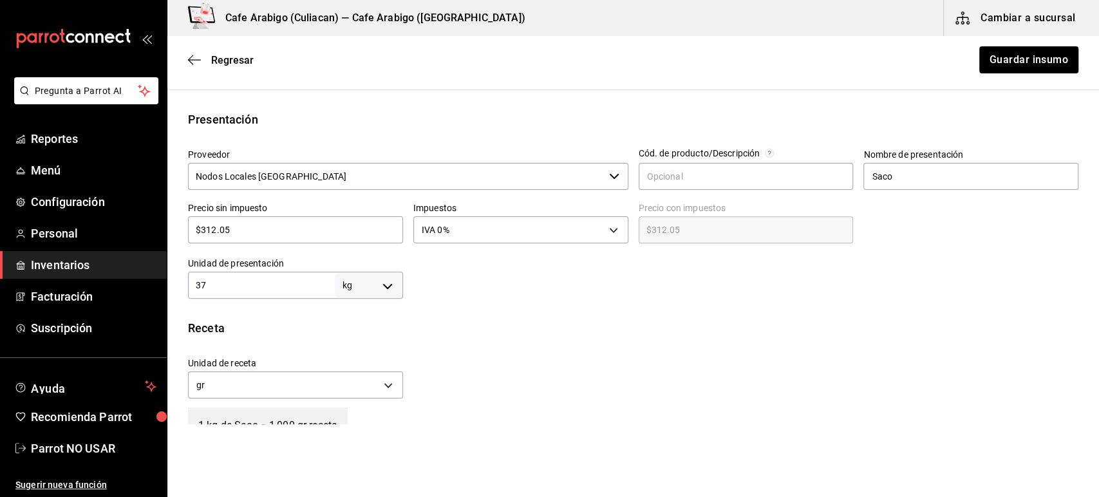
scroll to position [234, 0]
type input "37"
drag, startPoint x: 222, startPoint y: 281, endPoint x: 191, endPoint y: 281, distance: 31.5
click at [191, 281] on input "37" at bounding box center [261, 287] width 147 height 15
type input "1"
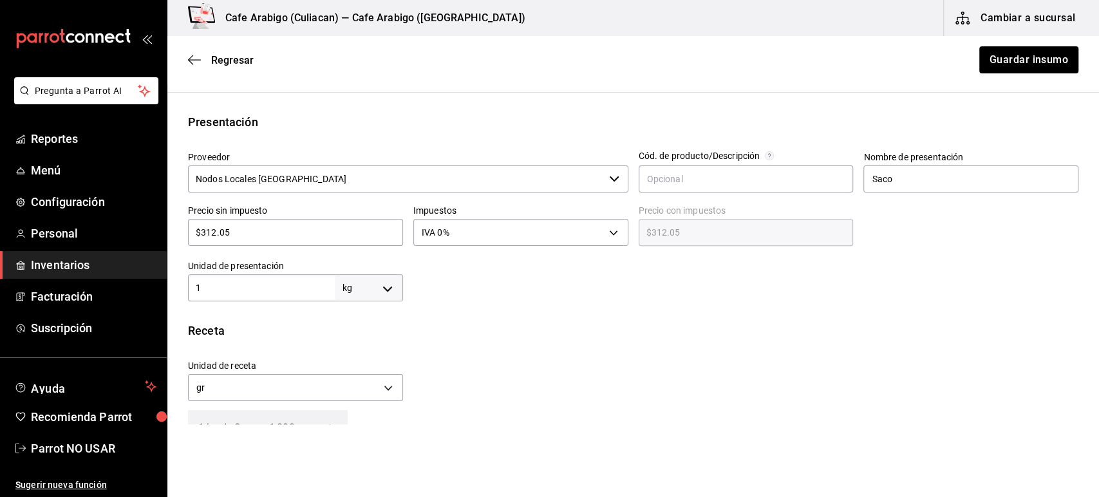
type input "1,000"
type input "1"
click at [1020, 50] on button "Guardar insumo" at bounding box center [1028, 59] width 100 height 27
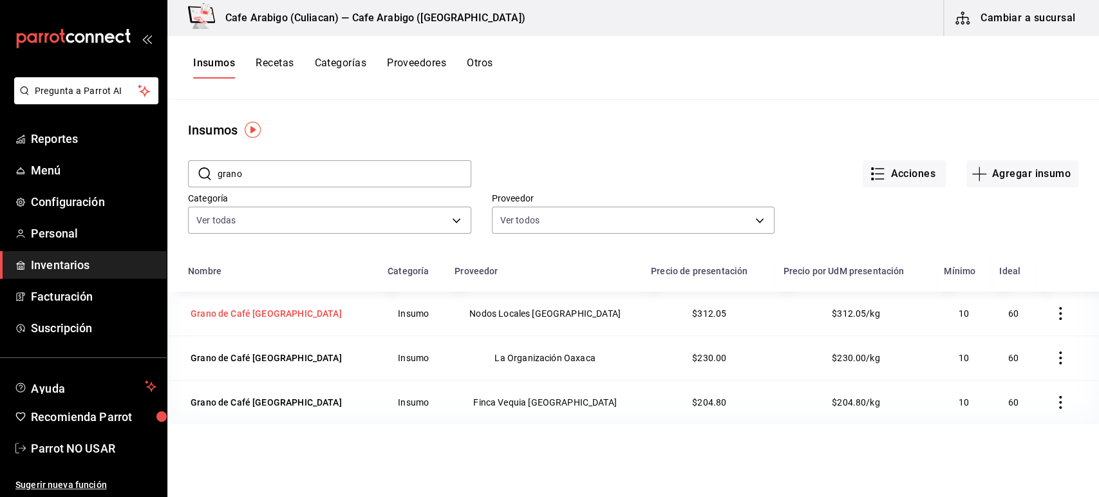
click at [272, 315] on div "Grano de Café [GEOGRAPHIC_DATA]" at bounding box center [266, 313] width 151 height 13
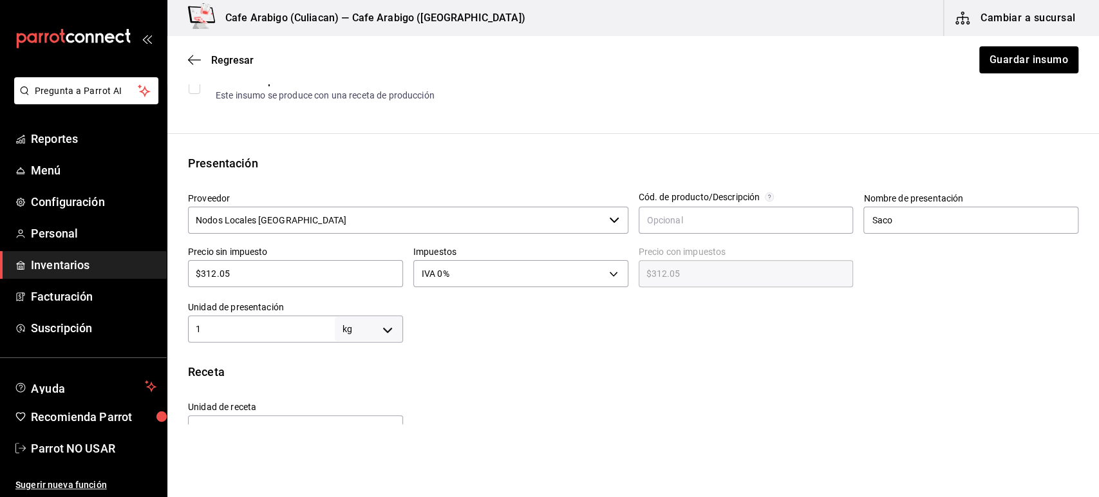
scroll to position [189, 0]
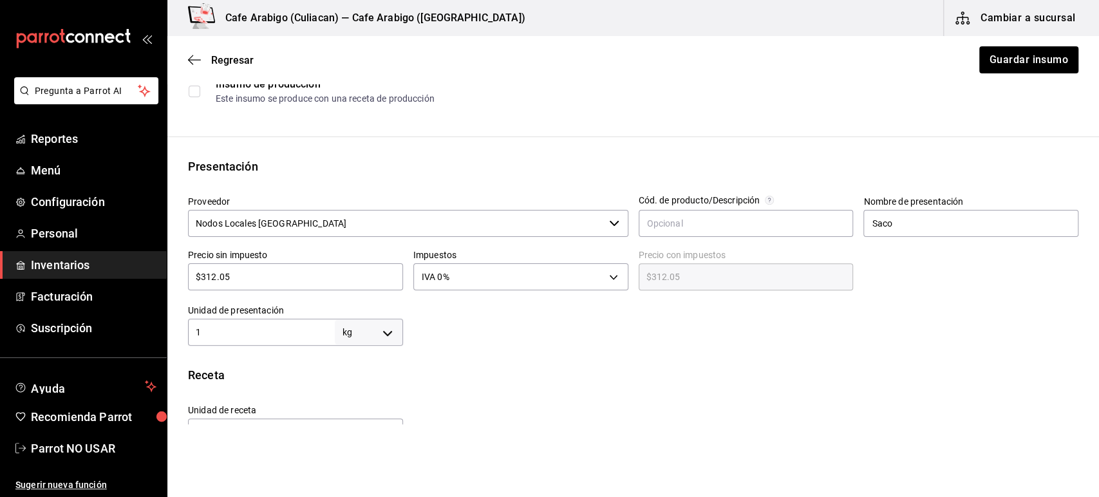
click at [192, 52] on div "Regresar Guardar insumo" at bounding box center [632, 60] width 931 height 48
click at [477, 362] on div "Insumo IN-1758665407474-34 Nombre Grano de Café [GEOGRAPHIC_DATA] Categoría de …" at bounding box center [632, 320] width 931 height 810
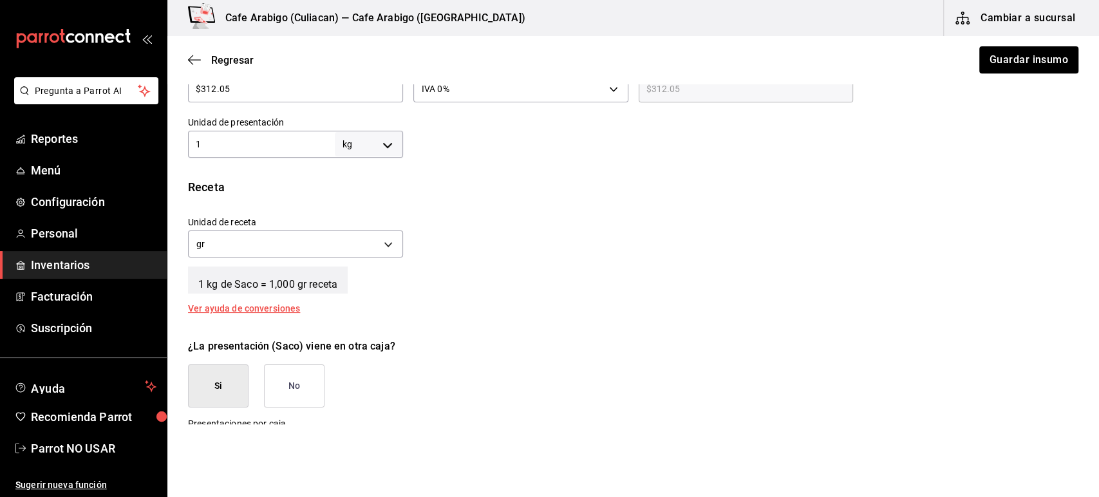
scroll to position [378, 0]
click at [460, 333] on div "¿La presentación (Saco) viene en otra caja? Si No" at bounding box center [628, 367] width 900 height 79
click at [427, 213] on div "Unidad de receta gr GRAM Factor de conversión 1,000 ​" at bounding box center [628, 232] width 900 height 55
click at [443, 202] on div "Receta Unidad de receta gr GRAM Factor de conversión 1,000 ​ 1 kg de Saco = 1,0…" at bounding box center [632, 245] width 931 height 135
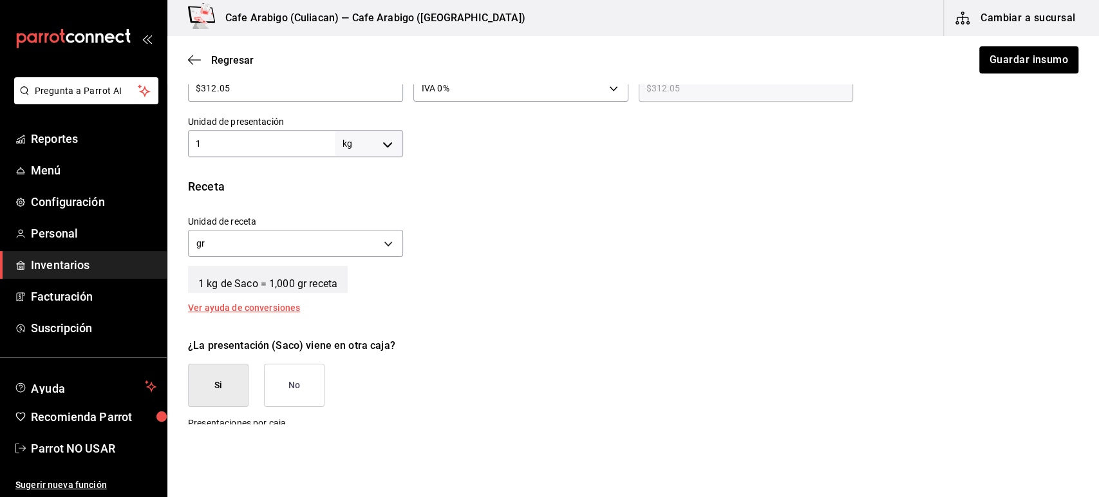
click at [443, 202] on div "Receta Unidad de receta gr GRAM Factor de conversión 1,000 ​ 1 kg de Saco = 1,0…" at bounding box center [632, 245] width 931 height 135
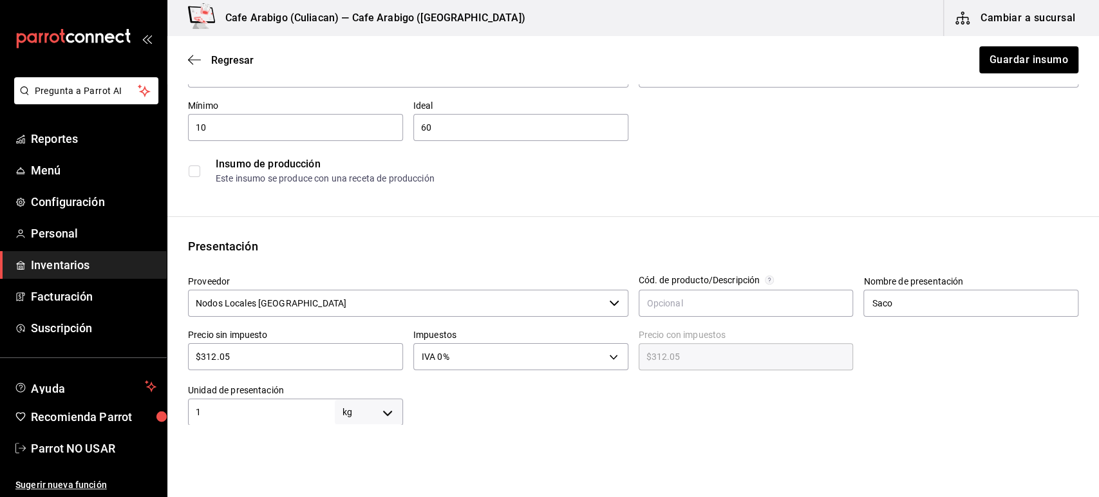
scroll to position [0, 0]
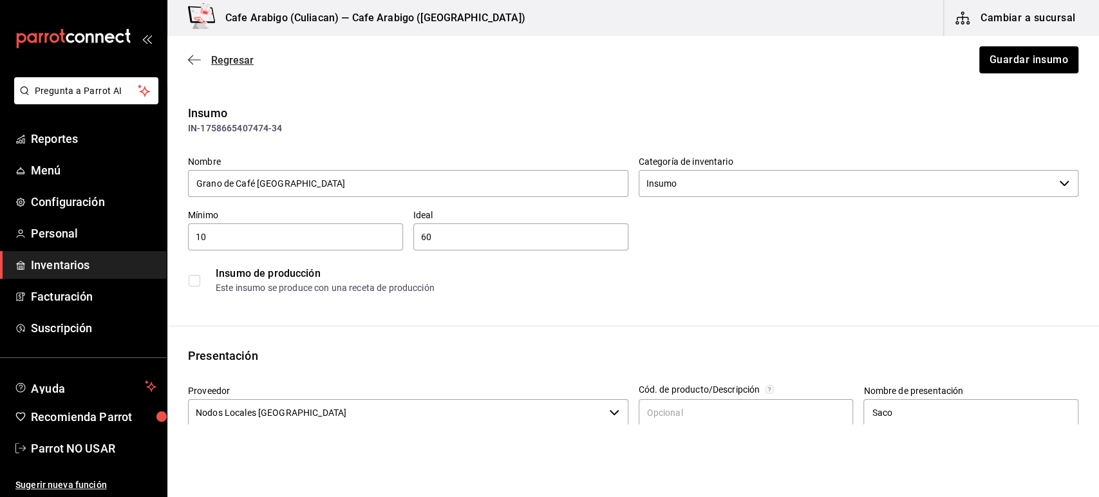
click at [194, 64] on icon "button" at bounding box center [194, 60] width 13 height 12
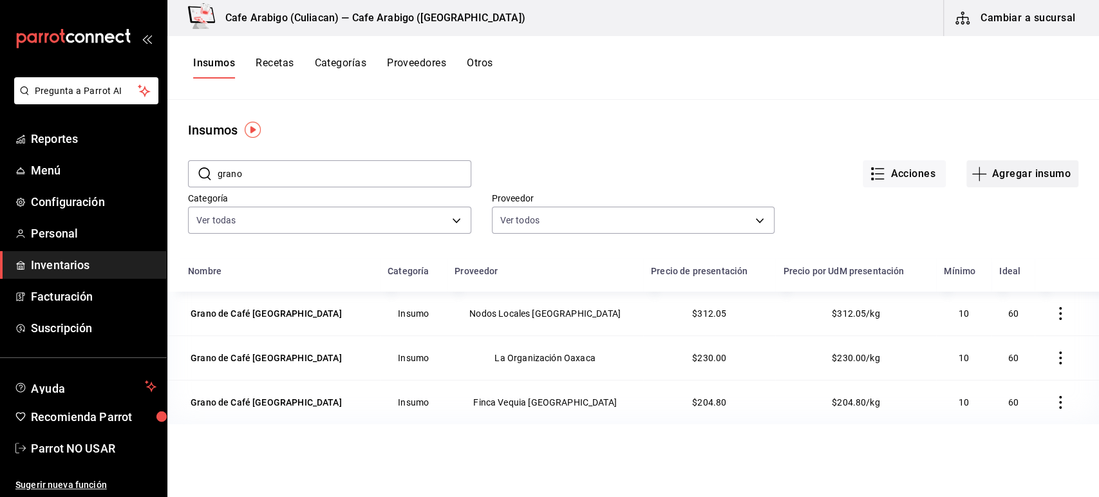
click at [993, 171] on button "Agregar insumo" at bounding box center [1022, 173] width 112 height 27
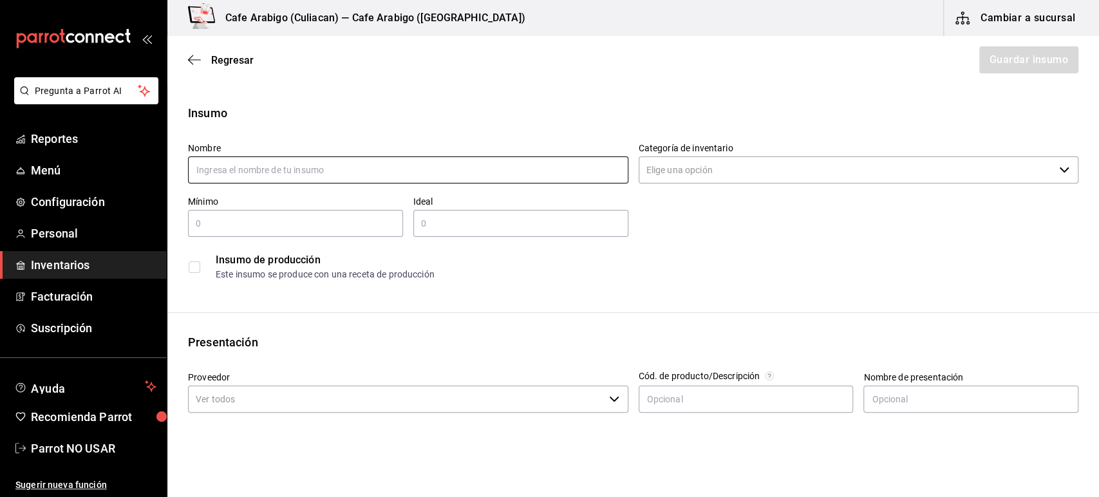
click at [315, 161] on input "text" at bounding box center [408, 169] width 440 height 27
type input "[PERSON_NAME]"
click at [679, 171] on input "Categoría de inventario" at bounding box center [846, 169] width 416 height 27
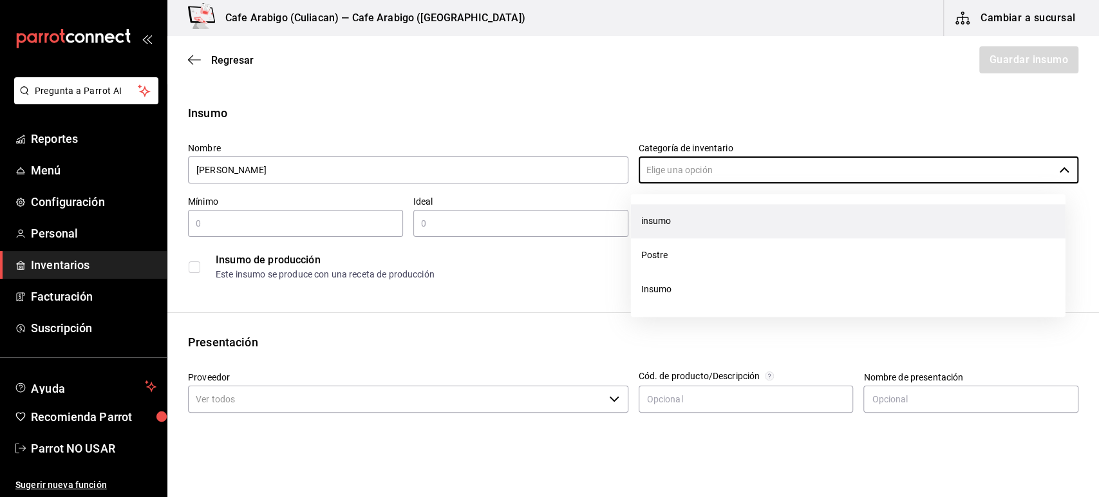
click at [667, 210] on li "insumo" at bounding box center [848, 221] width 434 height 34
type input "insumo"
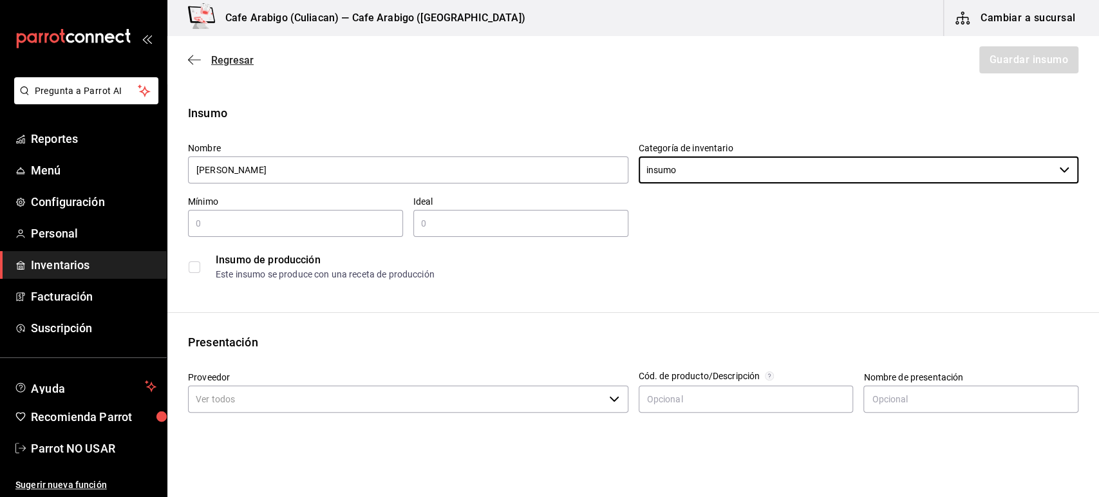
click at [193, 62] on icon "button" at bounding box center [194, 60] width 13 height 12
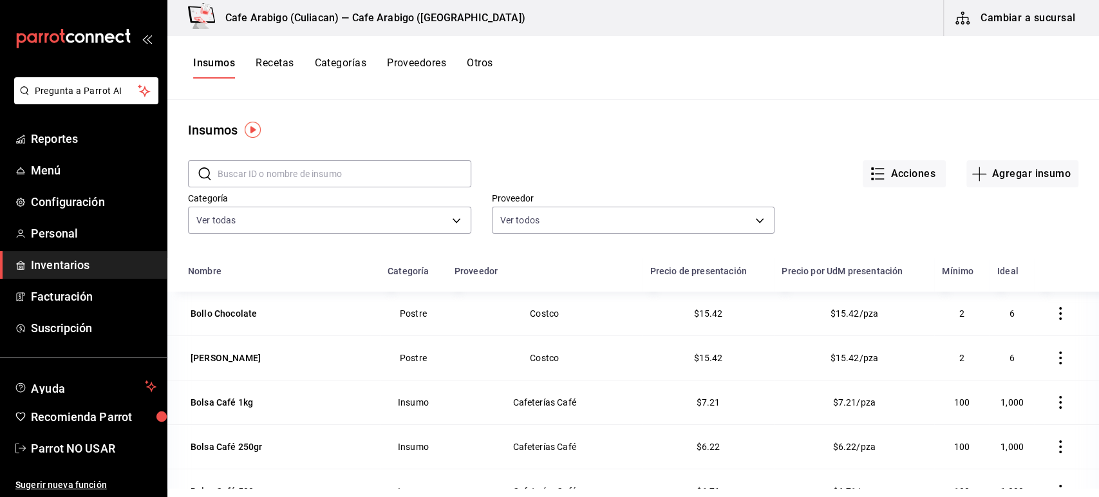
click at [270, 167] on input "text" at bounding box center [345, 174] width 254 height 26
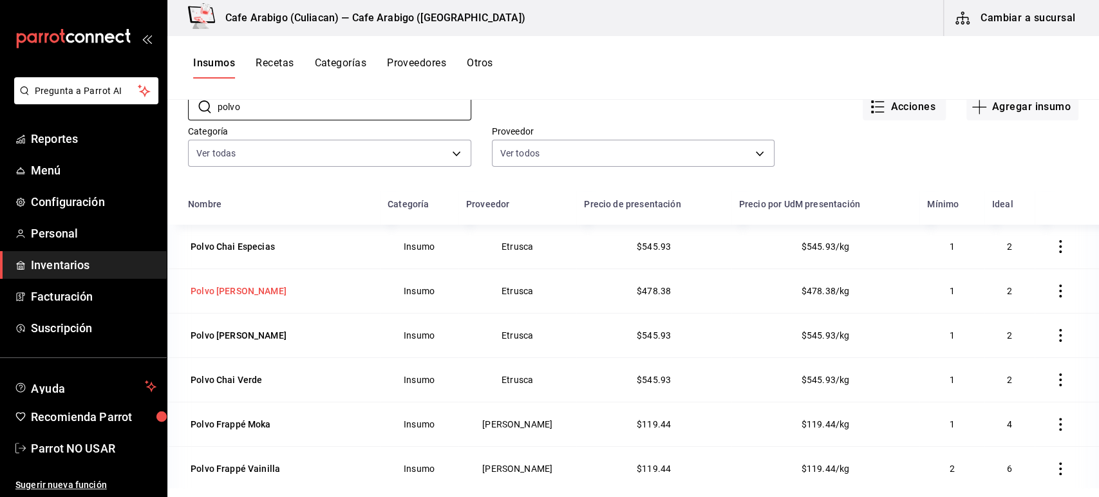
scroll to position [68, 0]
type input "polvo"
click at [256, 248] on div "Polvo Chai Especias" at bounding box center [233, 245] width 84 height 13
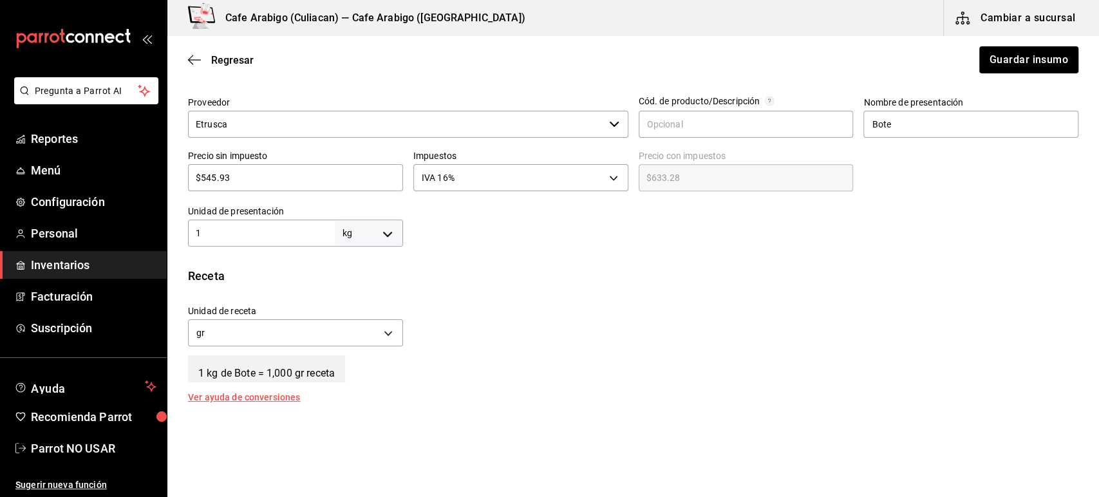
scroll to position [288, 0]
click at [417, 287] on div "Receta Unidad de receta gr GRAM Factor de conversión 1,000 ​ 1 kg de Bote = 1,0…" at bounding box center [632, 335] width 931 height 135
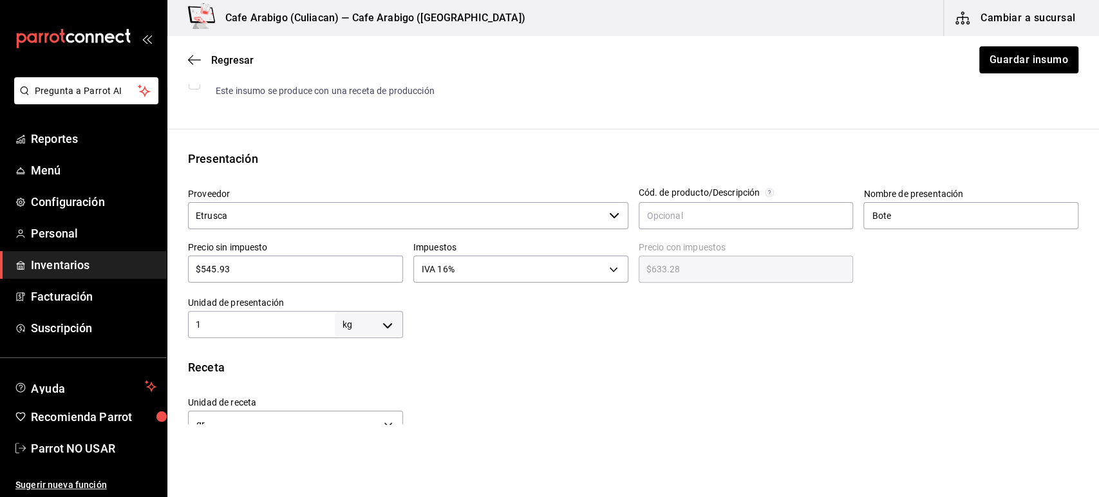
scroll to position [196, 0]
click at [196, 60] on icon "button" at bounding box center [194, 59] width 13 height 1
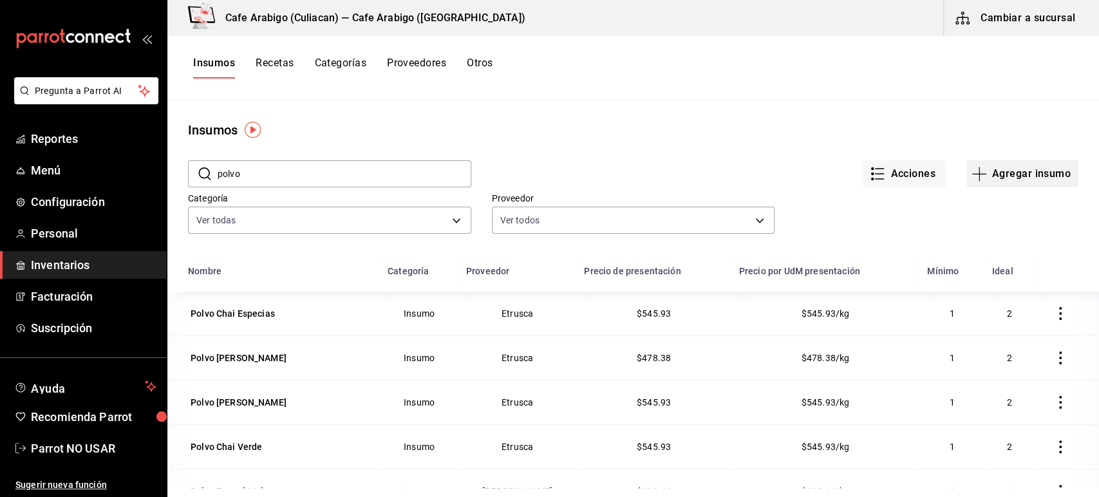
click at [992, 173] on button "Agregar insumo" at bounding box center [1022, 173] width 112 height 27
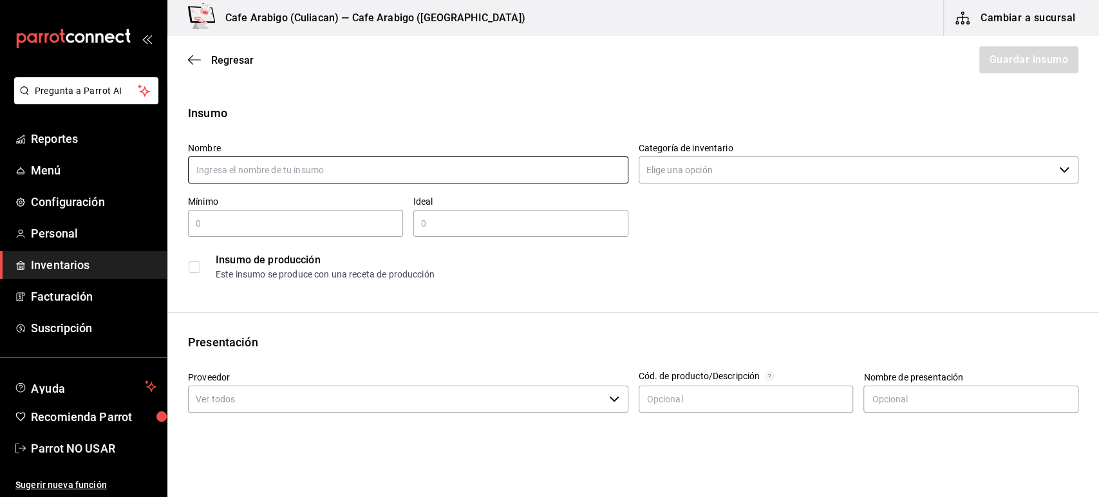
click at [427, 167] on input "text" at bounding box center [408, 169] width 440 height 27
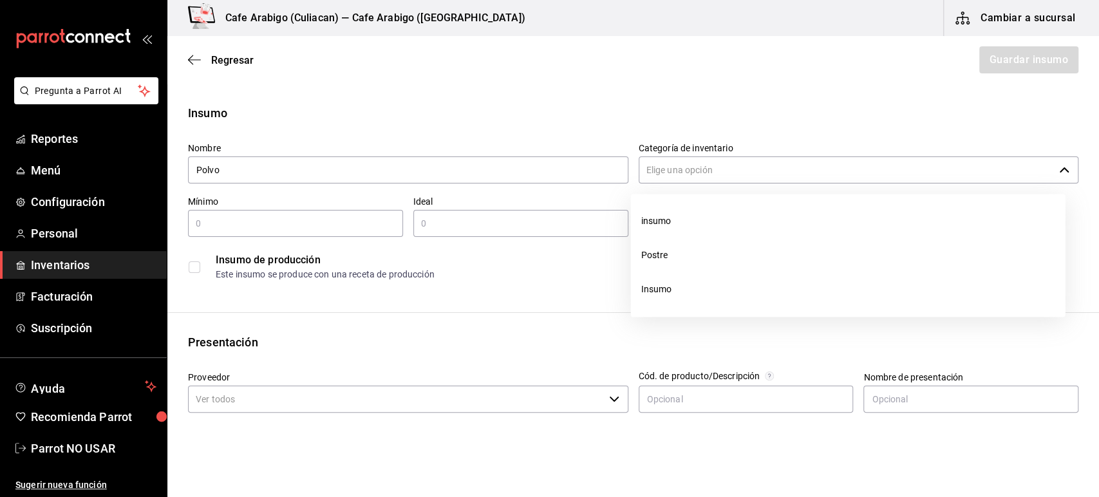
click at [681, 168] on input "Categoría de inventario" at bounding box center [846, 169] width 416 height 27
click at [398, 172] on input "Polvo" at bounding box center [408, 169] width 440 height 27
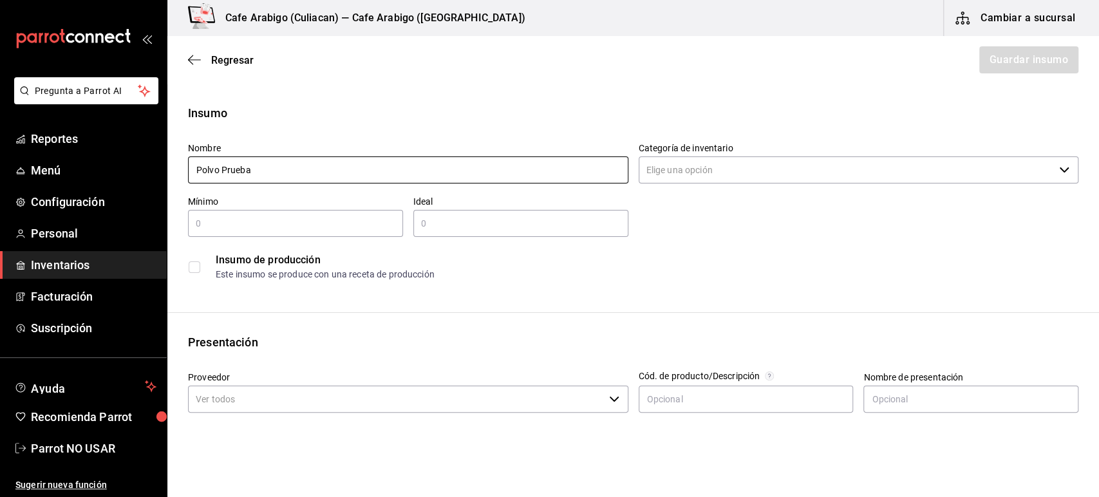
type input "Polvo Prueba"
click at [700, 168] on input "Categoría de inventario" at bounding box center [846, 169] width 416 height 27
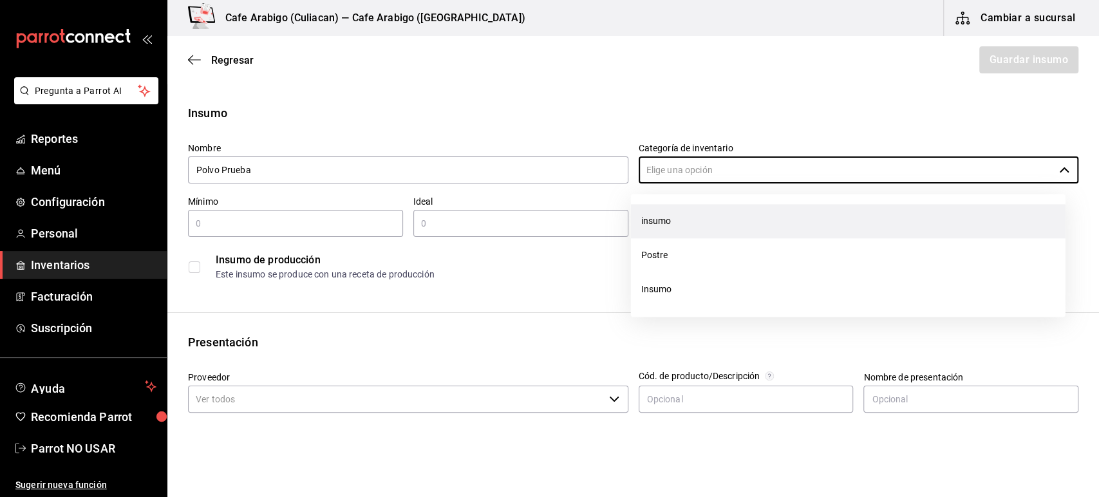
click at [664, 218] on li "insumo" at bounding box center [848, 221] width 434 height 34
type input "insumo"
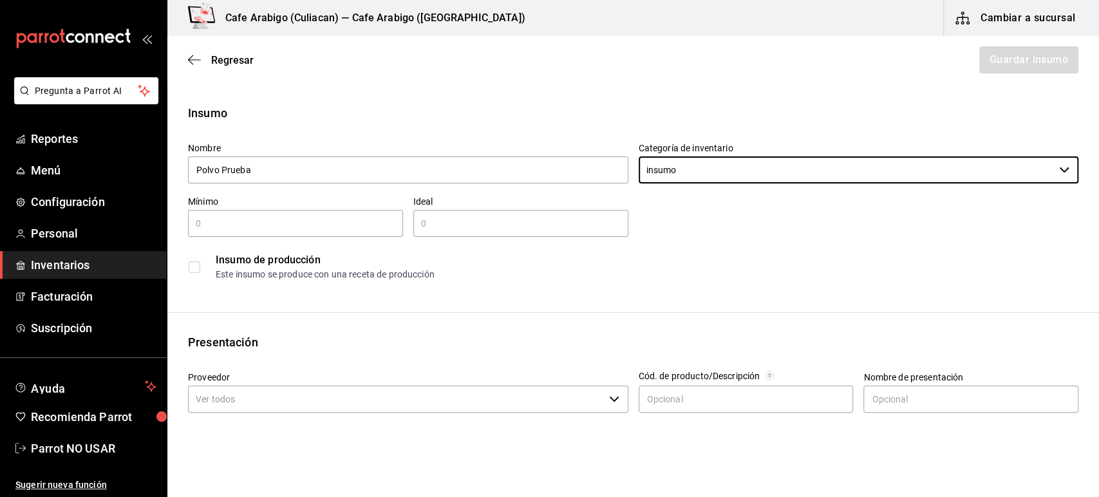
click at [266, 233] on div "​" at bounding box center [295, 223] width 215 height 27
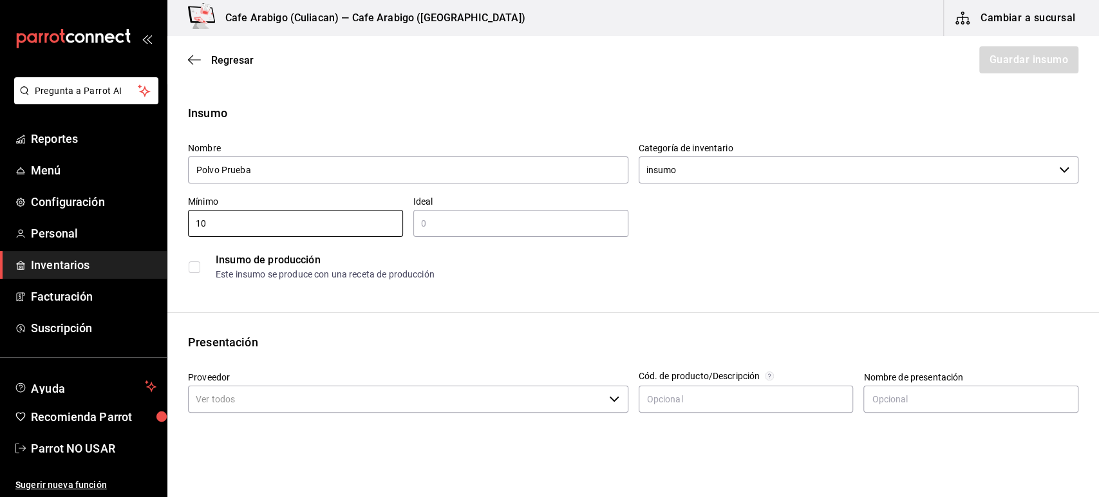
type input "10"
click at [450, 223] on input "text" at bounding box center [520, 223] width 215 height 15
type input "20"
click at [482, 303] on div "Insumo Nombre Polvo Prueba Categoría de inventario insumo ​ Mínimo 10 ​ Ideal 2…" at bounding box center [632, 486] width 931 height 765
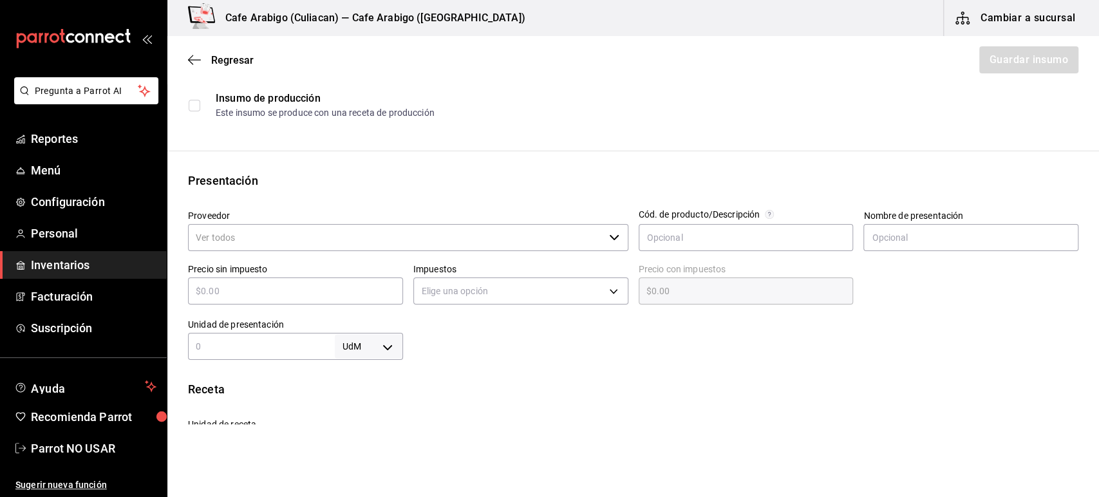
scroll to position [163, 0]
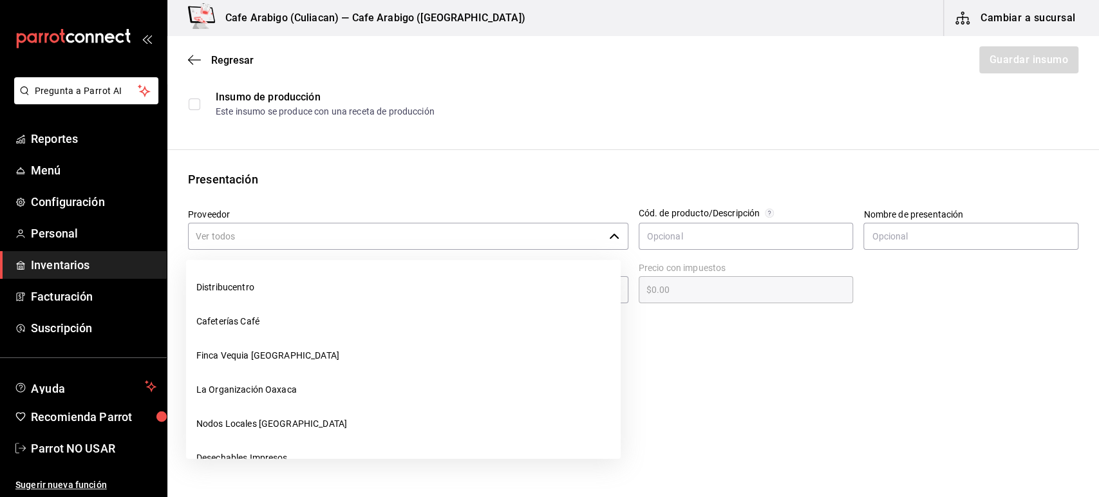
click at [335, 236] on input "Proveedor" at bounding box center [396, 236] width 416 height 27
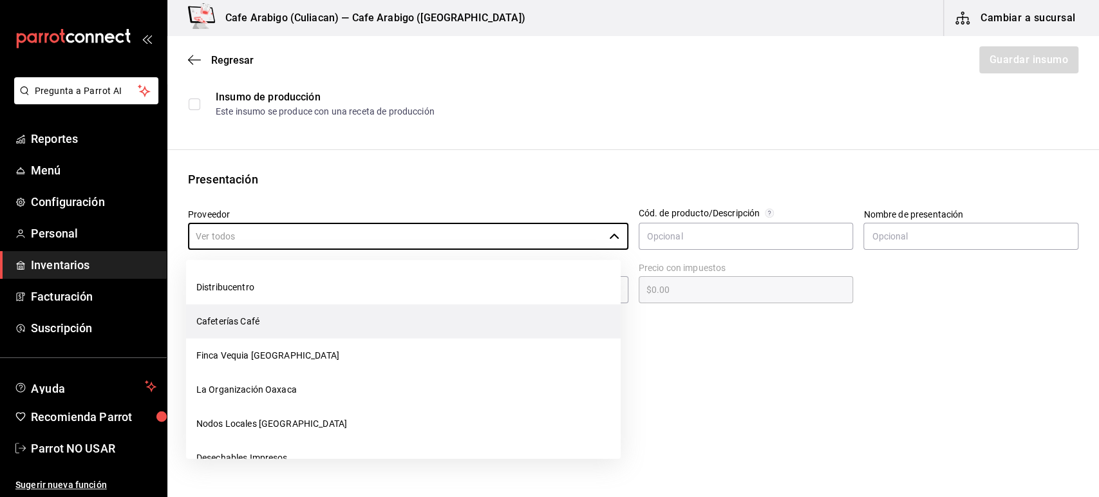
click at [283, 308] on li "Cafeterías Café" at bounding box center [403, 321] width 434 height 34
type input "Cafeterías Café"
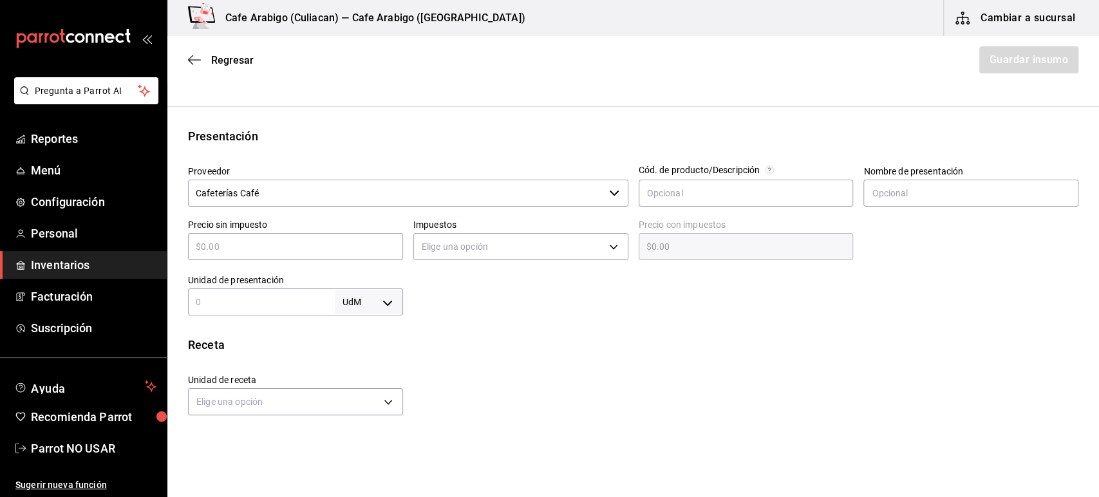
scroll to position [203, 0]
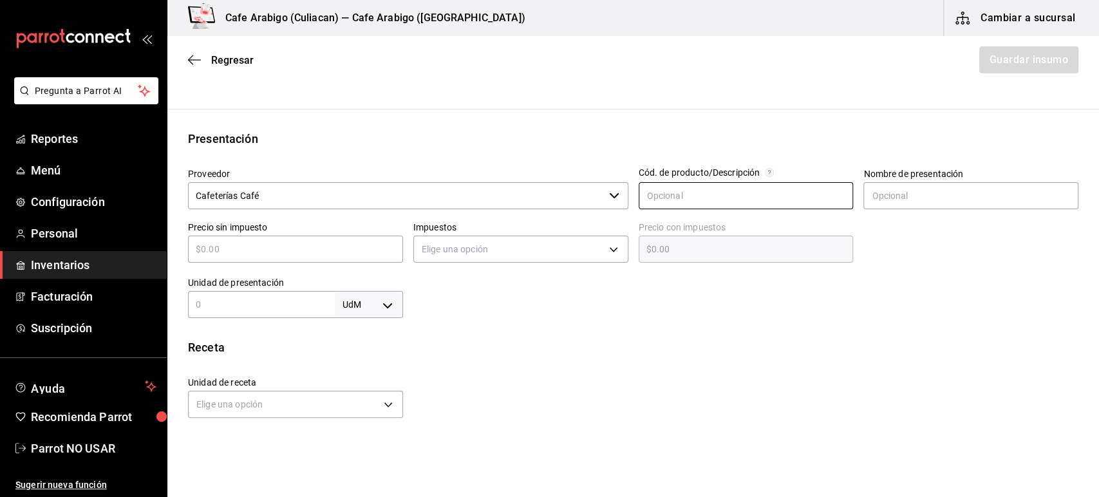
click at [678, 195] on input "text" at bounding box center [745, 195] width 215 height 27
click at [914, 205] on input "text" at bounding box center [970, 195] width 215 height 27
type input "P"
click at [301, 246] on input "text" at bounding box center [295, 248] width 215 height 15
click at [516, 284] on div at bounding box center [740, 291] width 675 height 51
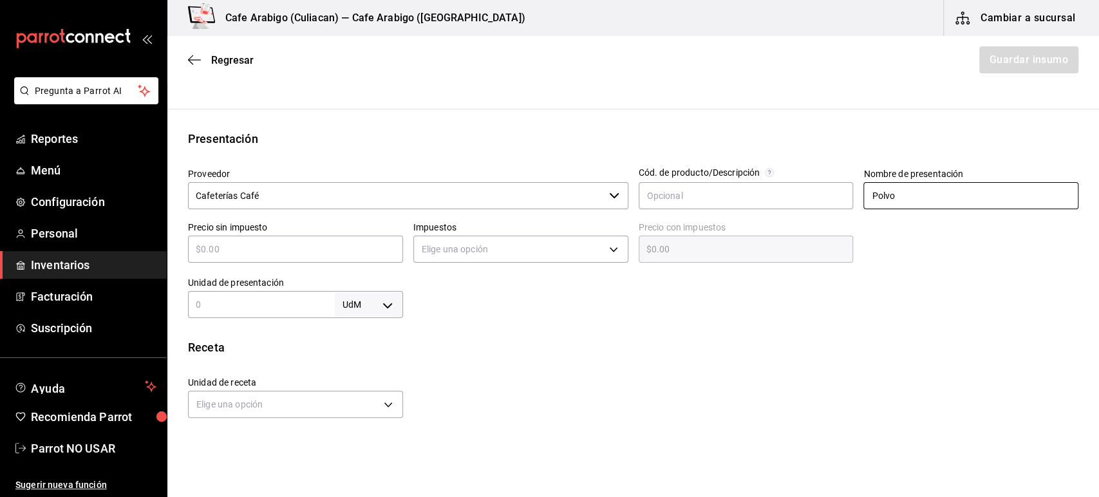
click at [902, 194] on input "Polvo" at bounding box center [970, 195] width 215 height 27
type input "Polvo Prueba Cafe"
click at [230, 255] on input "text" at bounding box center [295, 248] width 215 height 15
click at [222, 299] on input "text" at bounding box center [261, 304] width 147 height 15
click at [210, 248] on input "text" at bounding box center [295, 248] width 215 height 15
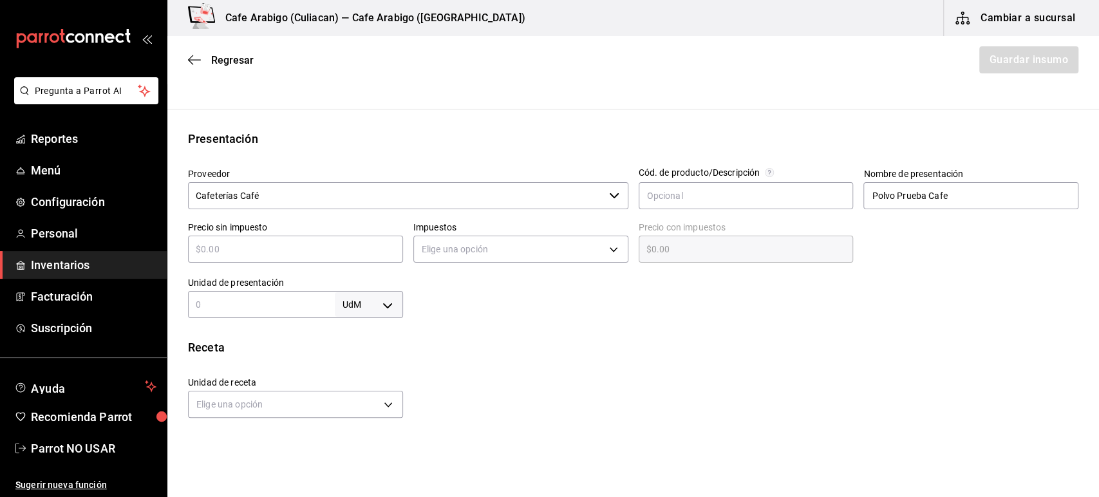
type input "$9"
type input "$9.00"
type input "$90"
type input "$90.00"
type input "$900"
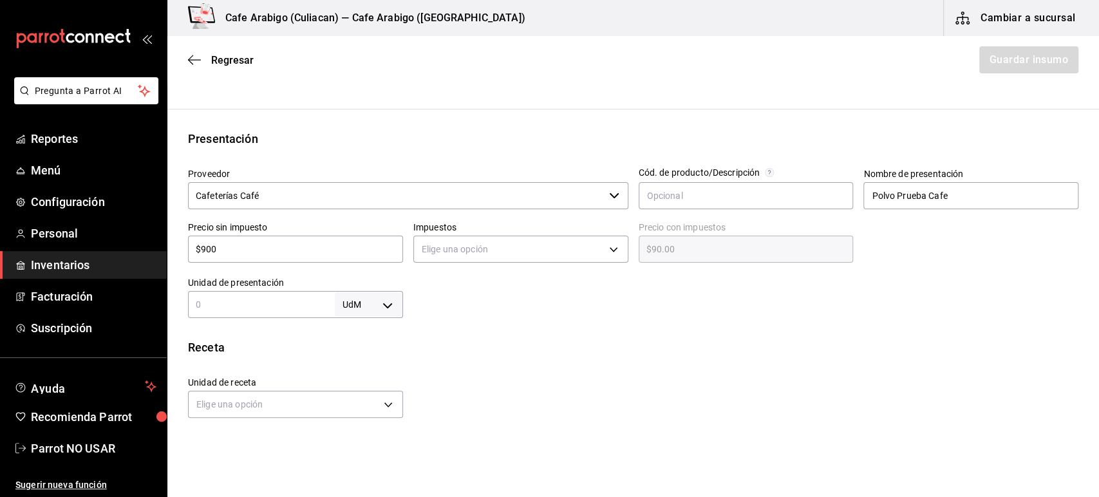
type input "$900.00"
type input "$900"
click at [498, 309] on div at bounding box center [740, 291] width 675 height 51
click at [474, 247] on body "Pregunta a Parrot AI Reportes Menú Configuración Personal Inventarios Facturaci…" at bounding box center [549, 212] width 1099 height 424
click at [456, 289] on li "IVA 0%" at bounding box center [516, 288] width 210 height 21
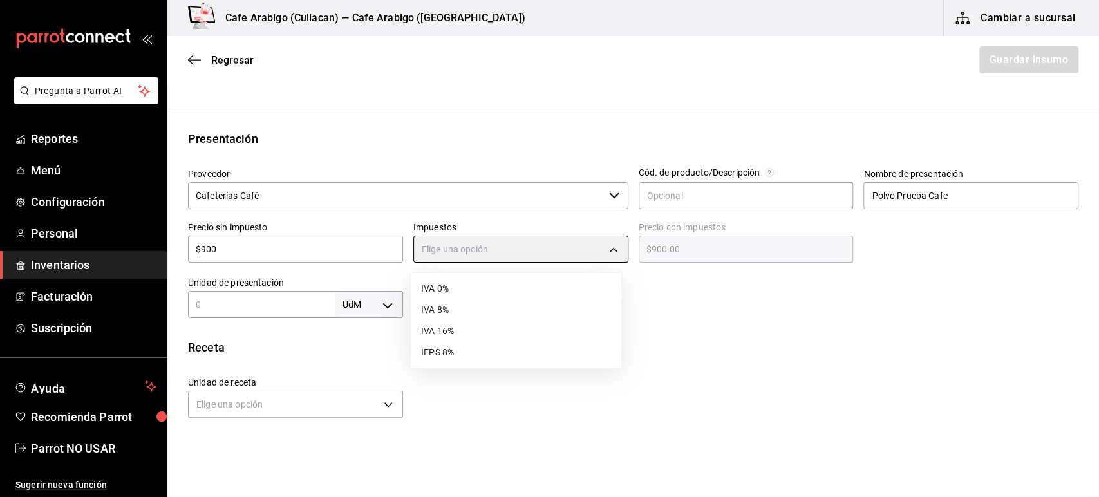
type input "IVA_0"
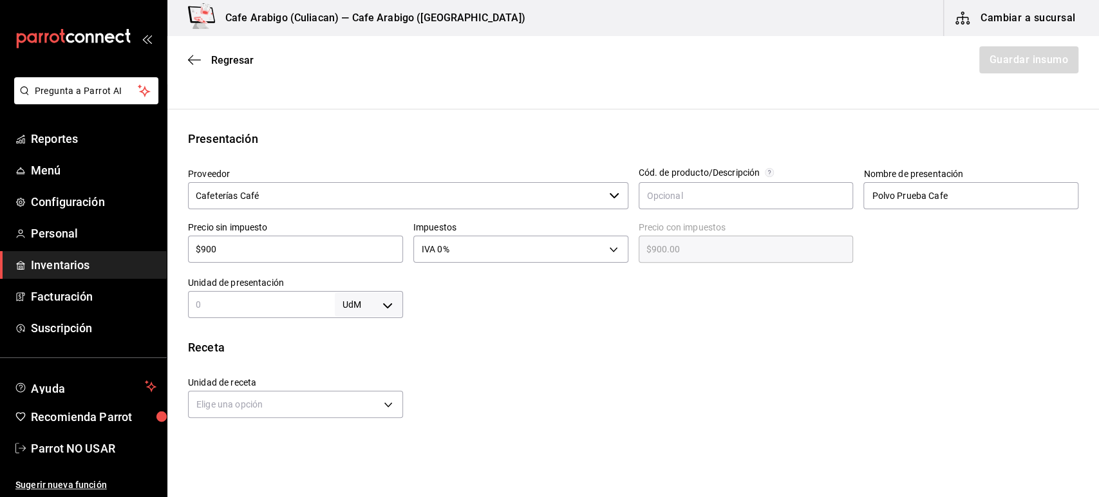
click at [615, 290] on div at bounding box center [740, 291] width 675 height 51
click at [268, 302] on input "text" at bounding box center [261, 304] width 147 height 15
type input "1.8"
click at [369, 301] on body "Pregunta a Parrot AI Reportes Menú Configuración Personal Inventarios Facturaci…" at bounding box center [549, 212] width 1099 height 424
click at [361, 368] on li "kg" at bounding box center [365, 363] width 67 height 21
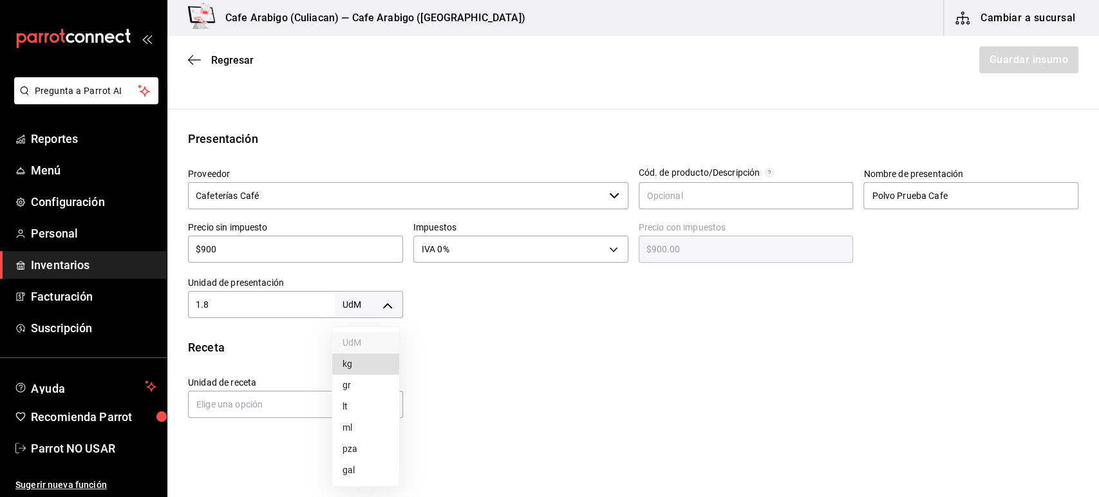
type input "KILOGRAM"
type input "1.8"
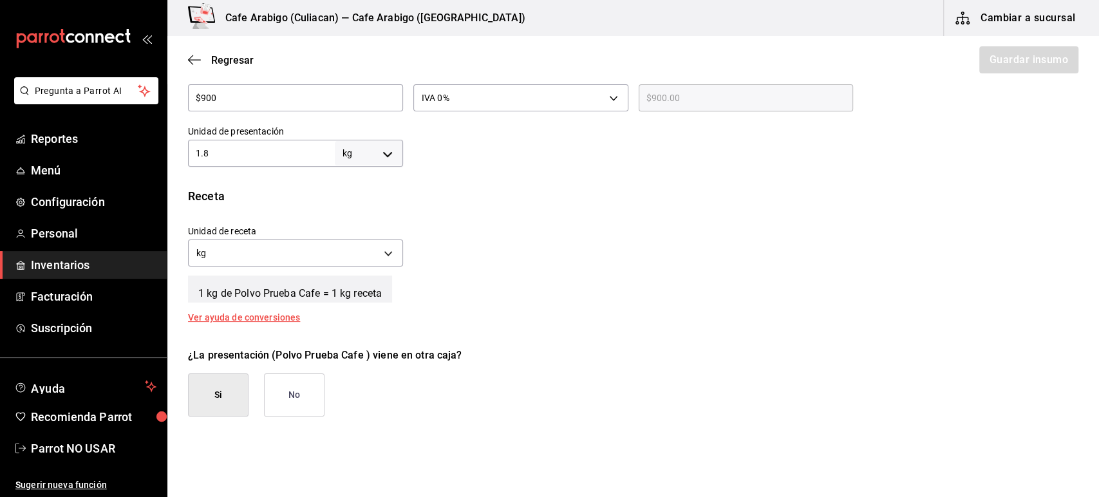
scroll to position [355, 0]
click at [293, 389] on button "No" at bounding box center [294, 394] width 61 height 43
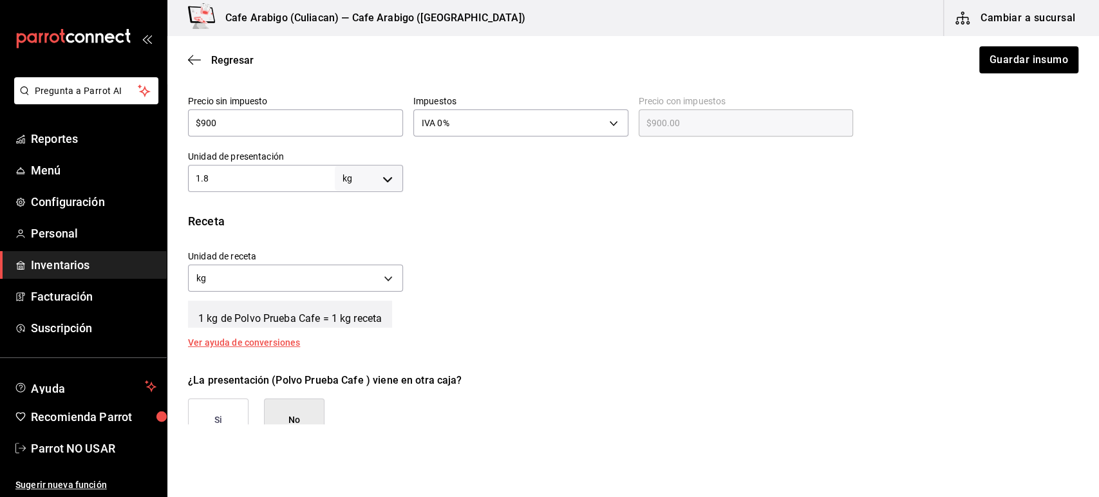
scroll to position [328, 0]
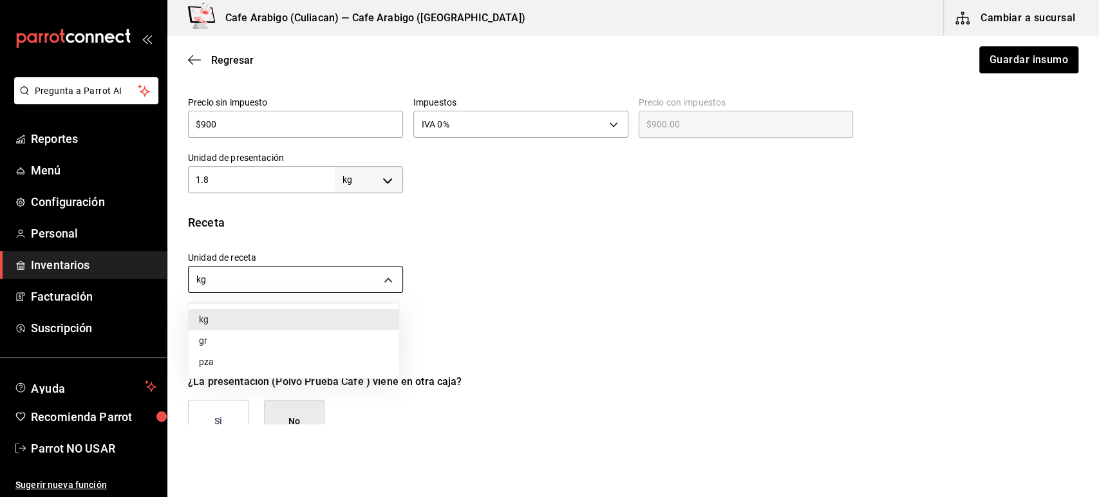
click at [346, 270] on body "Pregunta a Parrot AI Reportes Menú Configuración Personal Inventarios Facturaci…" at bounding box center [549, 212] width 1099 height 424
click at [227, 346] on li "gr" at bounding box center [294, 340] width 210 height 21
type input "GRAM"
type input "1,800"
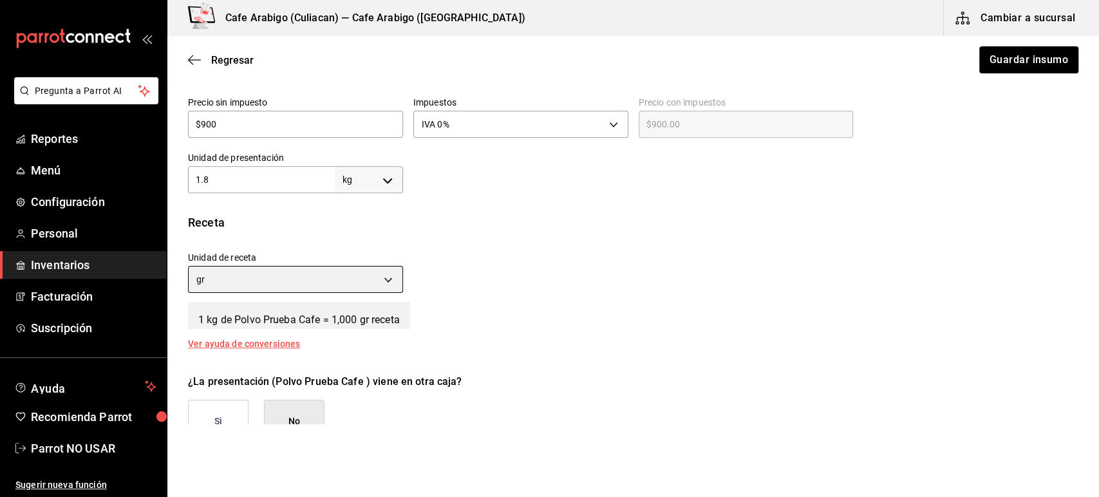
scroll to position [485, 0]
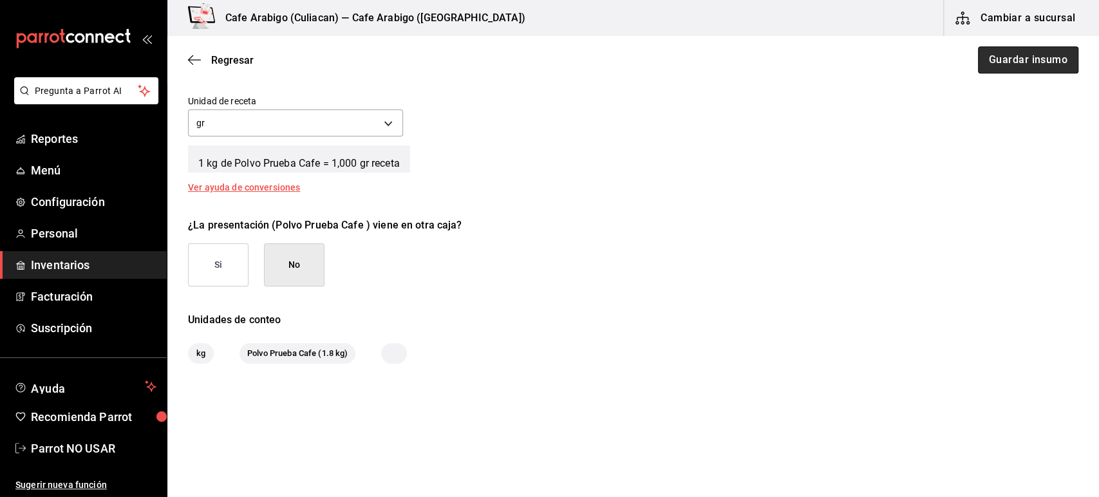
click at [990, 63] on button "Guardar insumo" at bounding box center [1028, 59] width 100 height 27
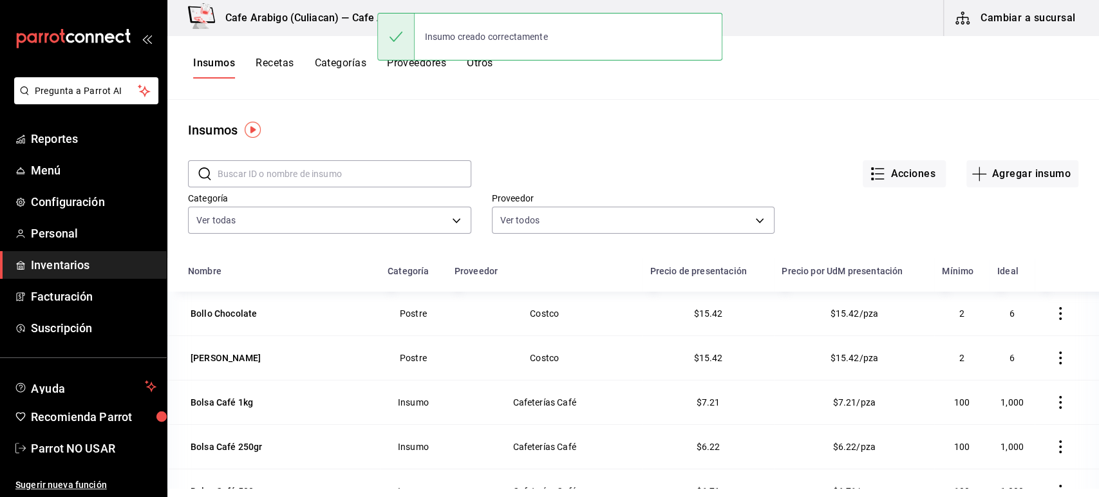
click at [248, 174] on input "text" at bounding box center [345, 174] width 254 height 26
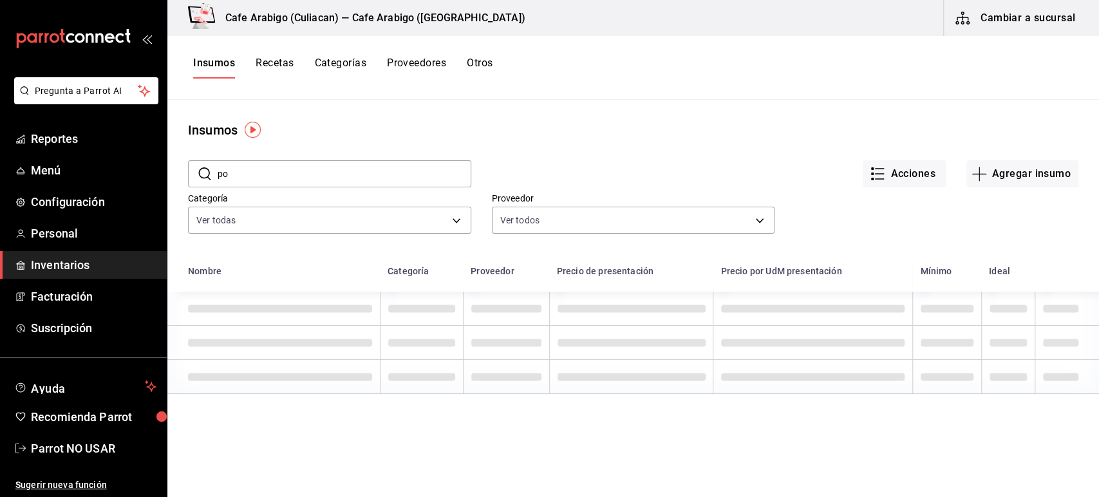
type input "p"
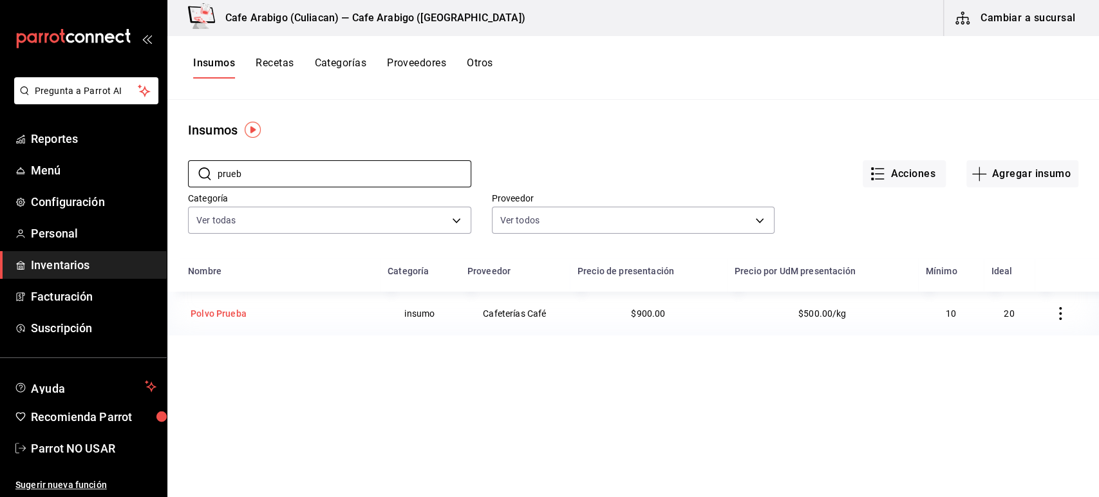
type input "prueb"
click at [229, 314] on div "Polvo Prueba" at bounding box center [219, 313] width 56 height 13
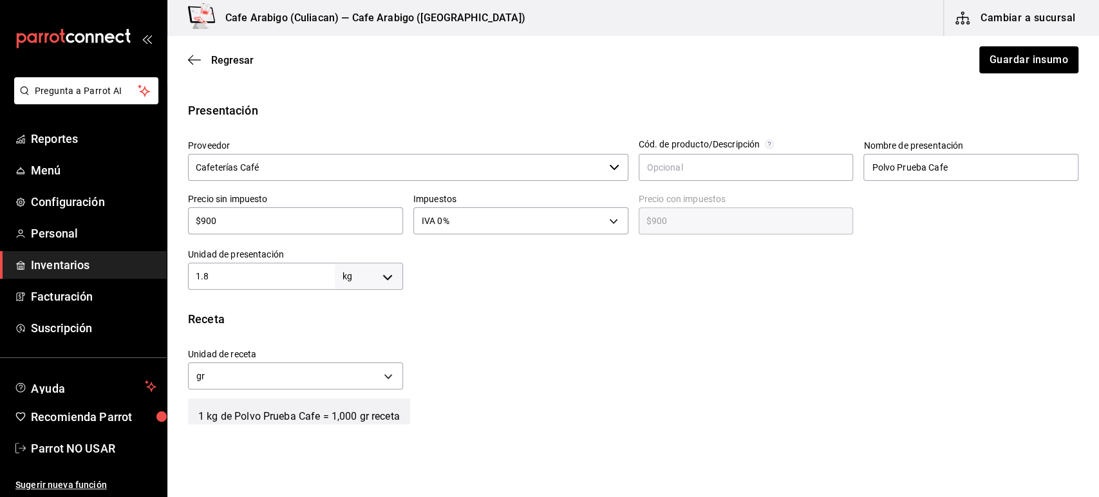
scroll to position [236, 0]
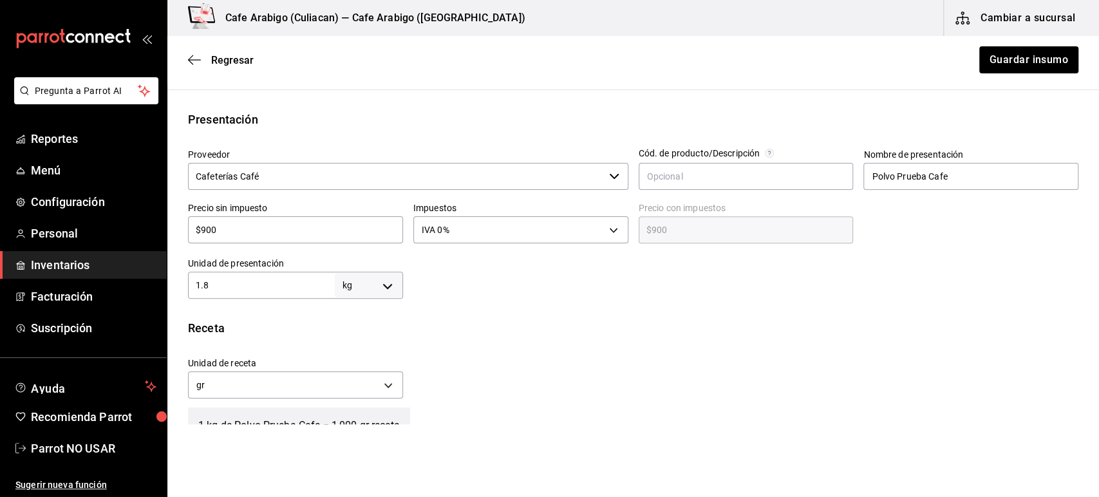
click at [457, 344] on div "Receta Unidad de receta gr GRAM Factor de conversión 1,800 ​ 1 kg de Polvo Prue…" at bounding box center [632, 386] width 931 height 135
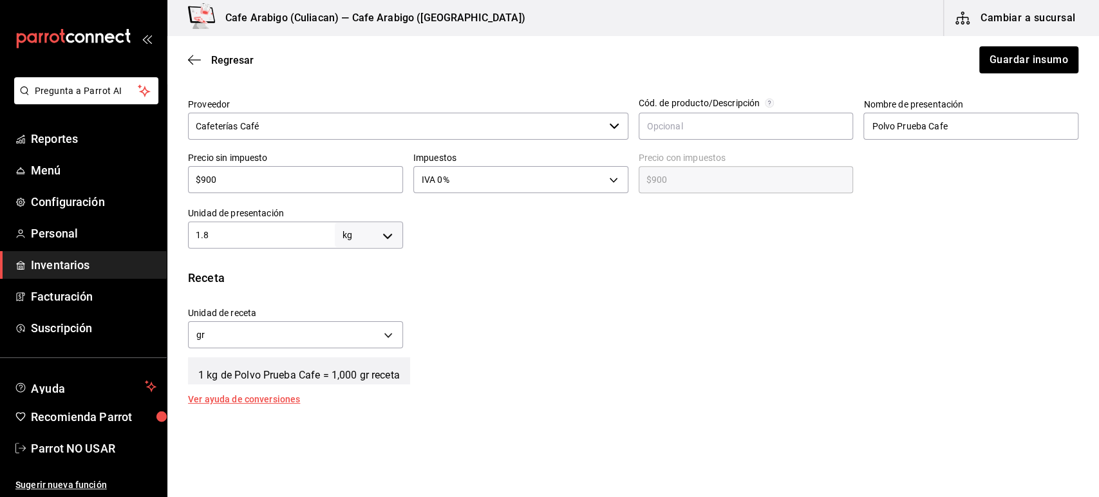
scroll to position [348, 0]
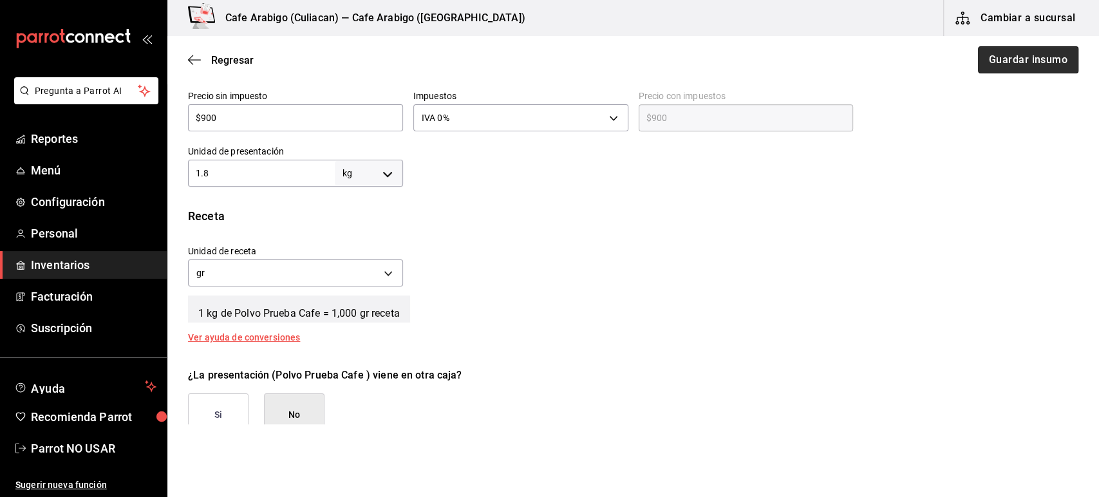
click at [996, 67] on button "Guardar insumo" at bounding box center [1028, 59] width 100 height 27
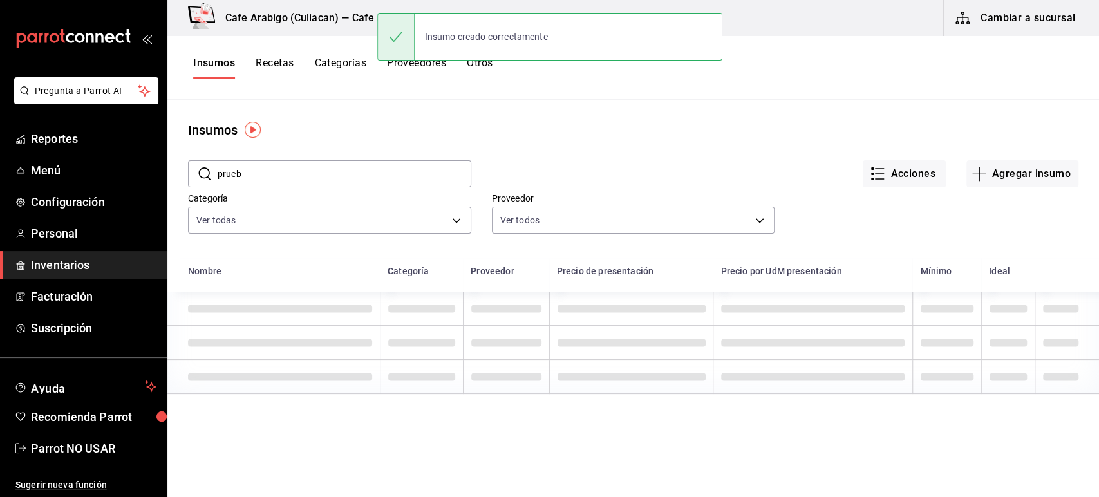
click at [268, 172] on input "prueb" at bounding box center [345, 174] width 254 height 26
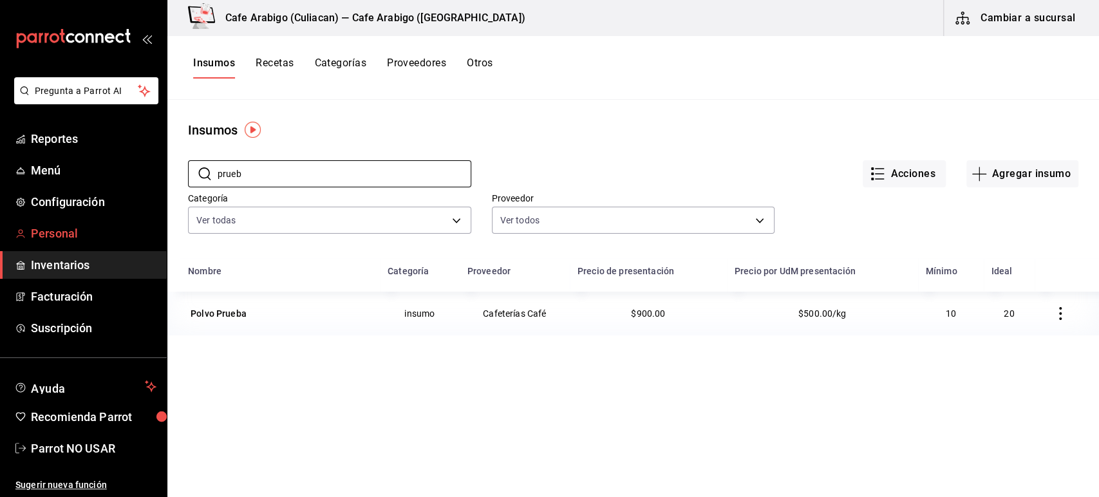
click at [62, 228] on span "Personal" at bounding box center [94, 233] width 126 height 17
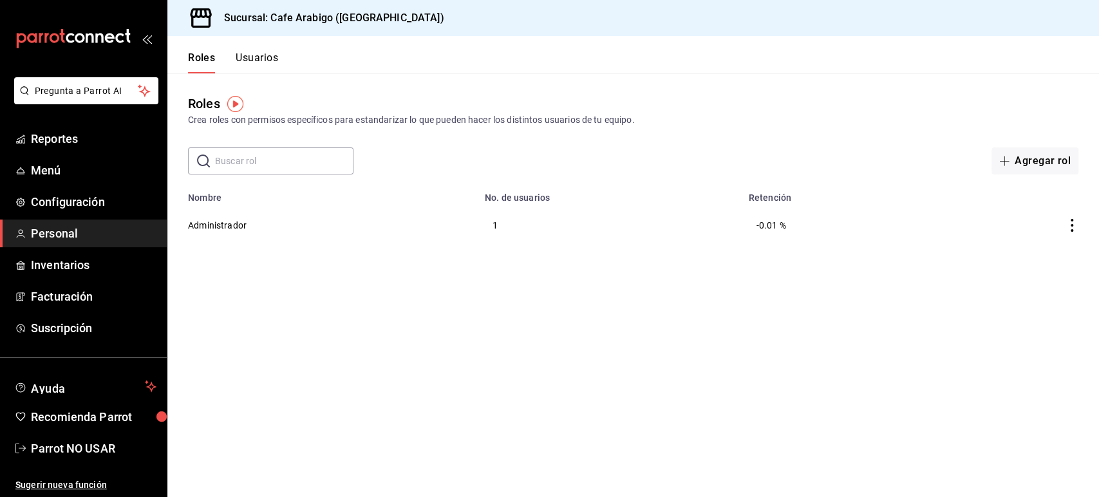
click at [268, 77] on div "Roles Crea roles con permisos específicos para estandarizar lo que pueden hacer…" at bounding box center [632, 123] width 931 height 101
click at [259, 46] on div "Roles Usuarios" at bounding box center [222, 54] width 111 height 37
click at [259, 61] on button "Usuarios" at bounding box center [257, 62] width 42 height 22
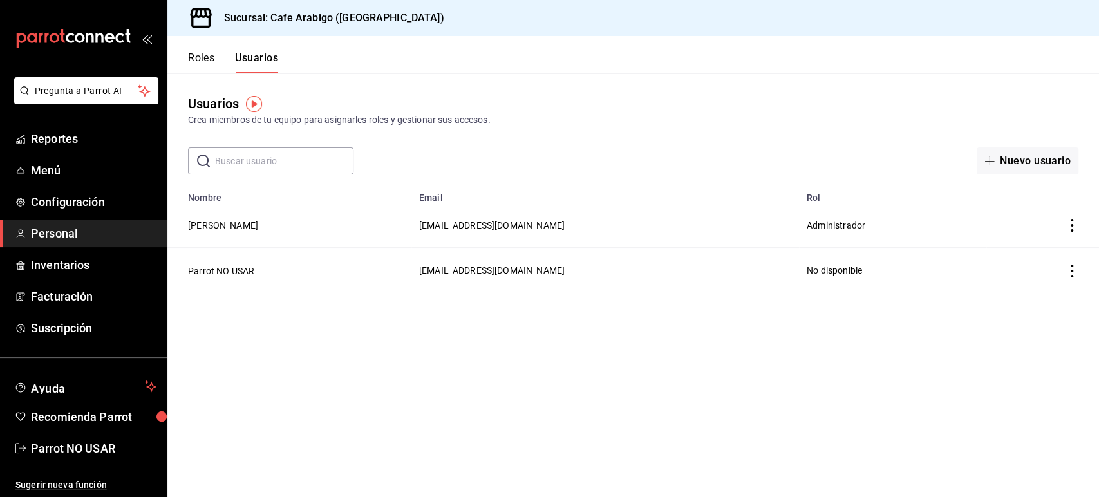
click at [484, 225] on span "[EMAIL_ADDRESS][DOMAIN_NAME]" at bounding box center [491, 225] width 145 height 10
copy span "[EMAIL_ADDRESS][DOMAIN_NAME]"
click at [214, 228] on button "[PERSON_NAME]" at bounding box center [223, 225] width 70 height 13
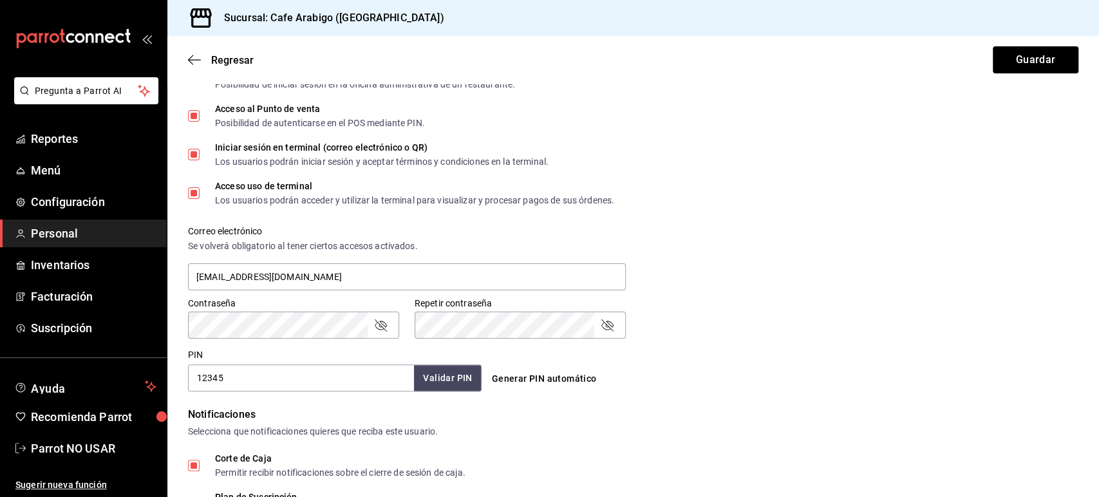
scroll to position [602, 0]
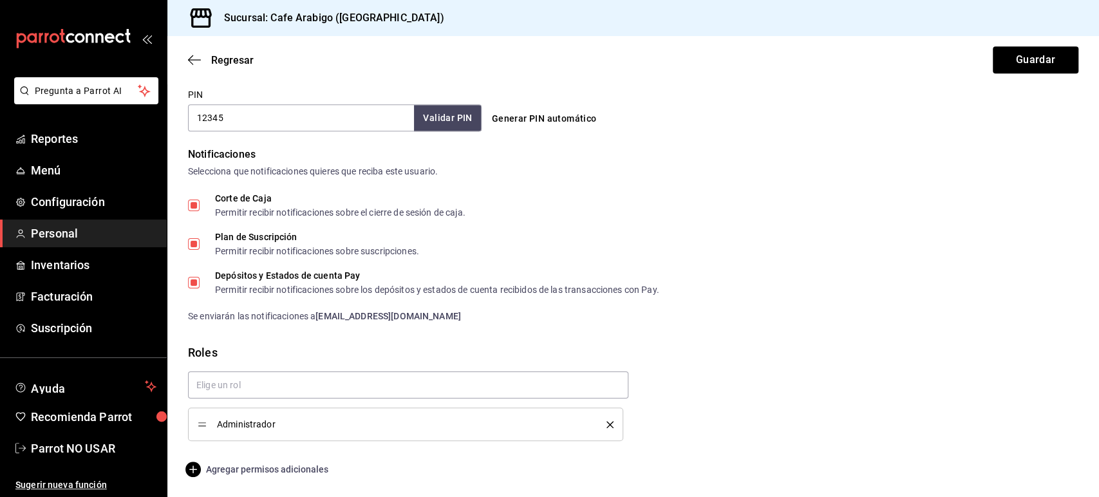
click at [272, 472] on span "Agregar permisos adicionales" at bounding box center [258, 468] width 140 height 15
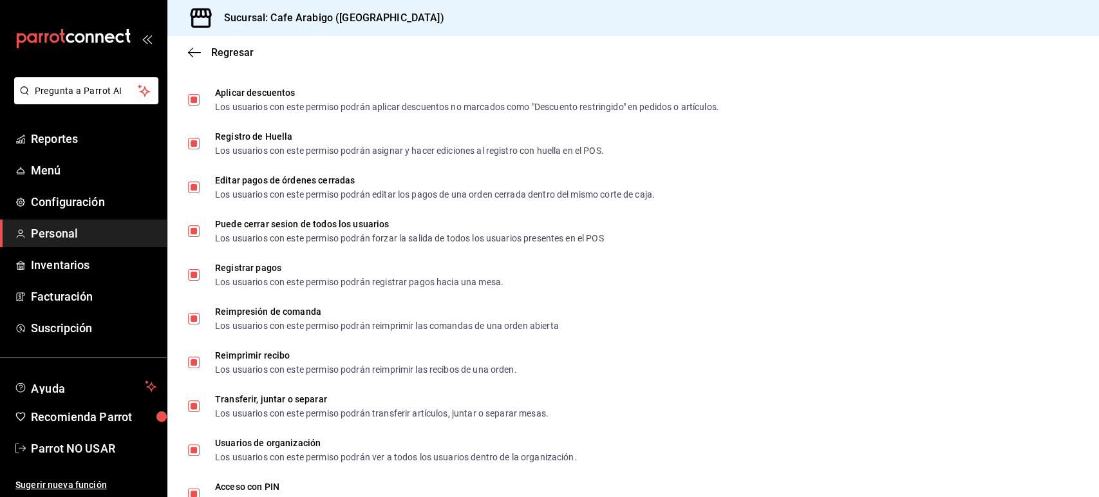
scroll to position [1936, 0]
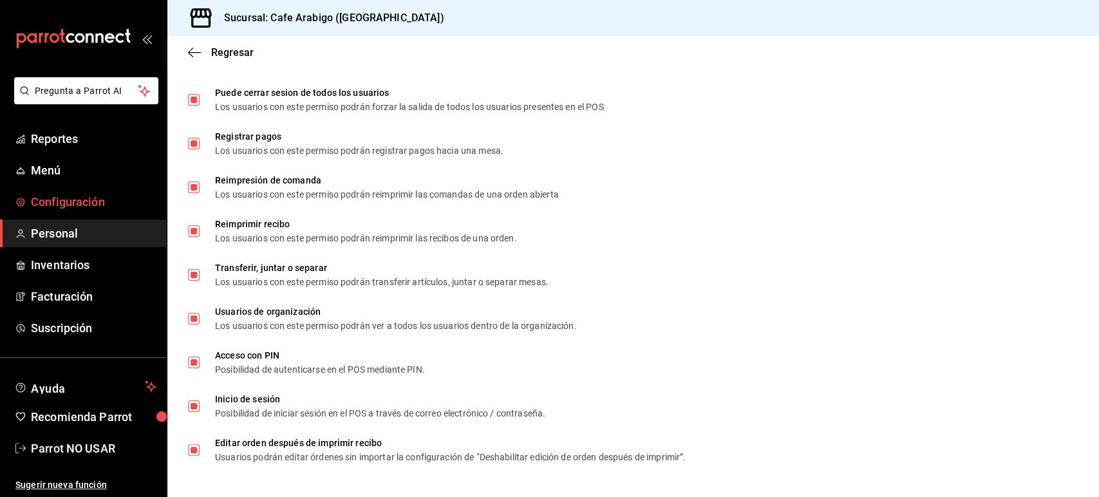
click at [107, 205] on span "Configuración" at bounding box center [94, 201] width 126 height 17
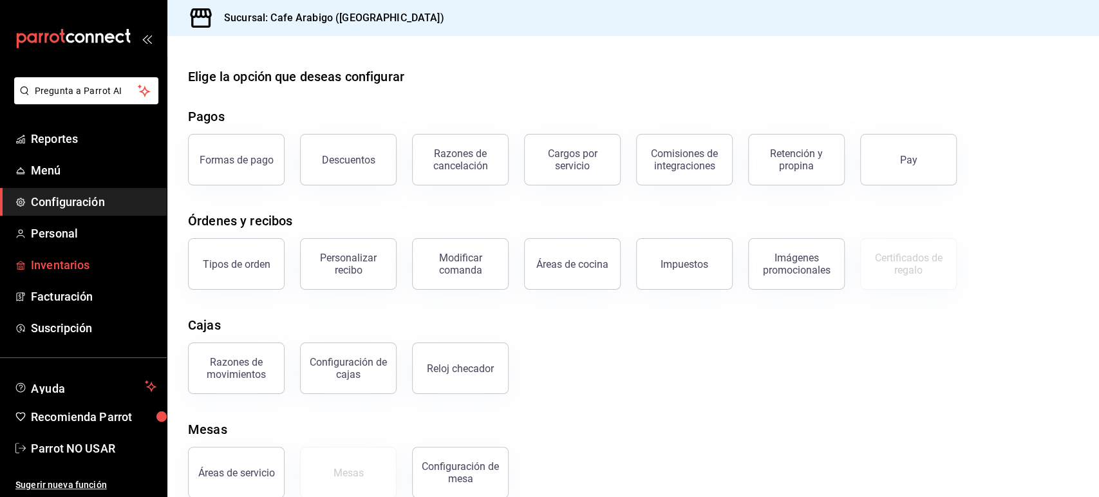
click at [73, 261] on span "Inventarios" at bounding box center [94, 264] width 126 height 17
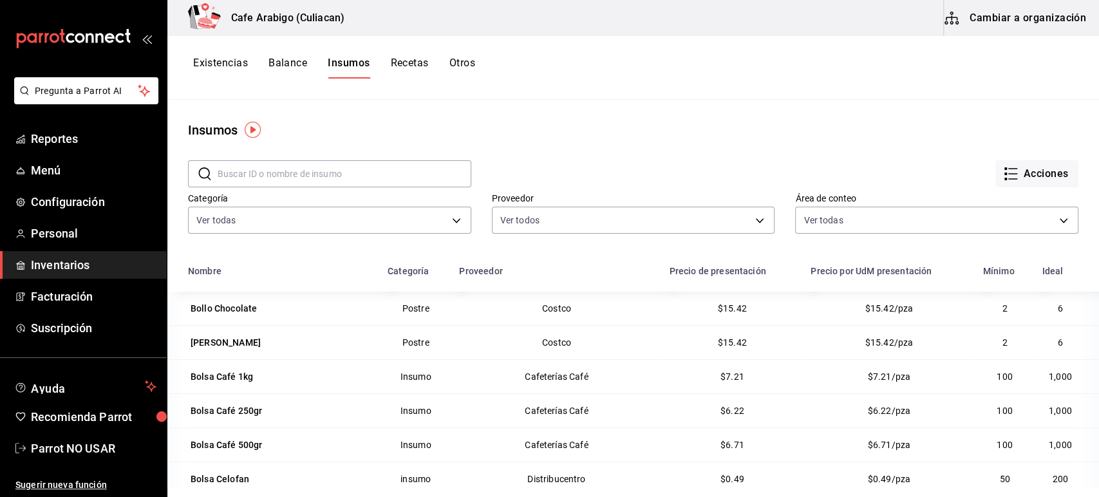
click at [303, 175] on input "text" at bounding box center [345, 174] width 254 height 26
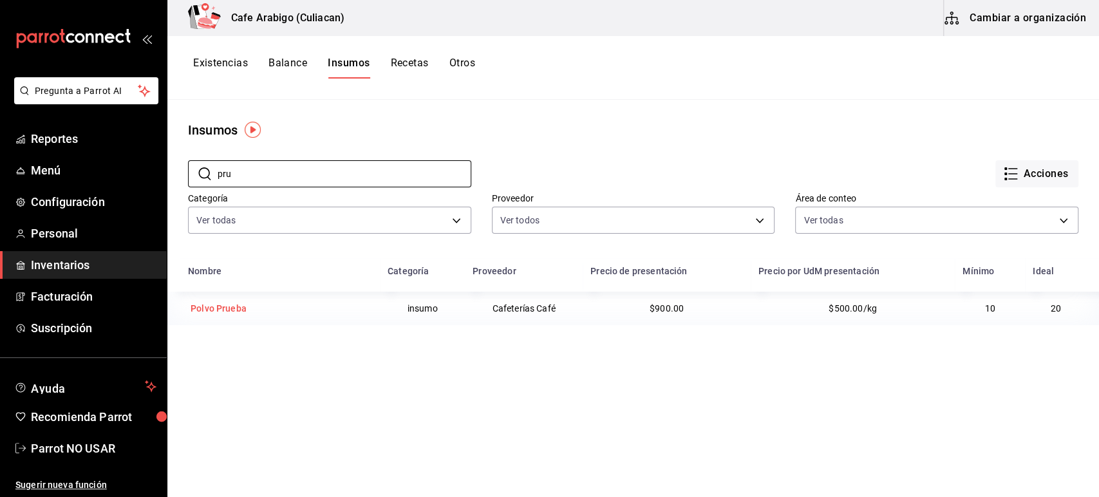
type input "pru"
click at [227, 311] on div "Polvo Prueba" at bounding box center [219, 308] width 56 height 13
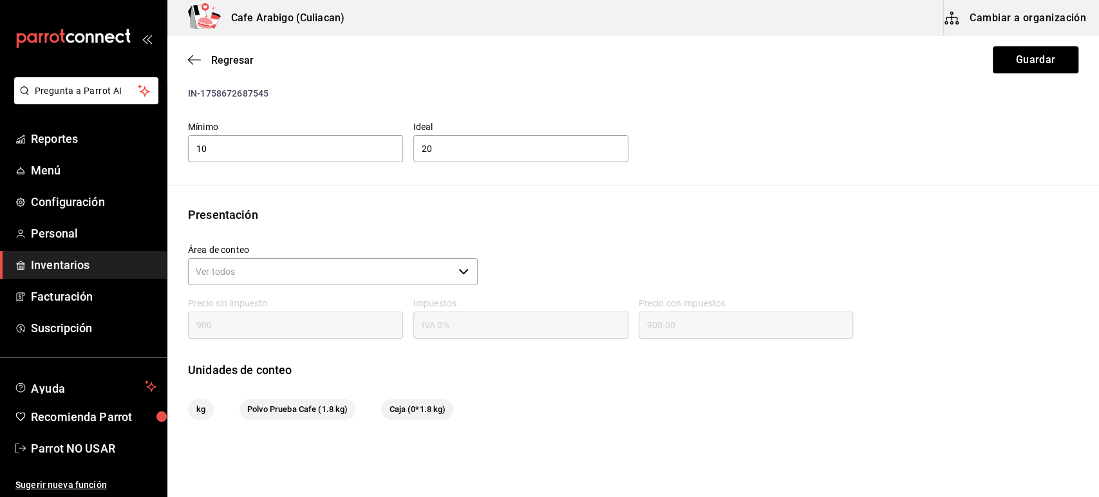
scroll to position [34, 0]
click at [991, 23] on button "Cambiar a organización" at bounding box center [1016, 18] width 145 height 36
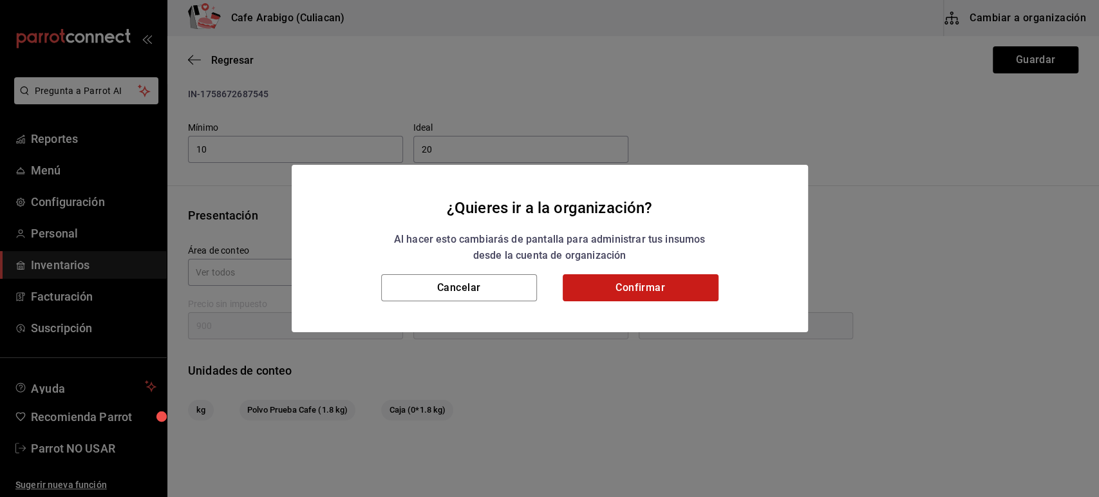
click at [617, 279] on button "Confirmar" at bounding box center [641, 287] width 156 height 27
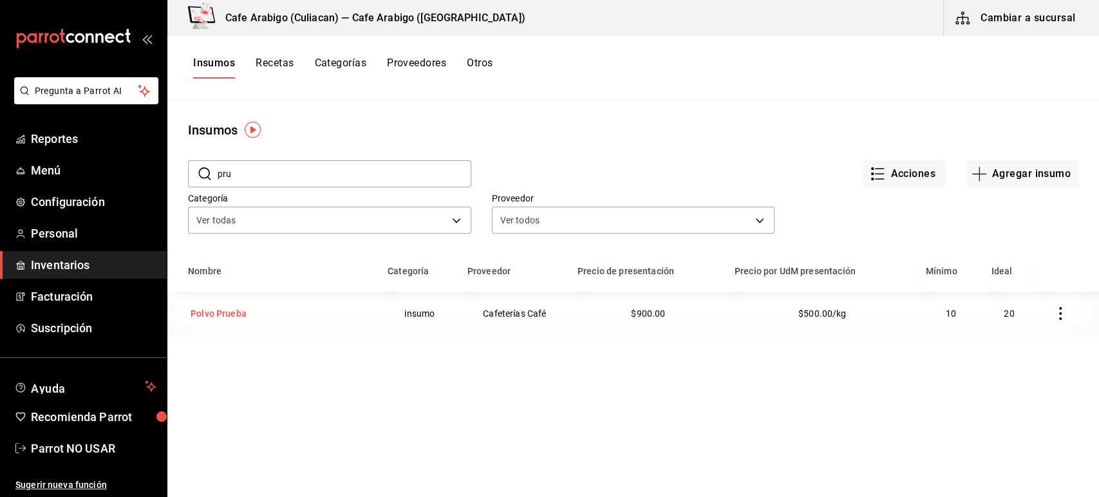
click at [230, 312] on div "Polvo Prueba" at bounding box center [219, 313] width 56 height 13
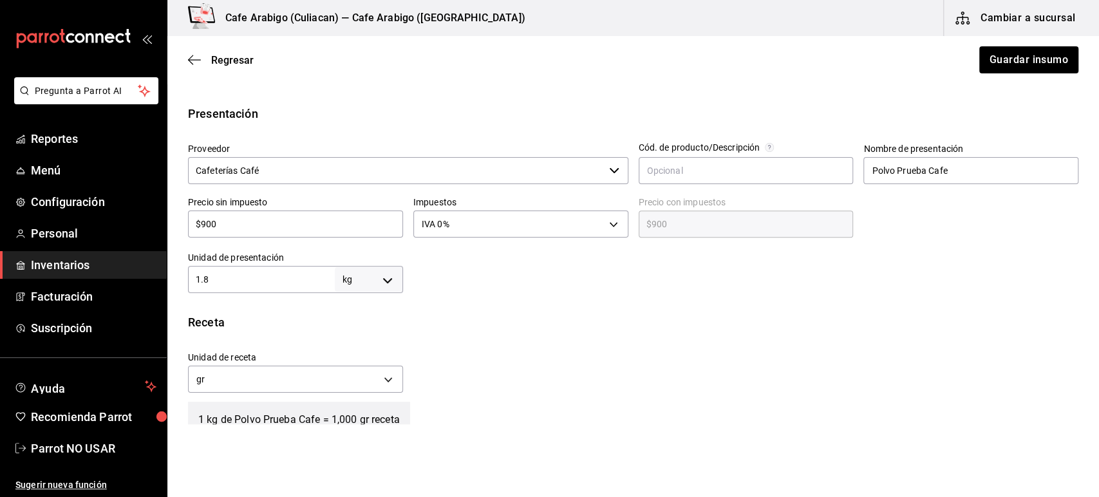
scroll to position [257, 0]
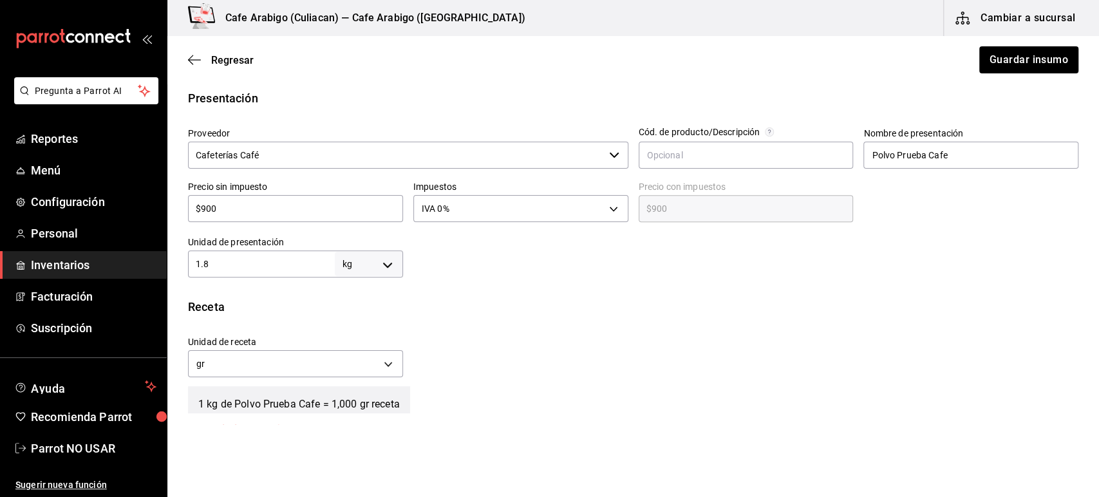
click at [309, 17] on h3 "Cafe Arabigo (Culiacan) — Cafe Arabigo ([GEOGRAPHIC_DATA])" at bounding box center [370, 17] width 310 height 15
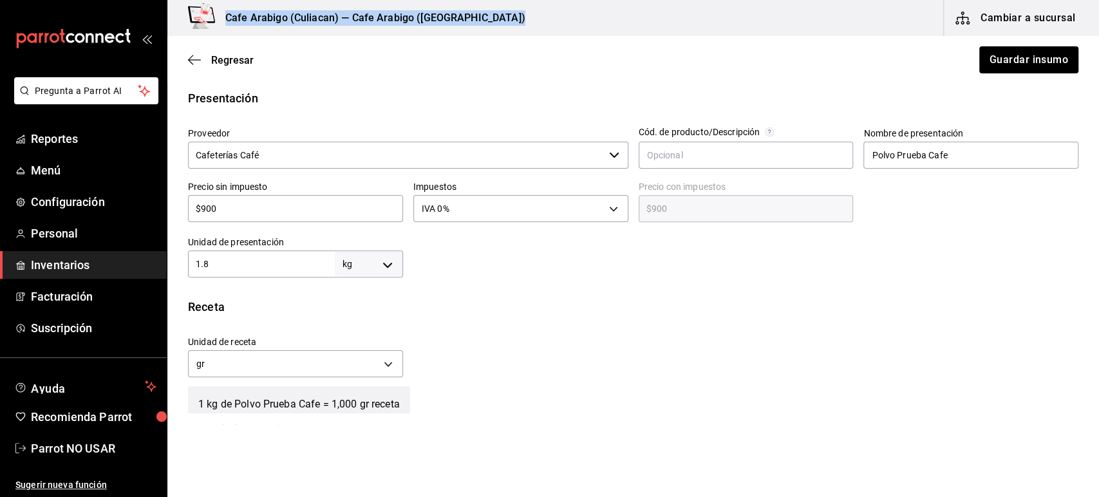
click at [309, 17] on h3 "Cafe Arabigo (Culiacan) — Cafe Arabigo ([GEOGRAPHIC_DATA])" at bounding box center [370, 17] width 310 height 15
copy div "Cafe Arabigo (Culiacan) — Cafe Arabigo ([GEOGRAPHIC_DATA]) Cambiar a sucursal R…"
click at [200, 51] on div "Regresar Guardar insumo" at bounding box center [632, 60] width 931 height 48
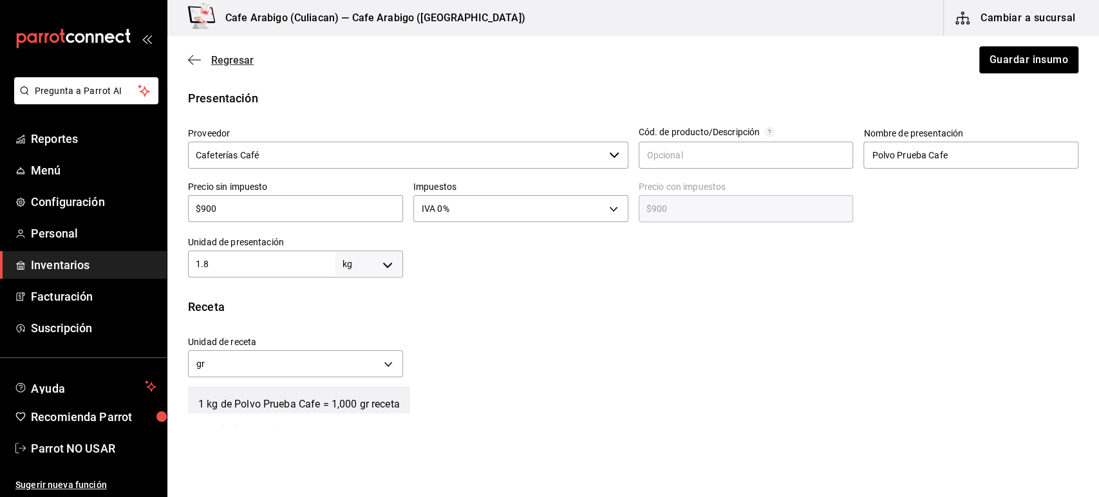
click at [192, 58] on icon "button" at bounding box center [194, 60] width 13 height 12
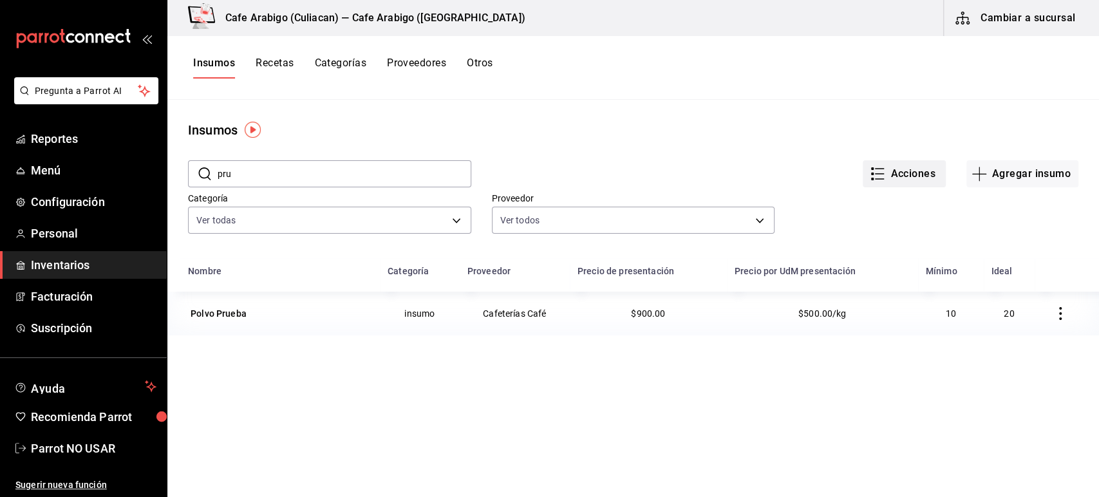
click at [911, 169] on button "Acciones" at bounding box center [903, 173] width 83 height 27
click at [860, 193] on span "Exportar lista de insumos" at bounding box center [865, 190] width 101 height 10
click at [273, 20] on h3 "Cafe Arabigo (Culiacan) — Cafe Arabigo ([GEOGRAPHIC_DATA])" at bounding box center [370, 17] width 310 height 15
